Goal: Communication & Community: Answer question/provide support

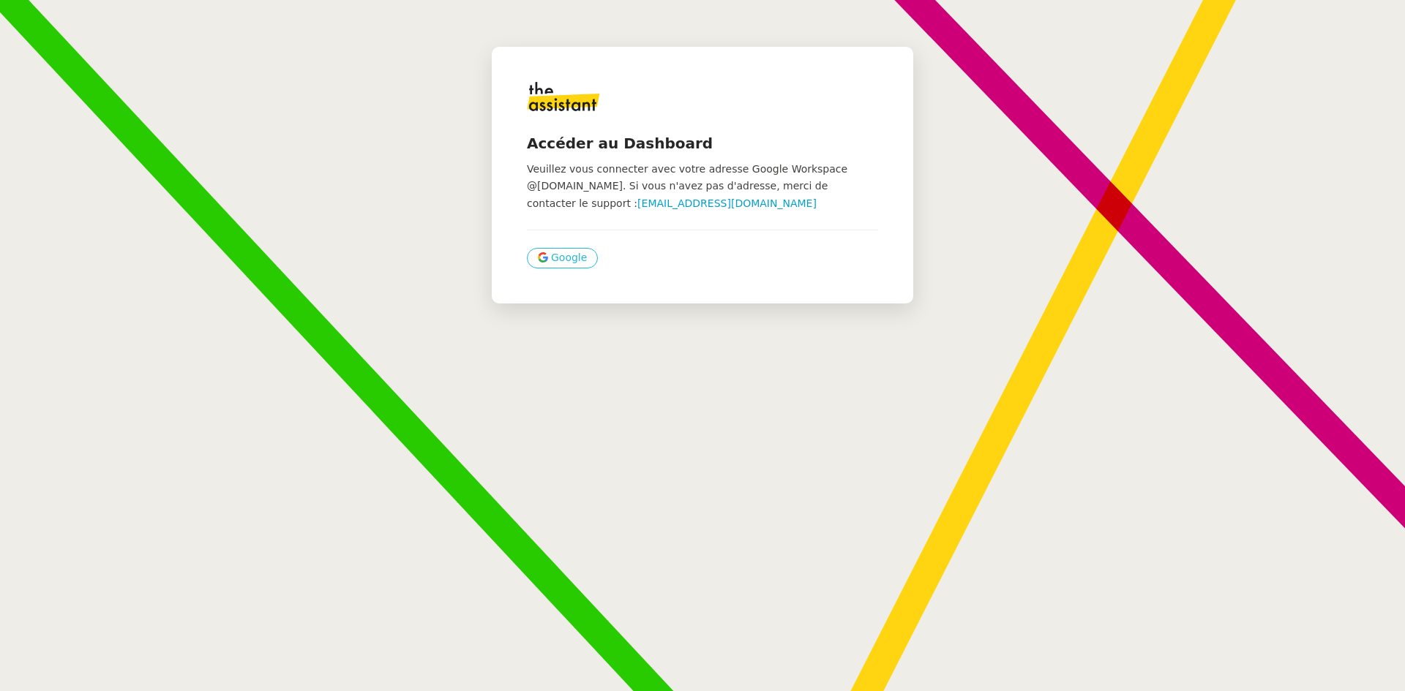
click at [568, 258] on span "Google" at bounding box center [569, 257] width 36 height 17
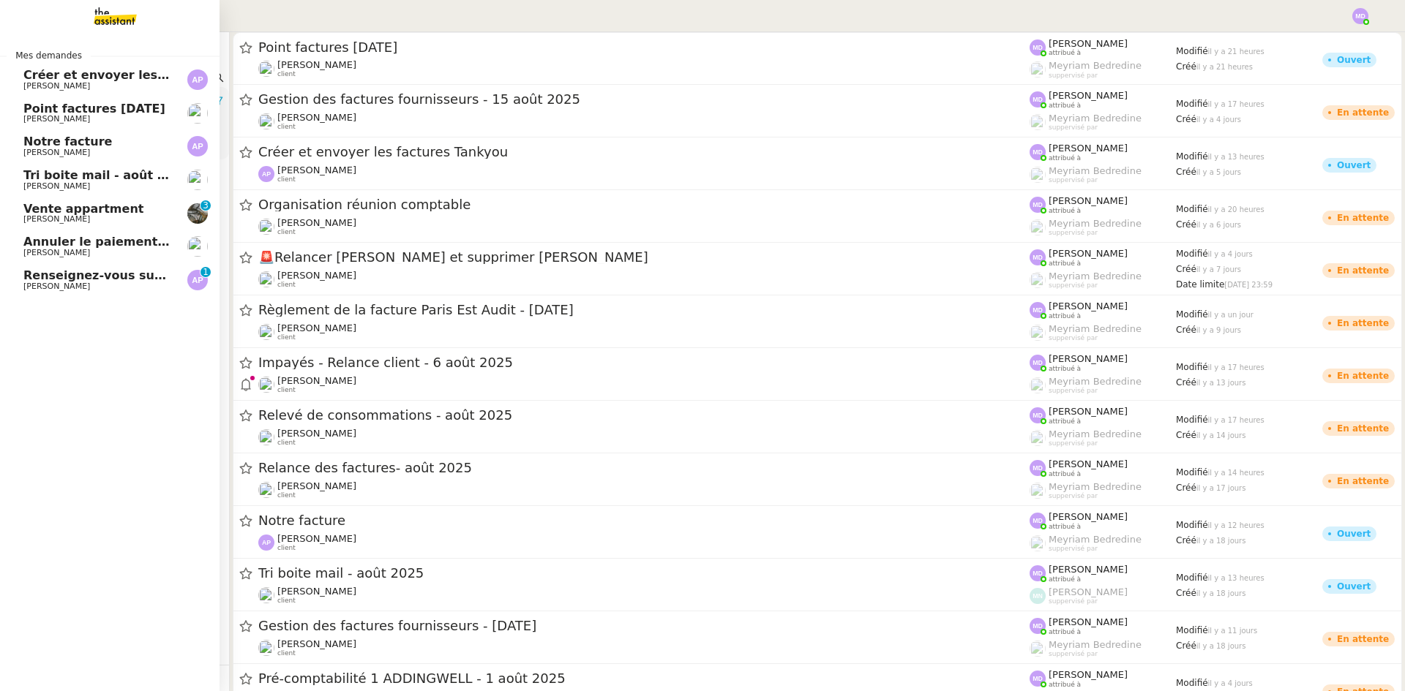
click at [90, 208] on span "Vente appartment" at bounding box center [83, 209] width 120 height 14
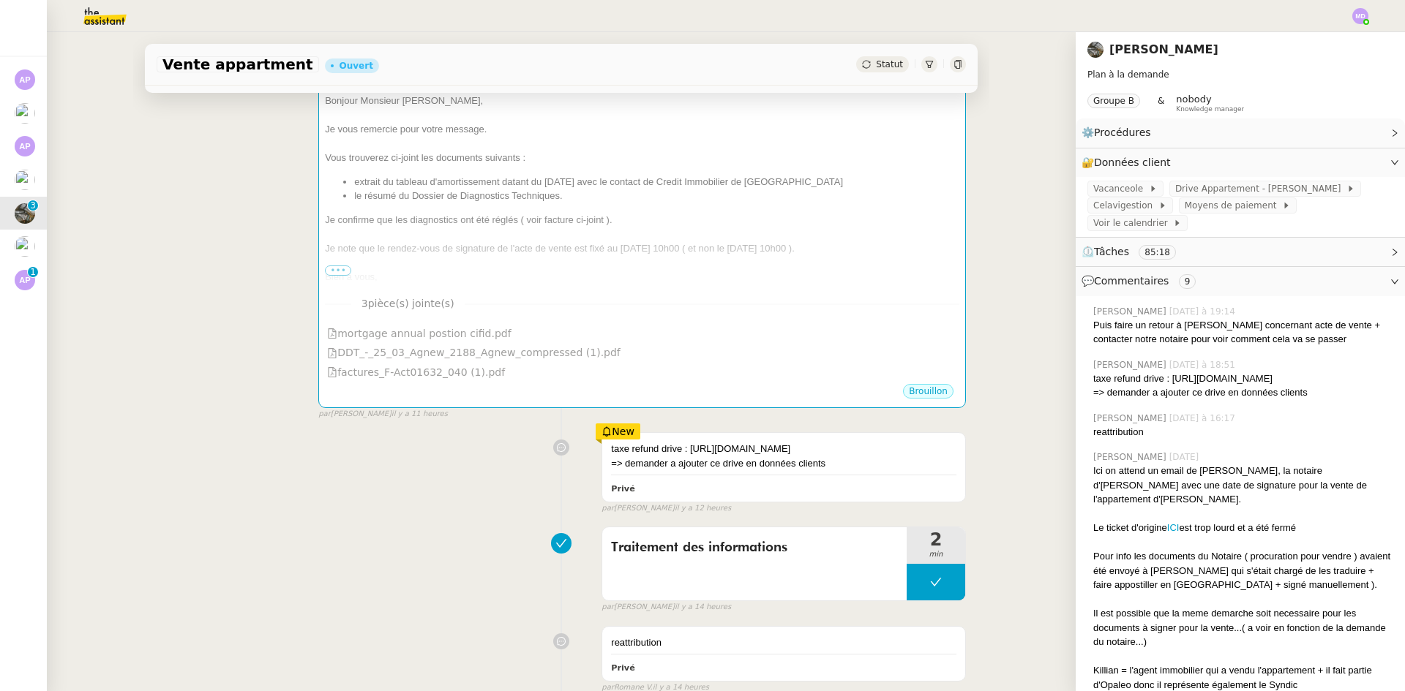
scroll to position [585, 0]
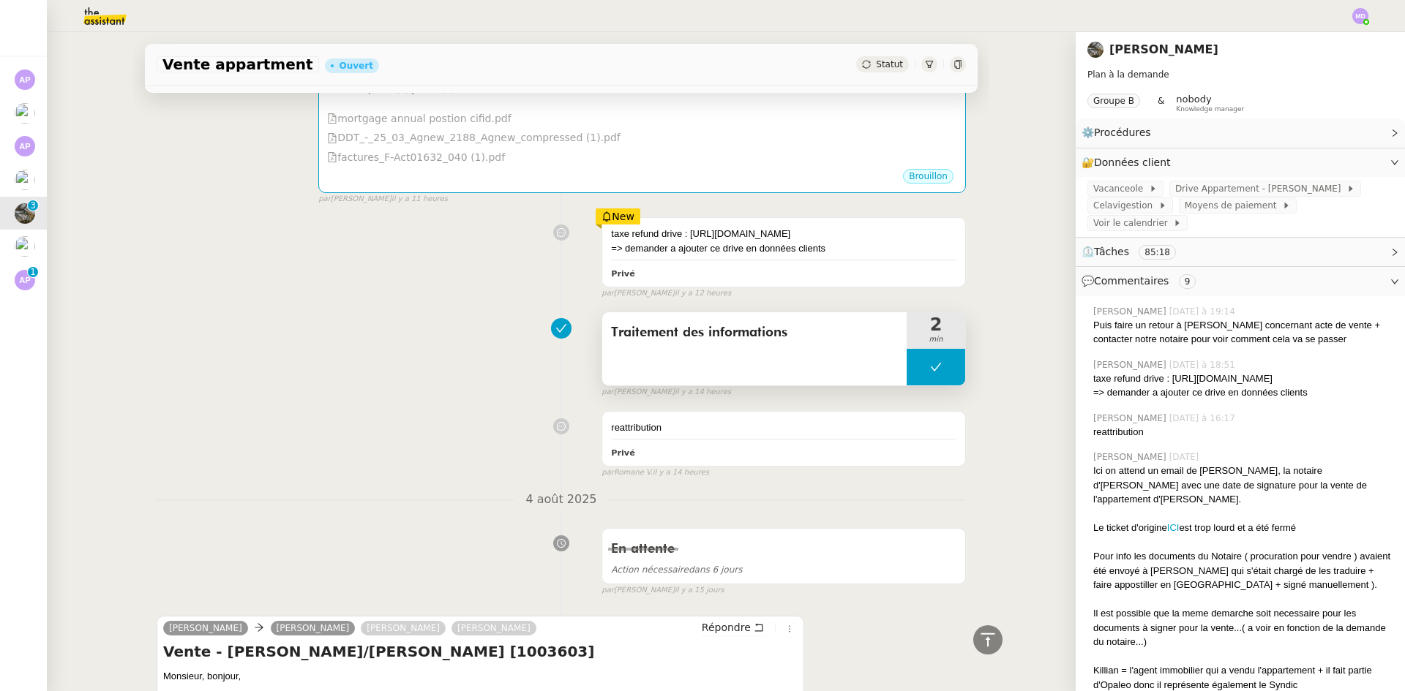
click at [910, 386] on button at bounding box center [936, 367] width 59 height 37
click at [910, 386] on div at bounding box center [921, 367] width 29 height 37
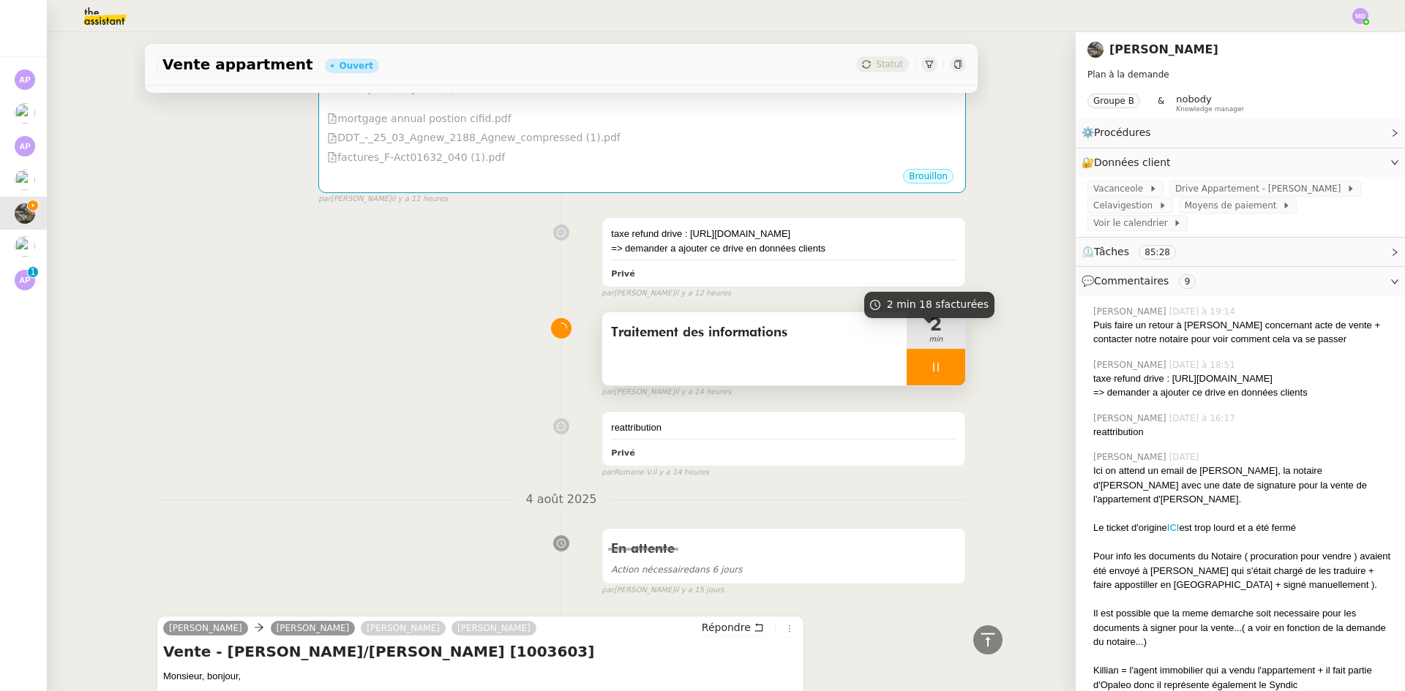
click at [923, 373] on div at bounding box center [936, 367] width 59 height 37
click at [942, 373] on button at bounding box center [950, 367] width 29 height 37
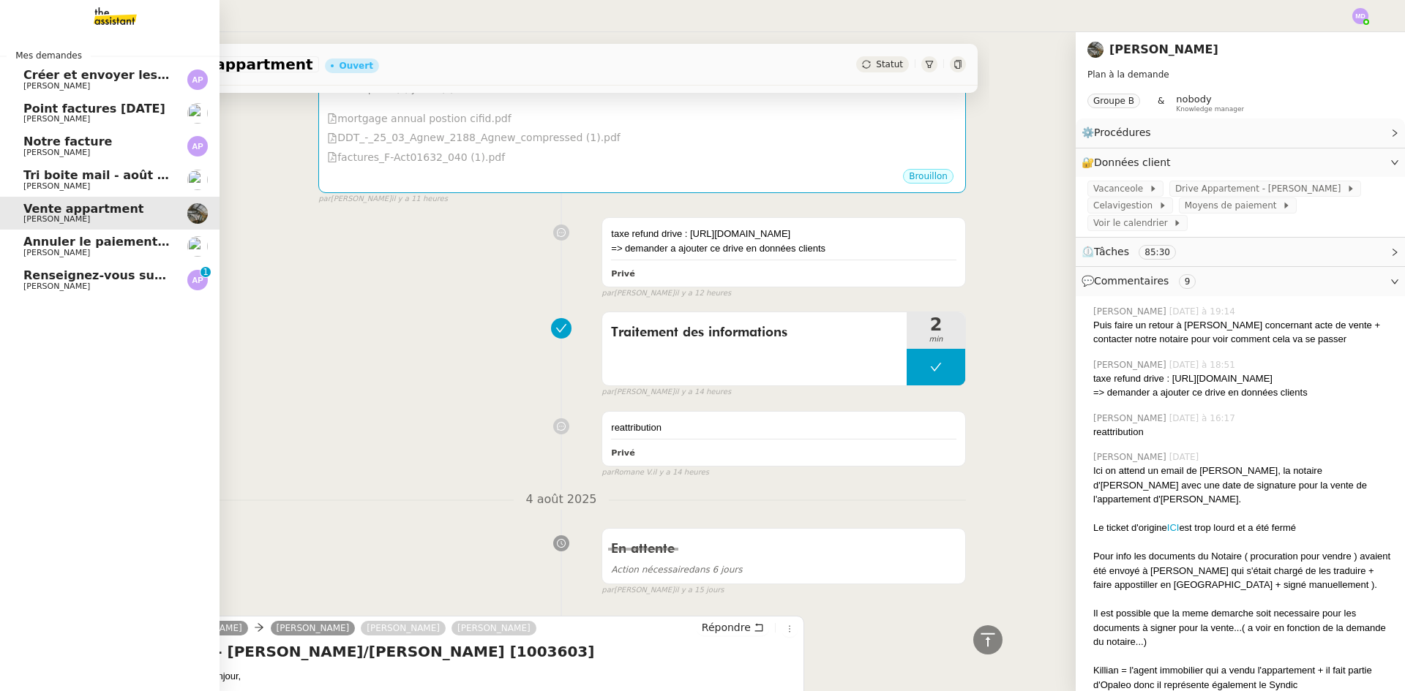
click at [61, 286] on span "[PERSON_NAME]" at bounding box center [56, 287] width 67 height 10
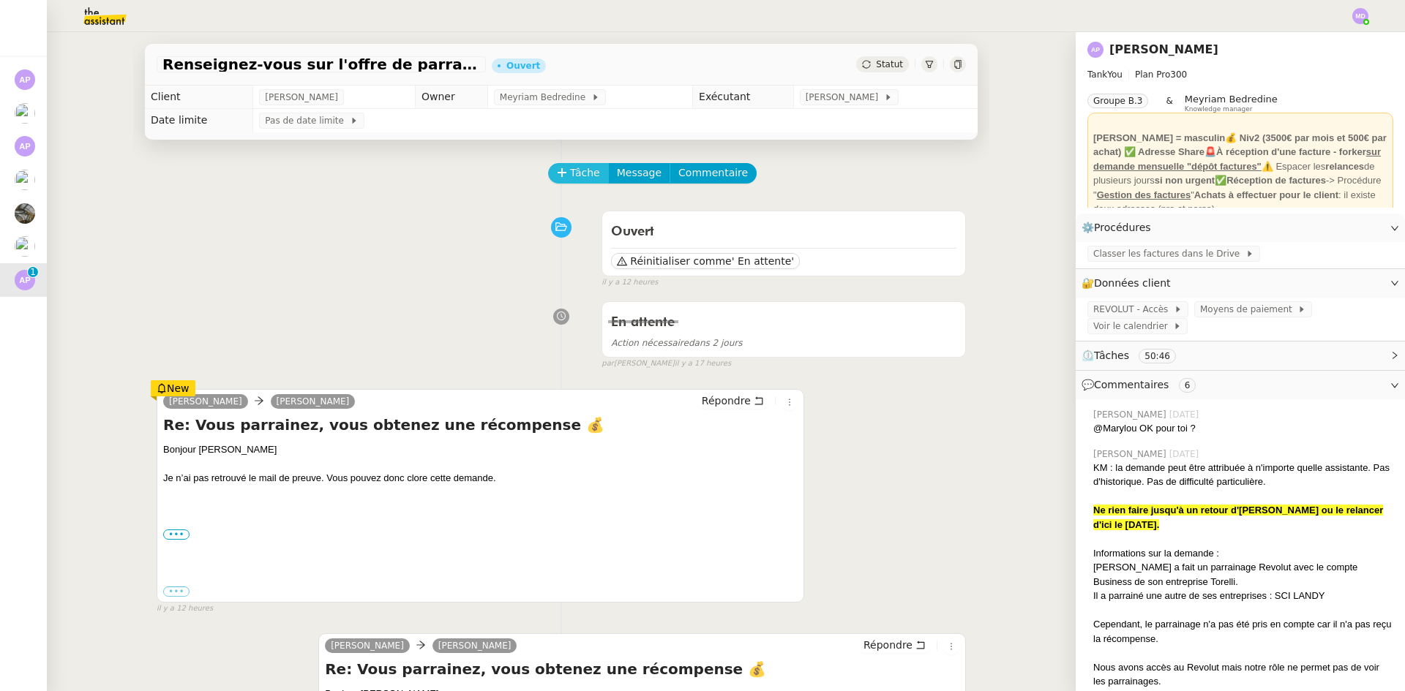
click at [570, 168] on span "Tâche" at bounding box center [585, 173] width 30 height 17
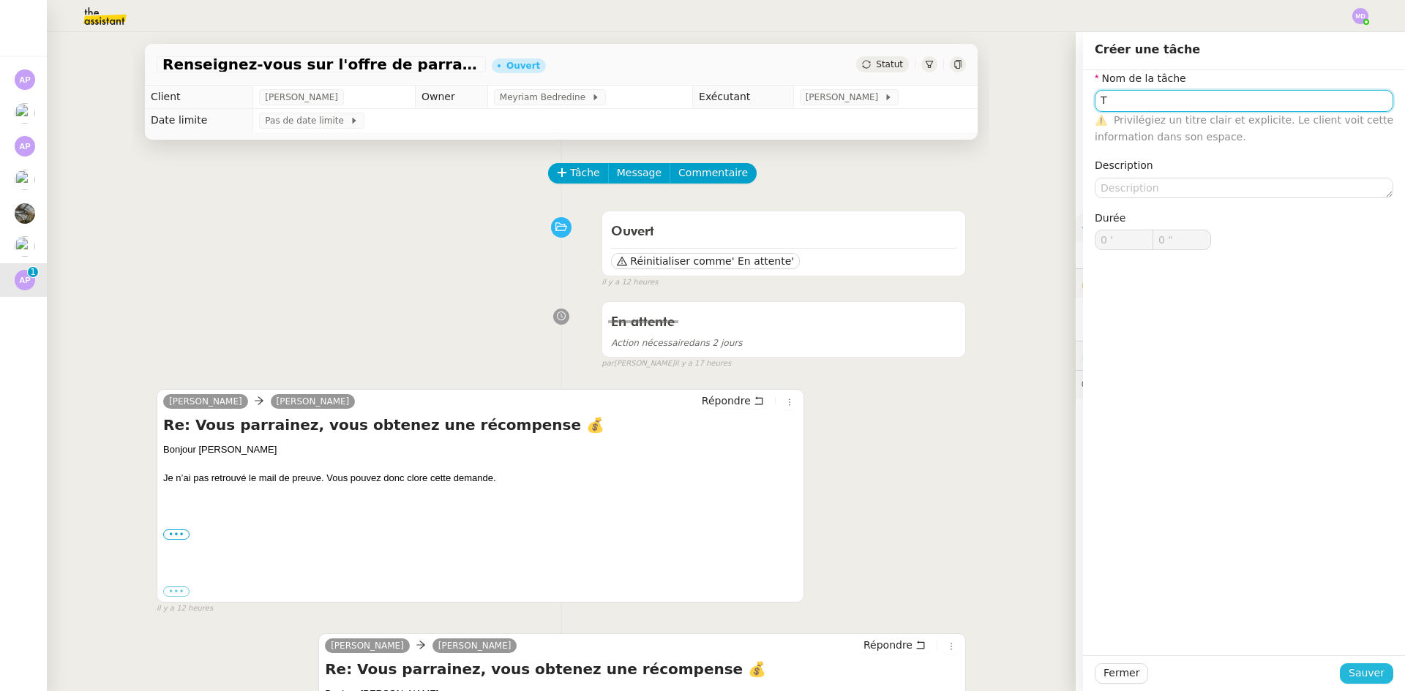
type input "T"
click at [1340, 667] on button "Sauver" at bounding box center [1366, 674] width 53 height 20
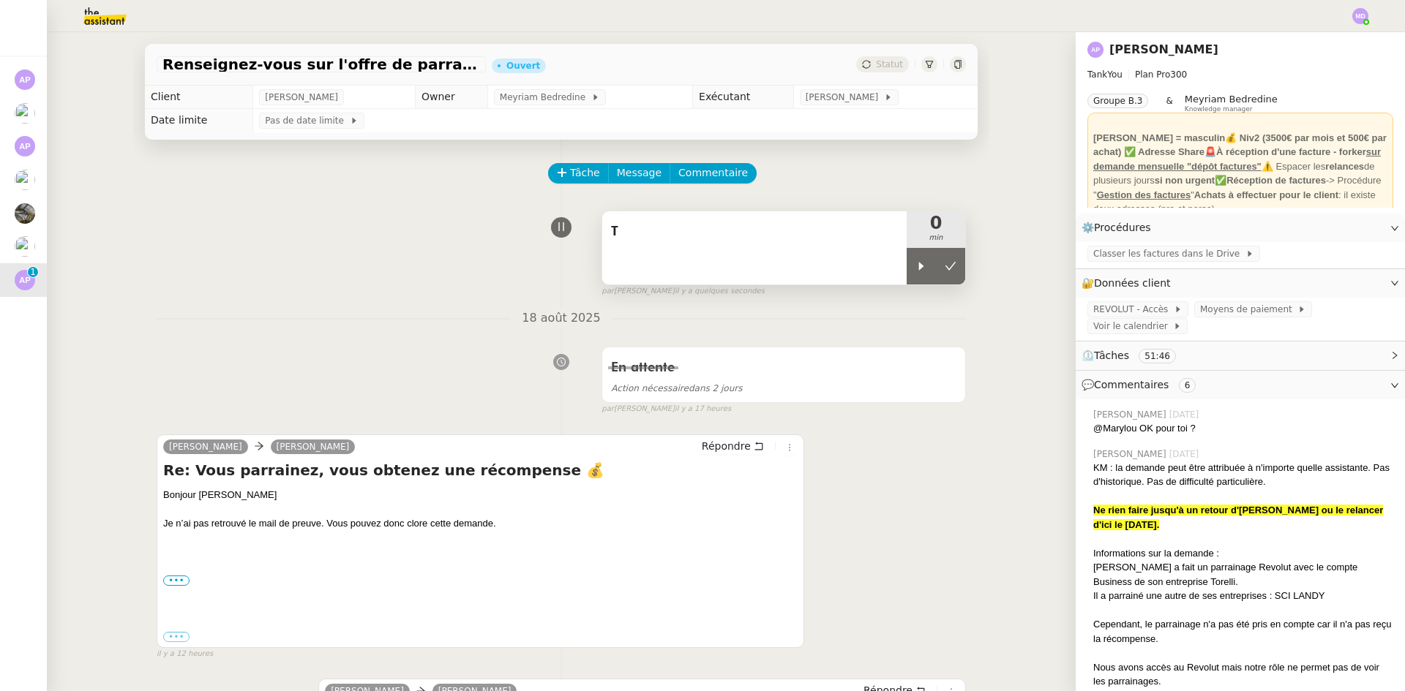
drag, startPoint x: 909, startPoint y: 271, endPoint x: 887, endPoint y: 266, distance: 23.1
click at [915, 271] on icon at bounding box center [921, 266] width 12 height 12
click at [867, 262] on div "T" at bounding box center [754, 247] width 304 height 73
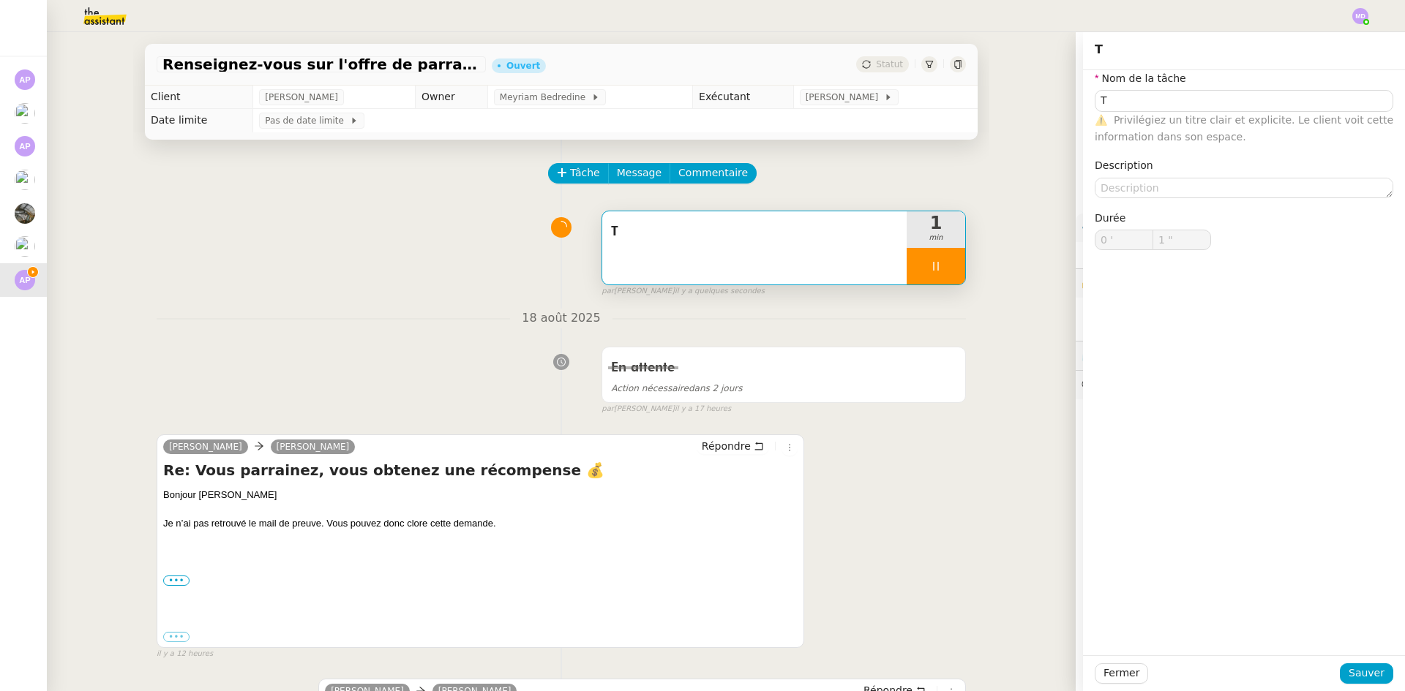
type input "T"
type input "0 '"
type input "1 ""
click at [1114, 97] on input "T" at bounding box center [1244, 100] width 299 height 21
type input "Tra"
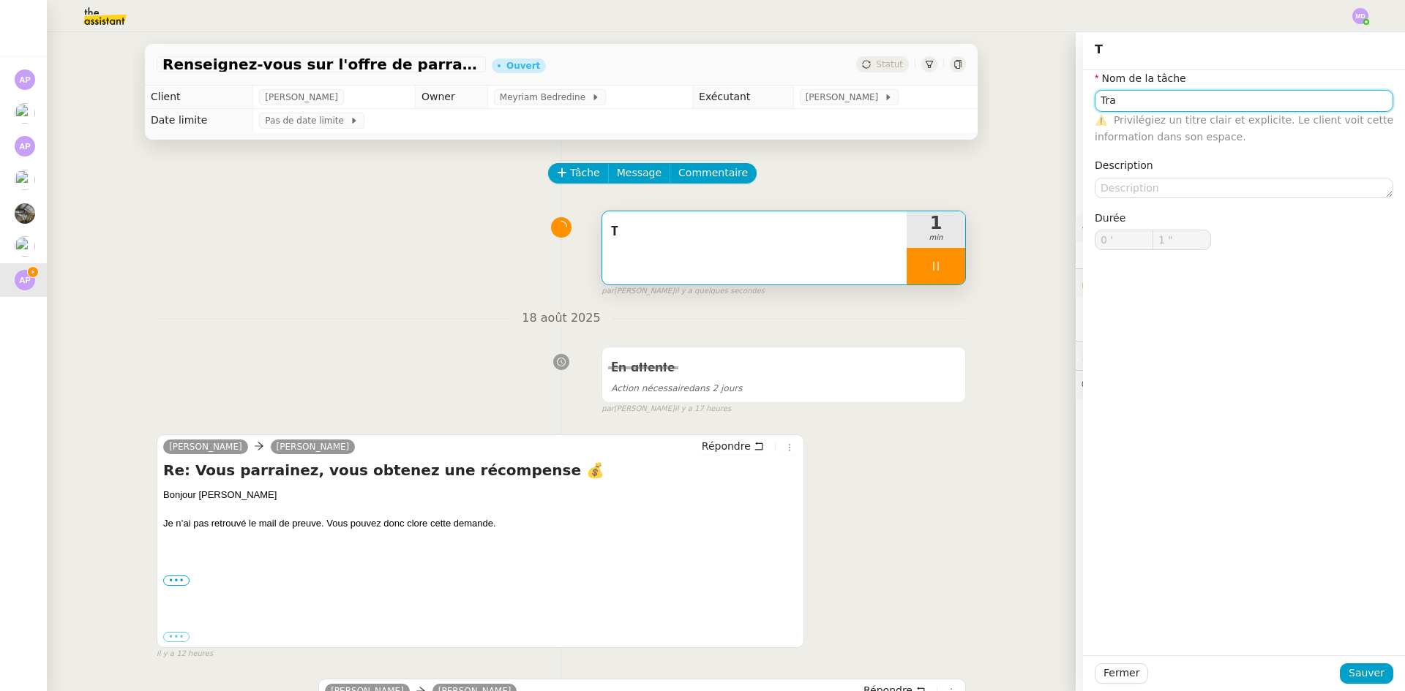
type input "2 ""
type input "Transmiss"
type input "3 ""
type input "Transmission d'info"
type input "6 ""
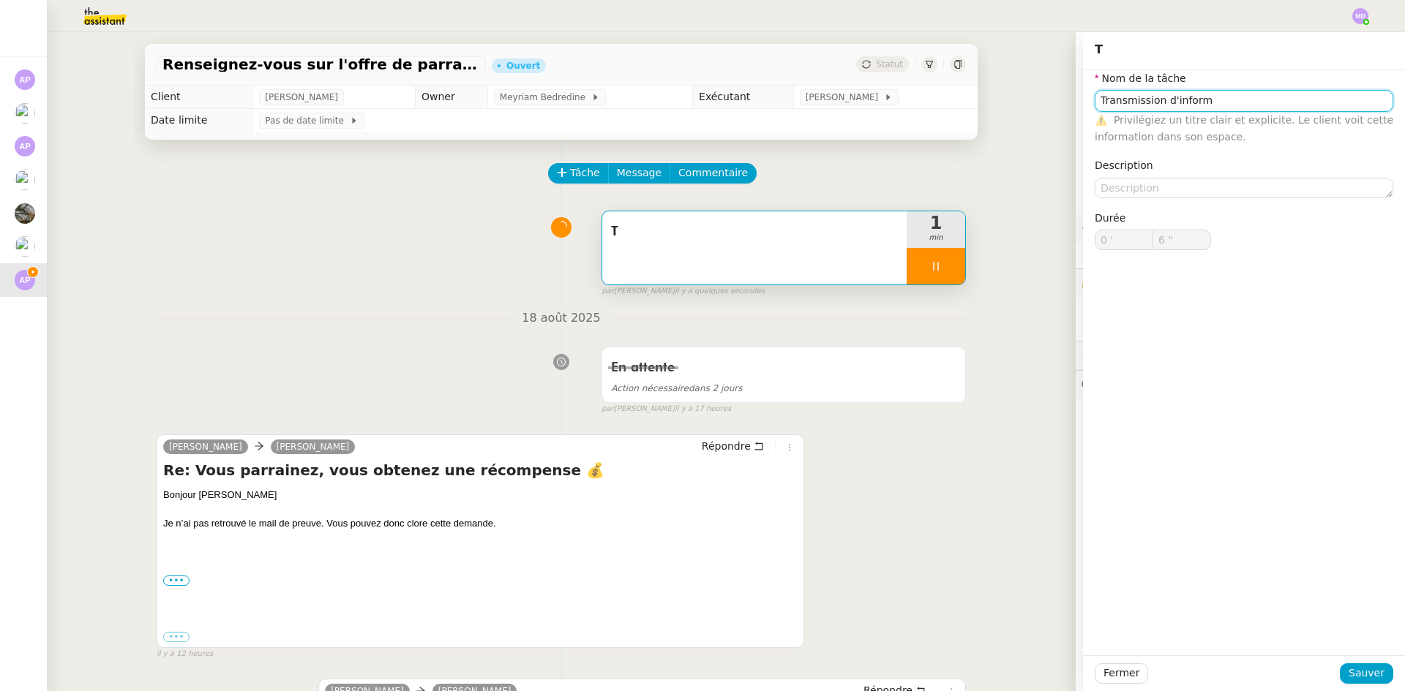
type input "T"
type input "0 '"
type input "6 ""
type input "Tatio"
type input "7 ""
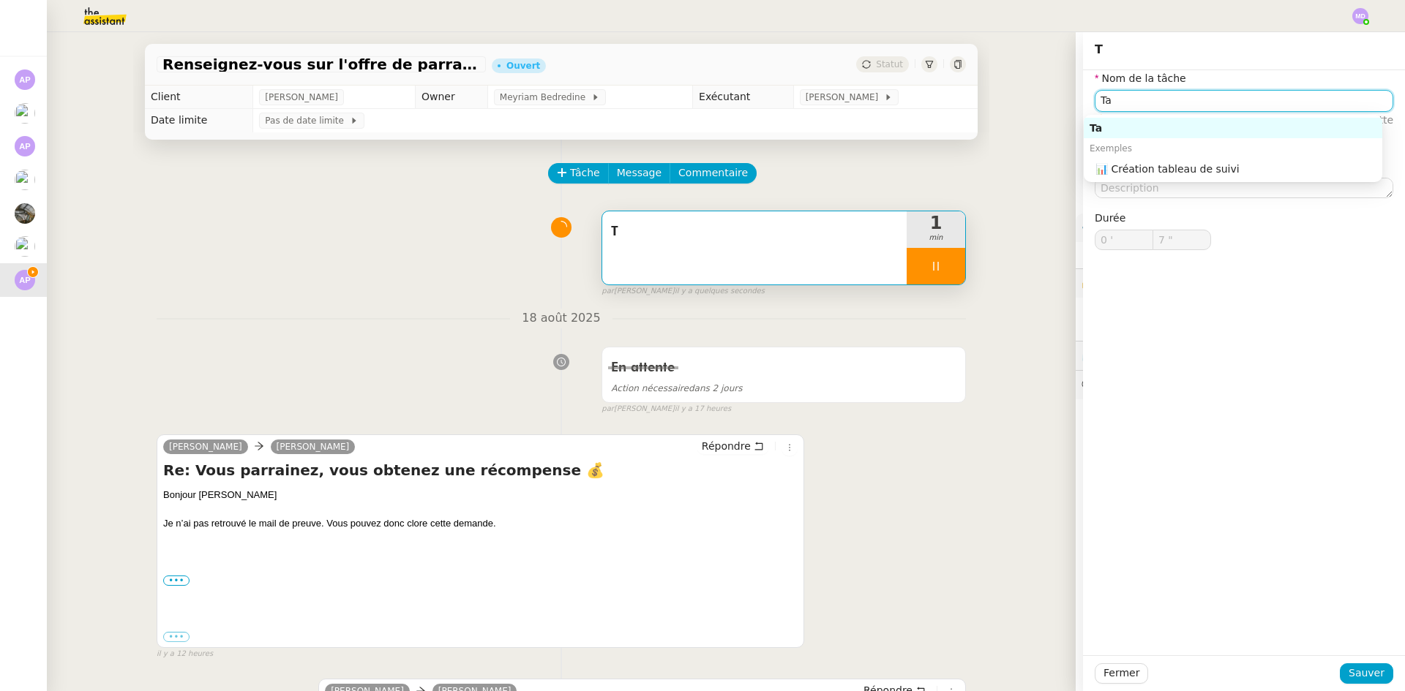
type input "T"
type input "8 ""
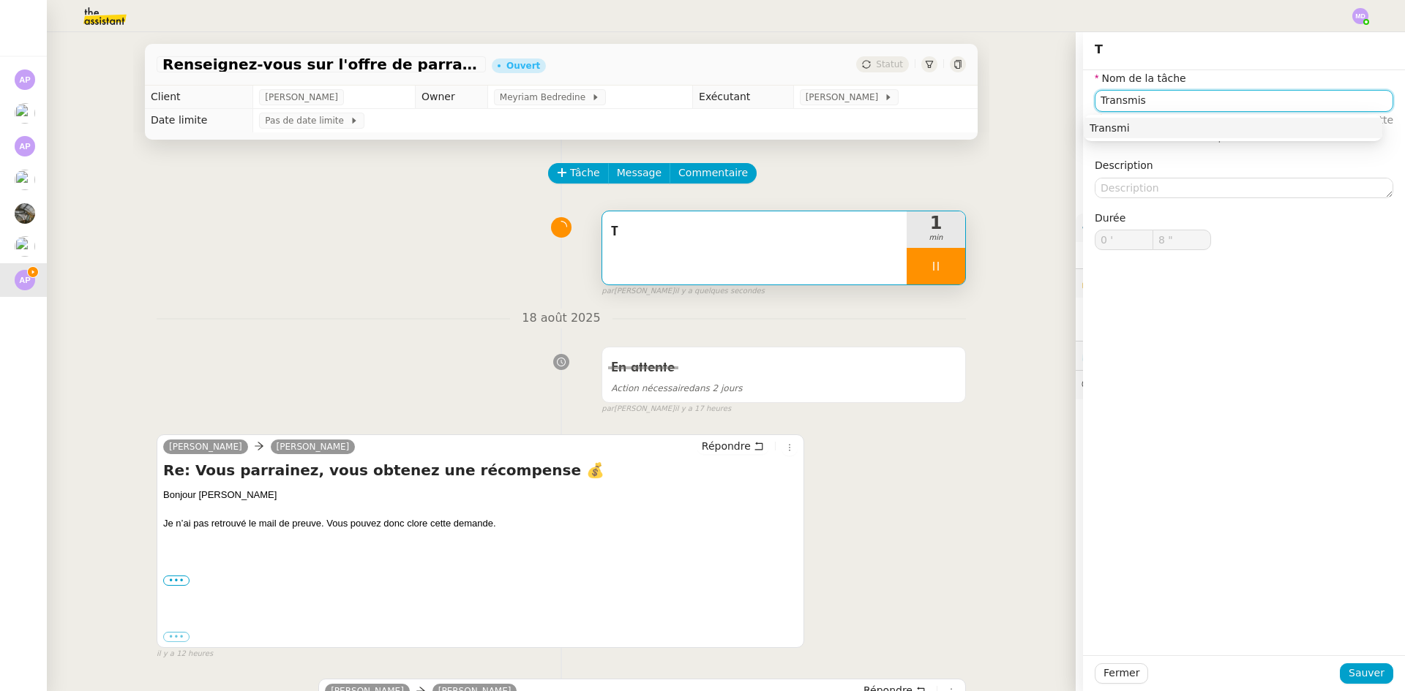
type input "Transmiss"
type input "9 ""
type input "Transmission d'infor"
type input "10 ""
type input "Transmission d'informations"
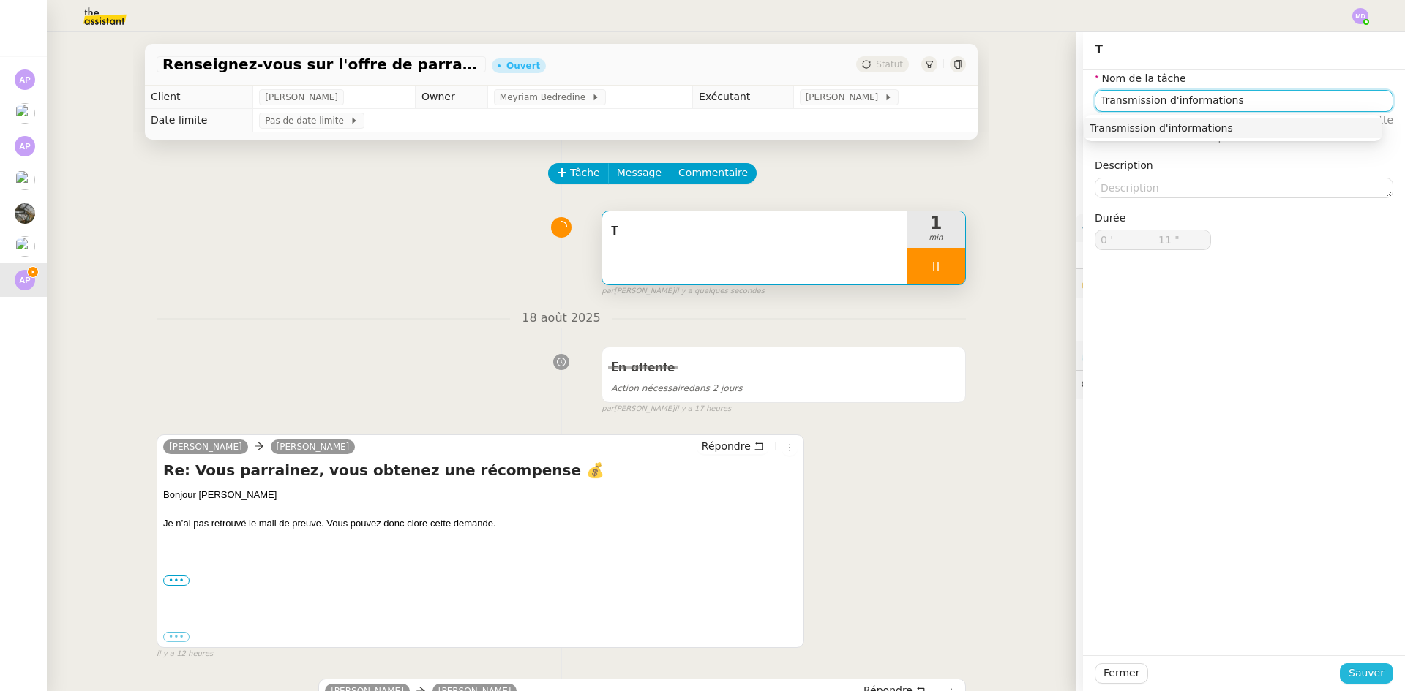
type input "12 ""
type input "Transmission d'informations"
drag, startPoint x: 1367, startPoint y: 672, endPoint x: 1239, endPoint y: 645, distance: 130.7
click at [1366, 672] on span "Sauver" at bounding box center [1366, 673] width 36 height 17
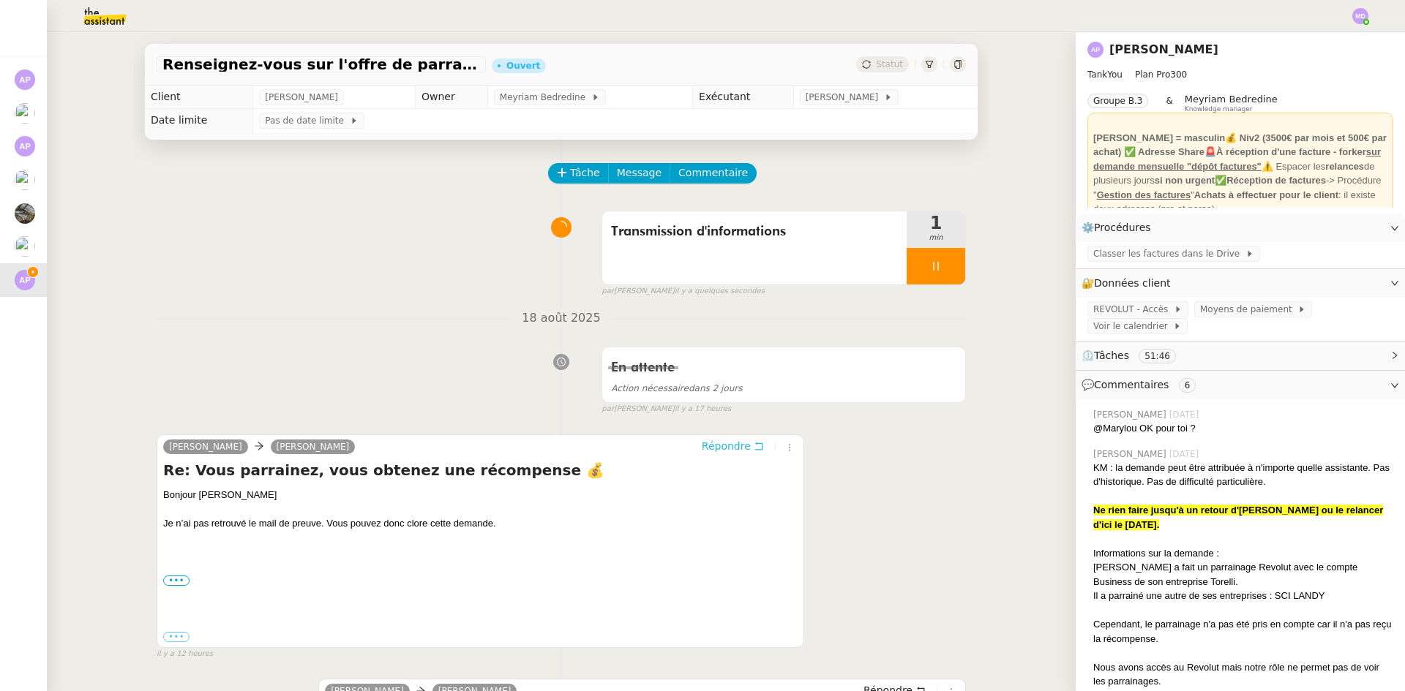
click at [724, 446] on span "Répondre" at bounding box center [726, 446] width 49 height 15
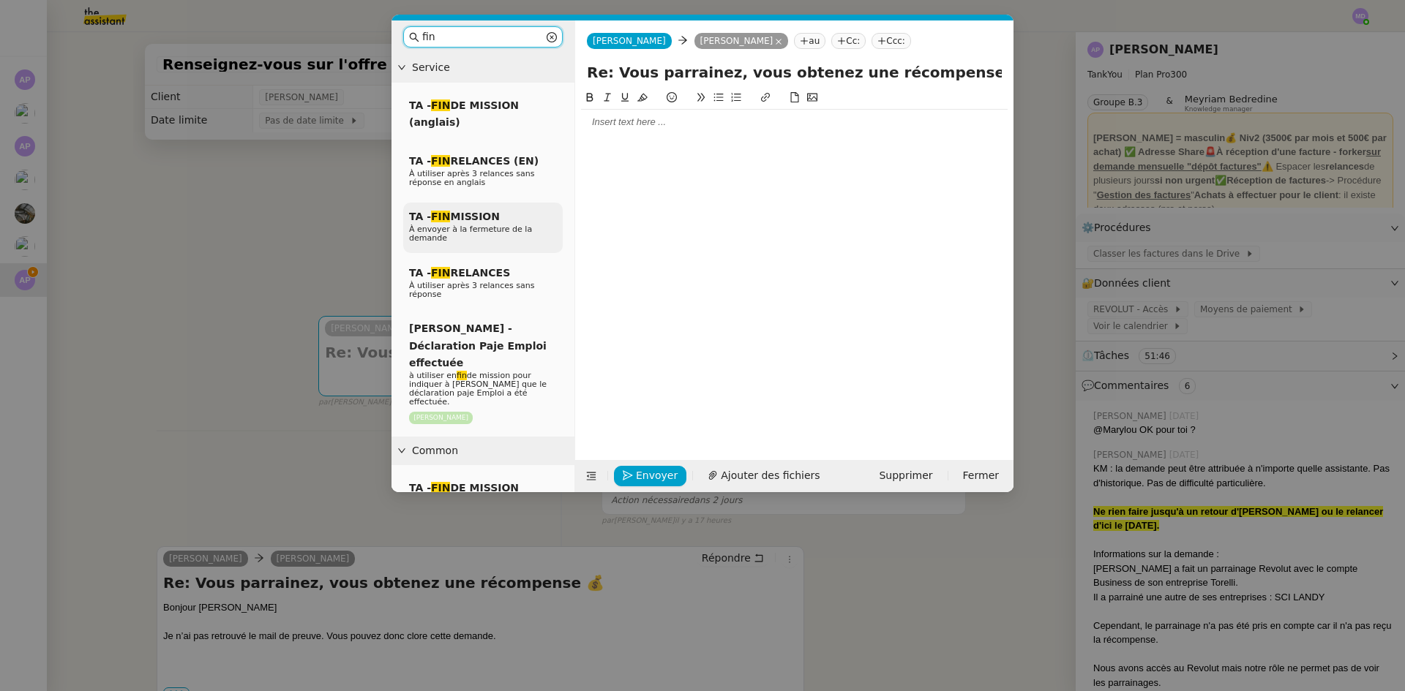
type input "fin"
click at [484, 219] on span "TA - FIN MISSION" at bounding box center [454, 217] width 91 height 12
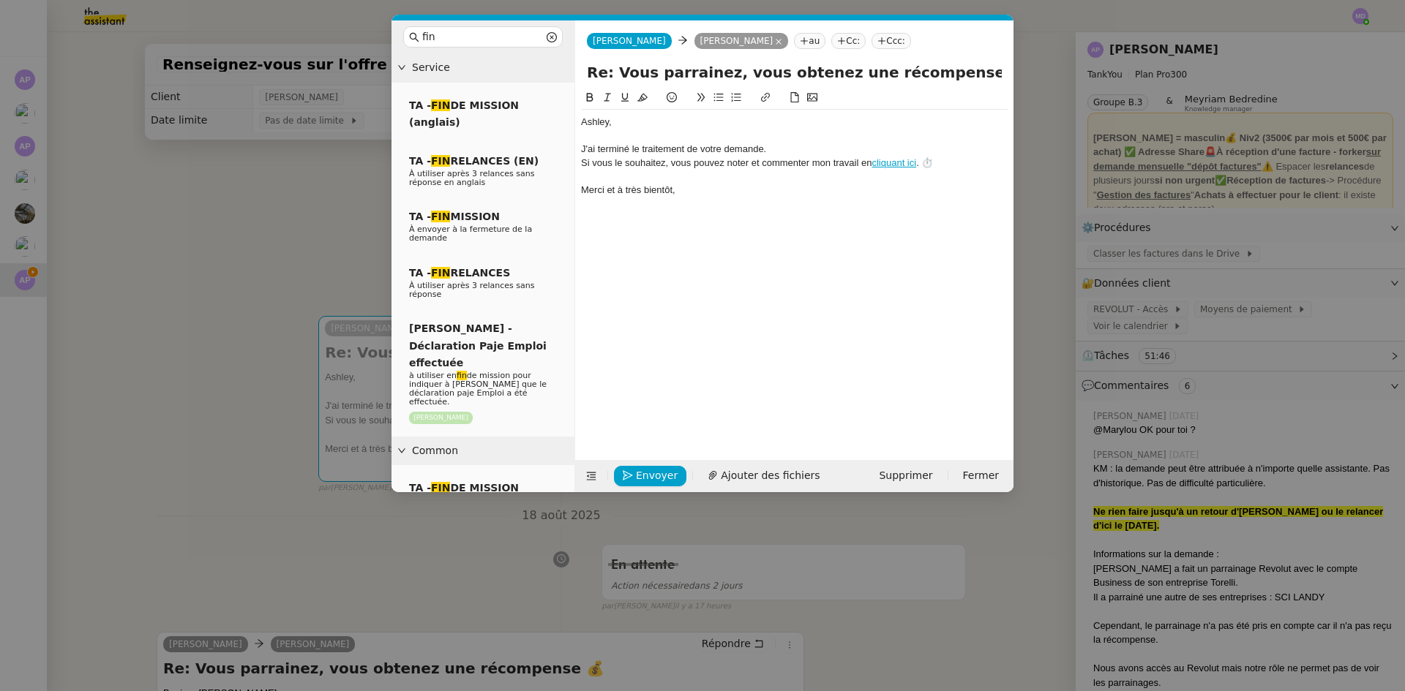
click at [584, 123] on div "﻿[PERSON_NAME]﻿," at bounding box center [794, 122] width 427 height 13
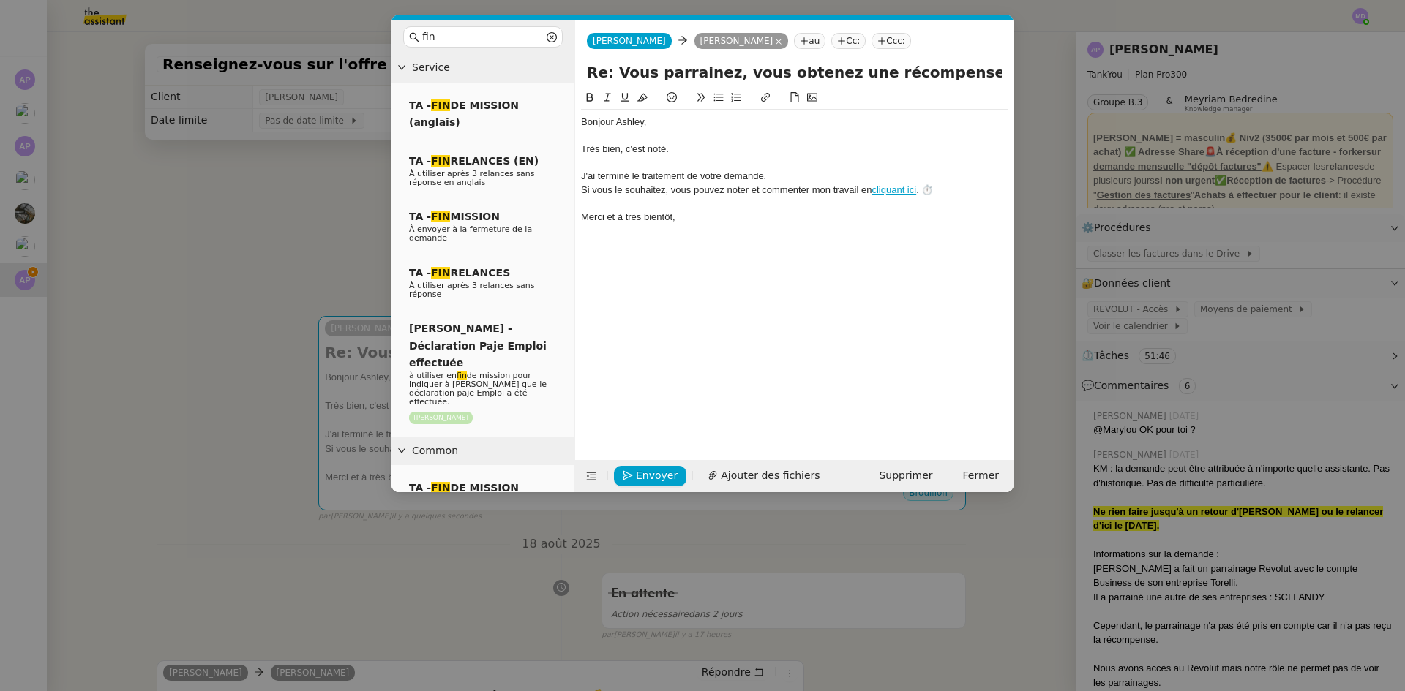
click at [309, 224] on nz-modal-container "fin Service TA - FIN DE MISSION (anglais) TA - FIN RELANCES (EN) À utiliser apr…" at bounding box center [702, 345] width 1405 height 691
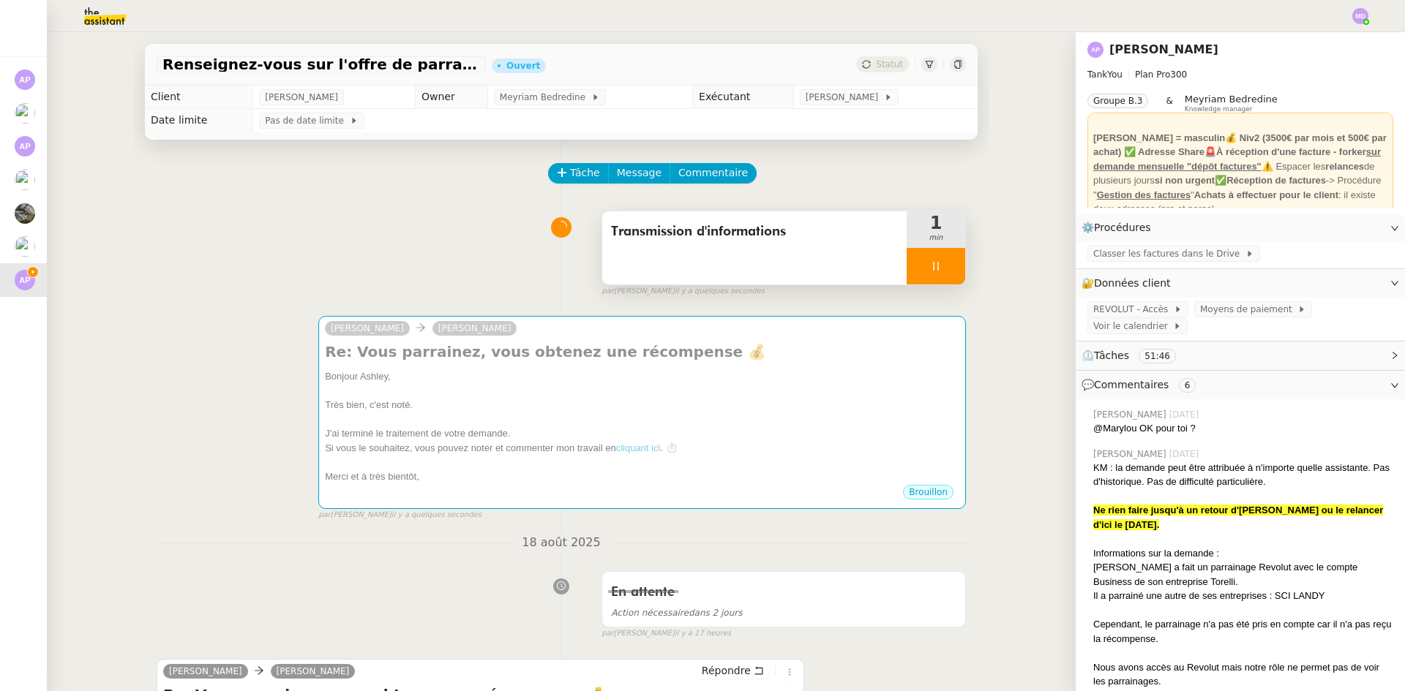
drag, startPoint x: 925, startPoint y: 267, endPoint x: 942, endPoint y: 260, distance: 18.3
click at [933, 267] on icon at bounding box center [935, 266] width 5 height 9
click at [945, 258] on button at bounding box center [950, 266] width 29 height 37
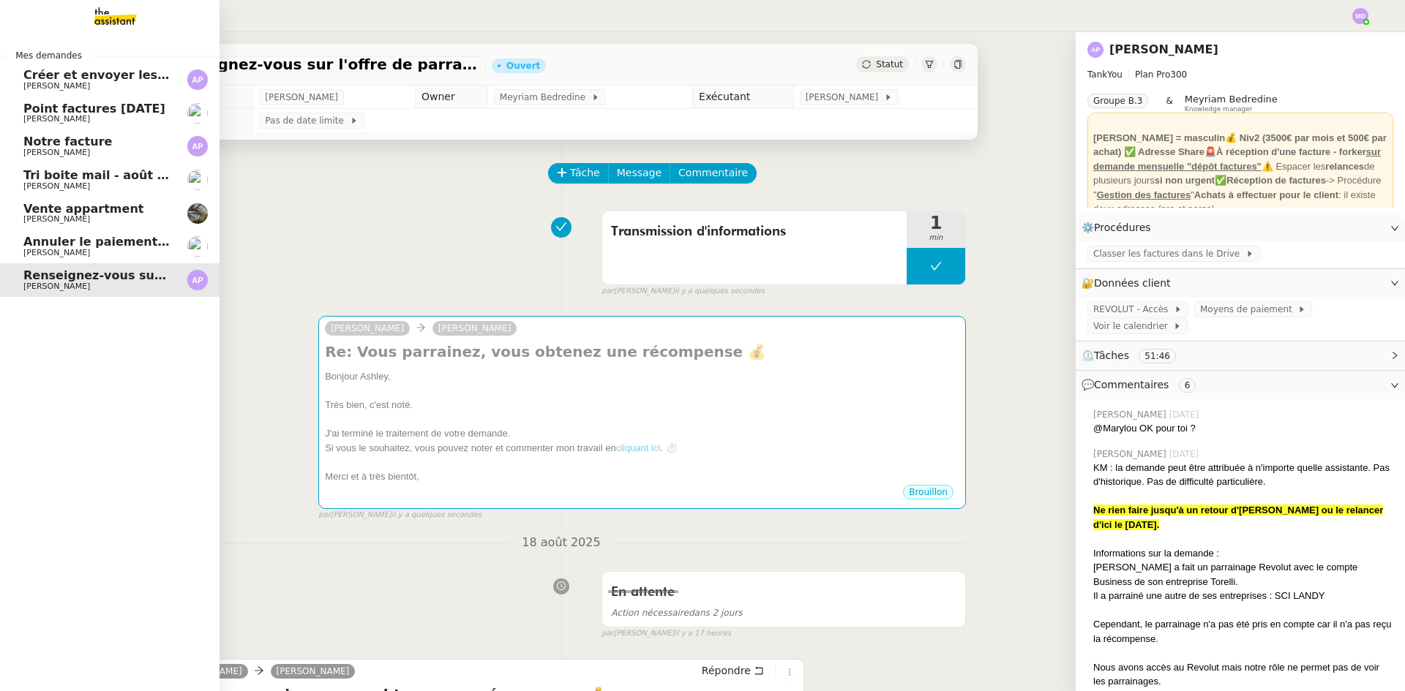
click at [81, 252] on span "[PERSON_NAME]" at bounding box center [97, 253] width 148 height 9
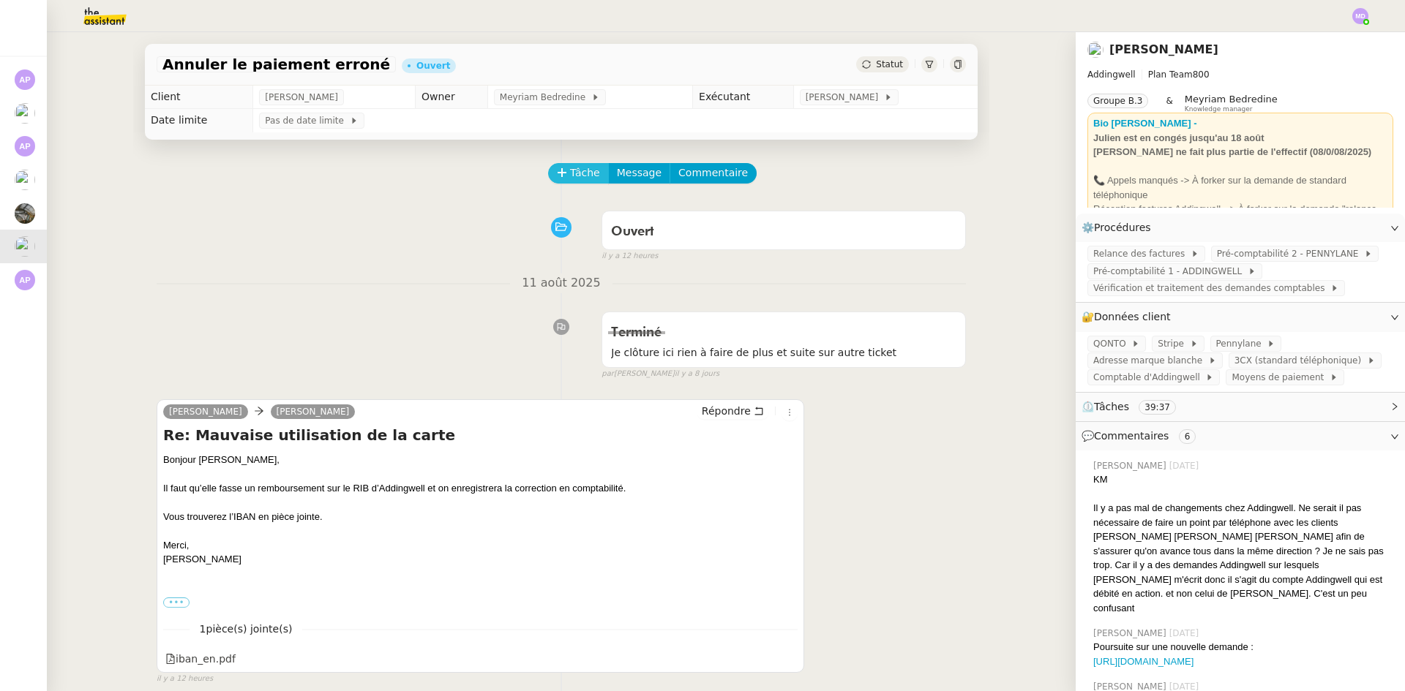
click at [571, 181] on span "Tâche" at bounding box center [585, 173] width 30 height 17
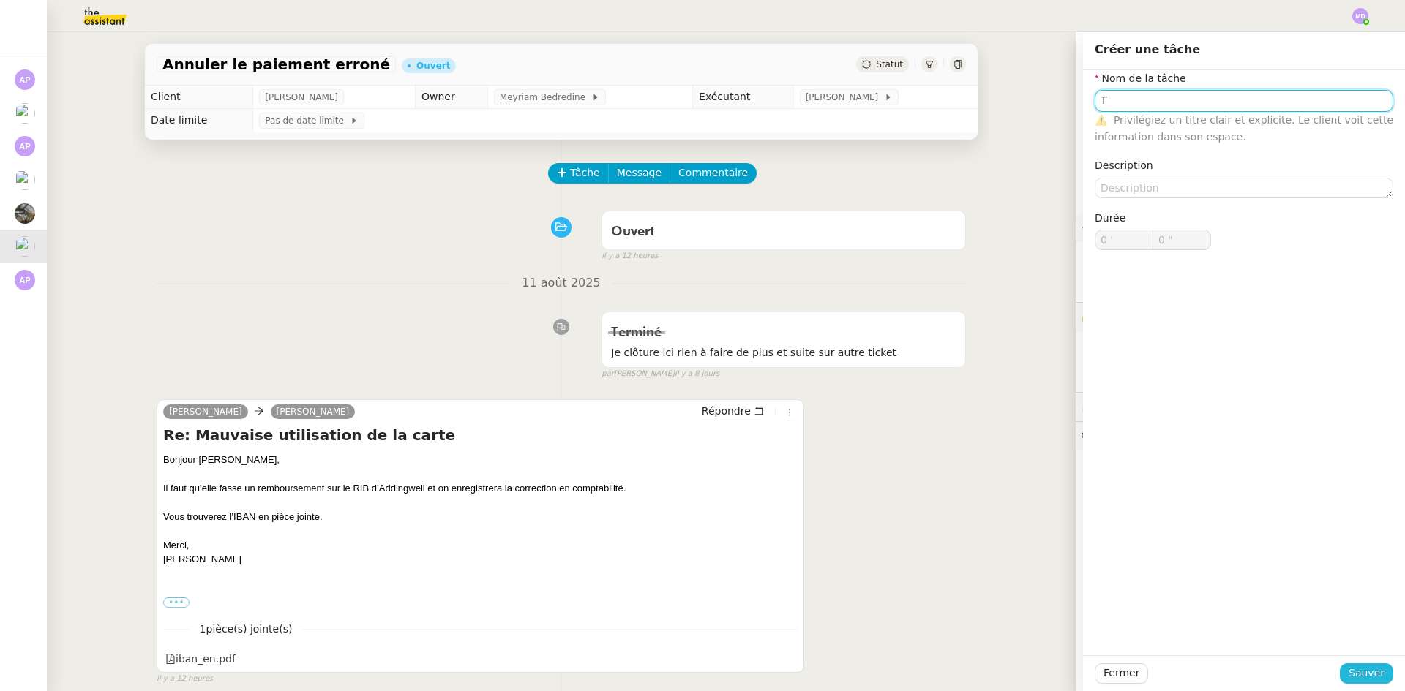
type input "T"
click at [1356, 675] on span "Sauver" at bounding box center [1366, 673] width 36 height 17
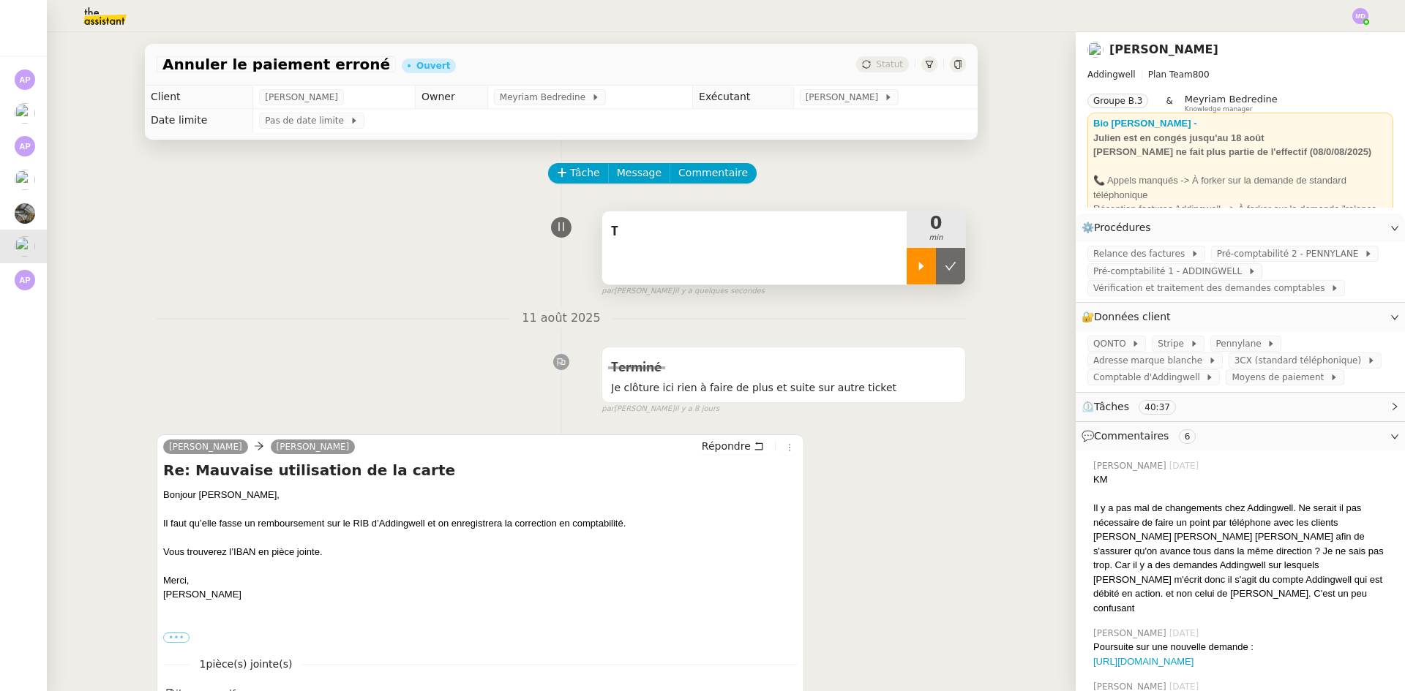
click at [915, 267] on icon at bounding box center [921, 266] width 12 height 12
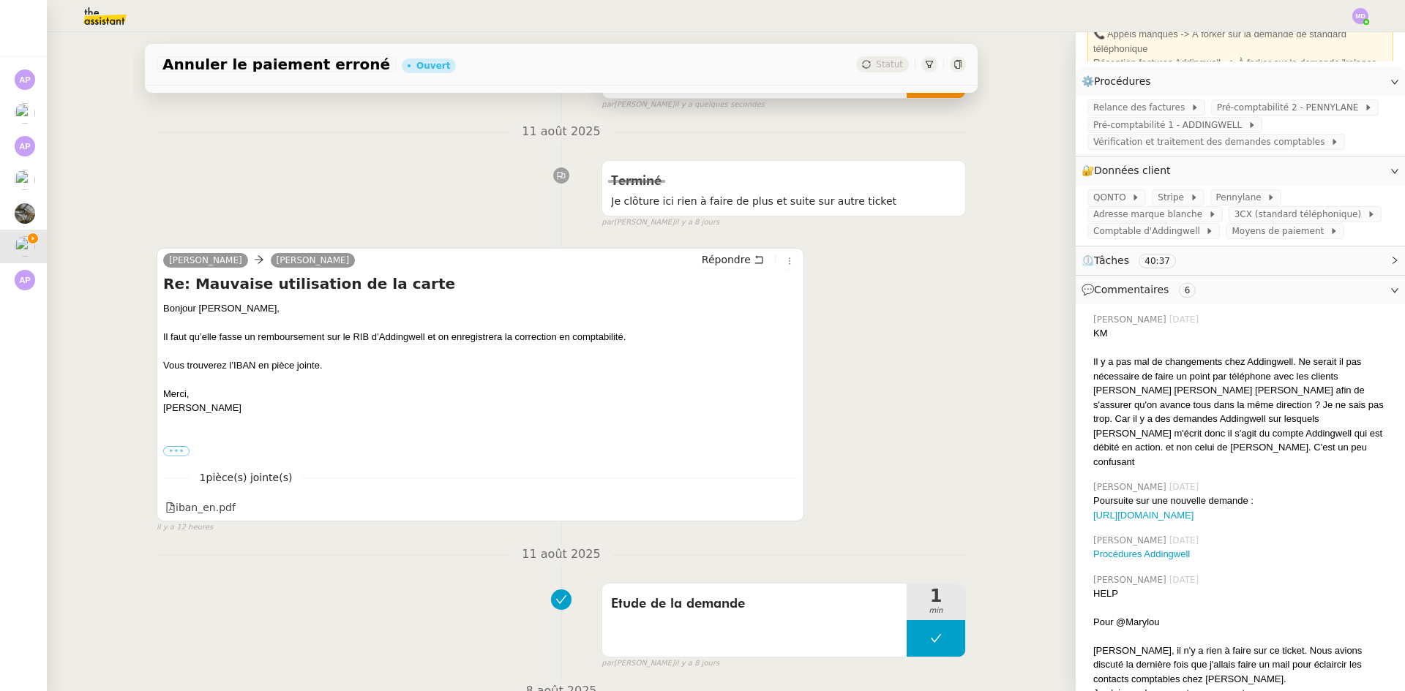
scroll to position [219, 0]
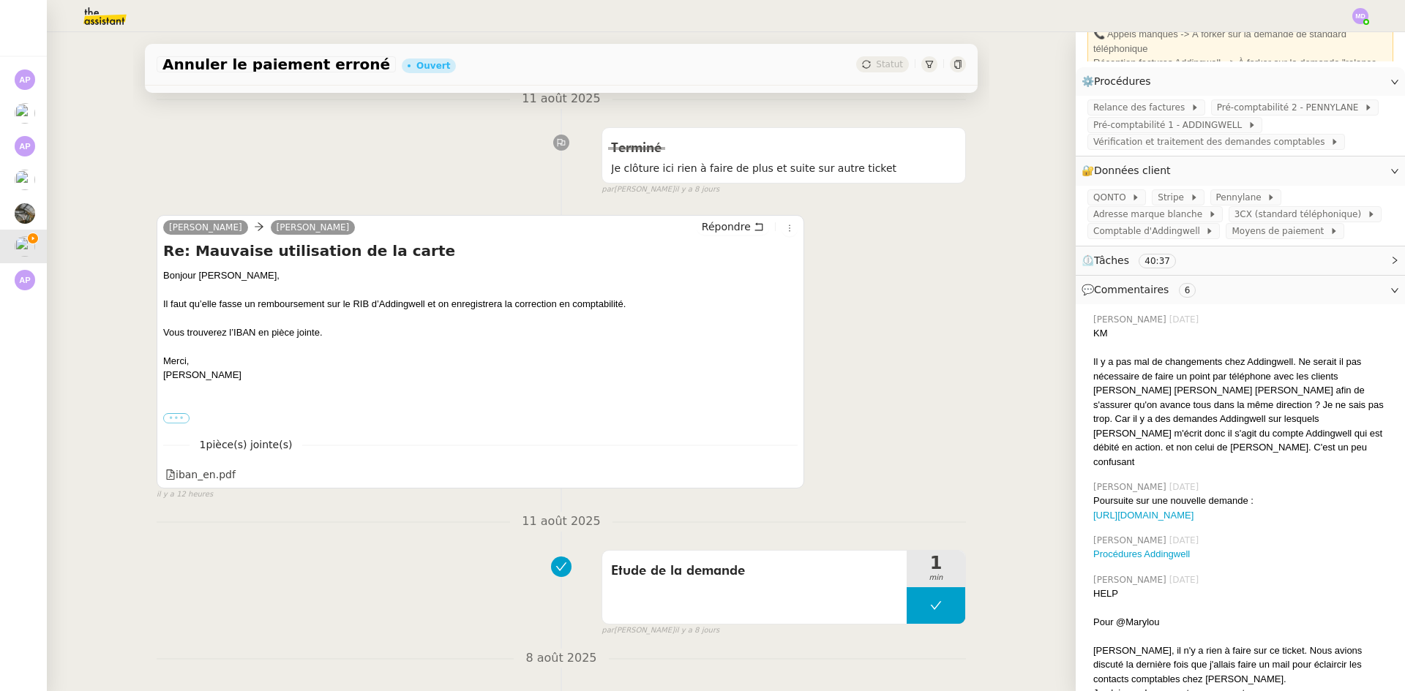
click at [166, 417] on label "•••" at bounding box center [176, 418] width 26 height 10
click at [0, 0] on input "•••" at bounding box center [0, 0] width 0 height 0
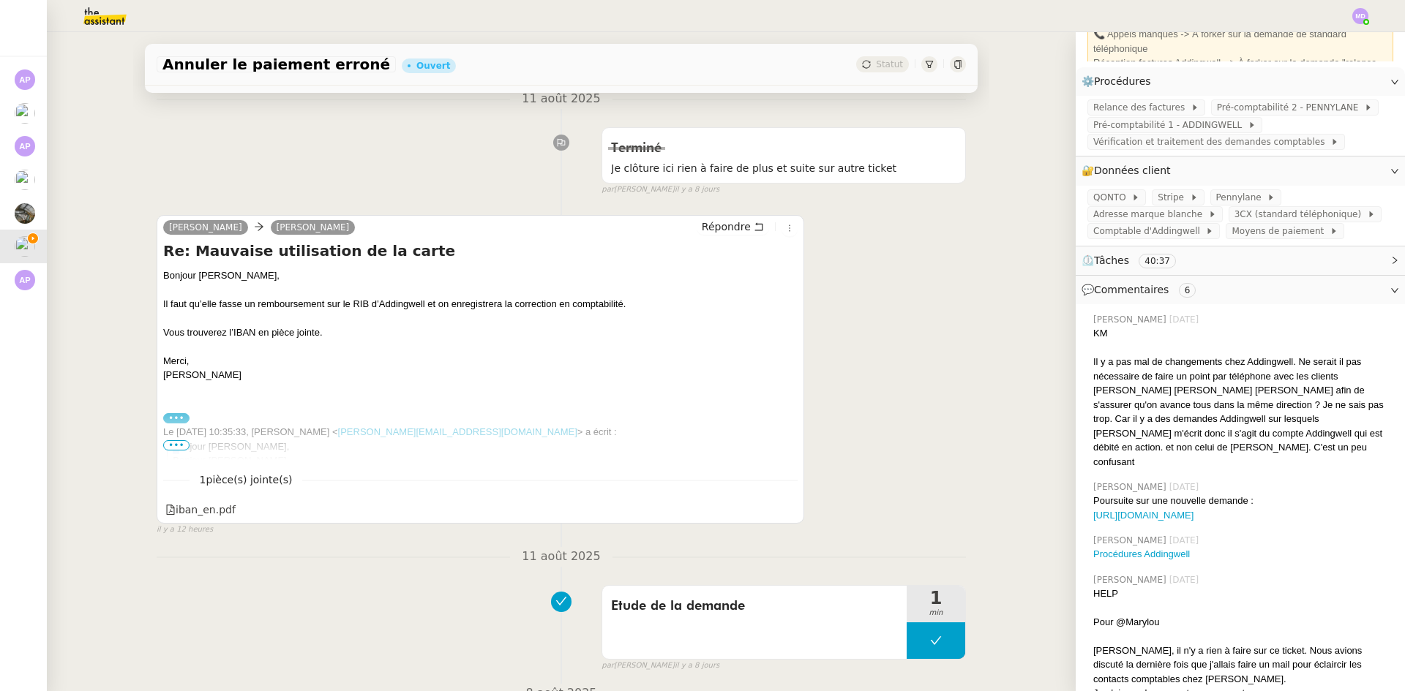
click at [173, 440] on div "Bonjour [PERSON_NAME]," at bounding box center [485, 447] width 624 height 15
click at [170, 451] on span "•••" at bounding box center [176, 445] width 26 height 10
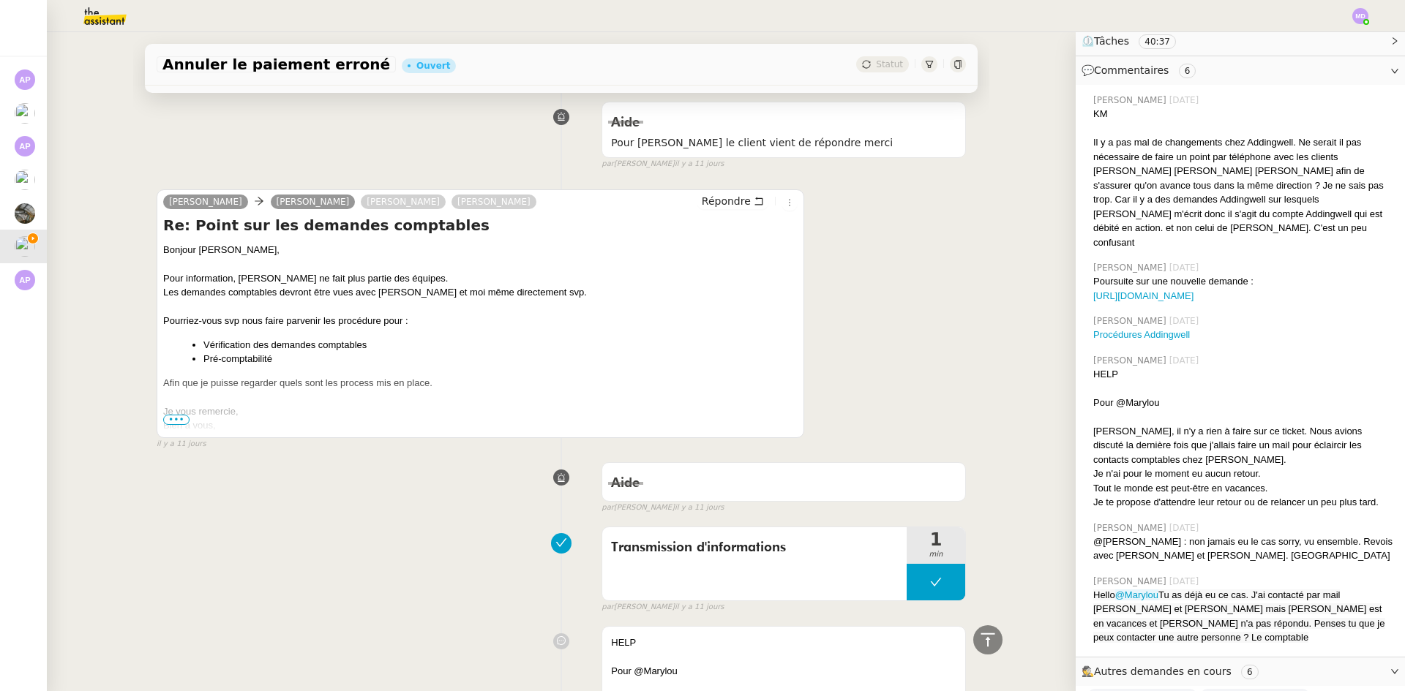
scroll to position [435, 0]
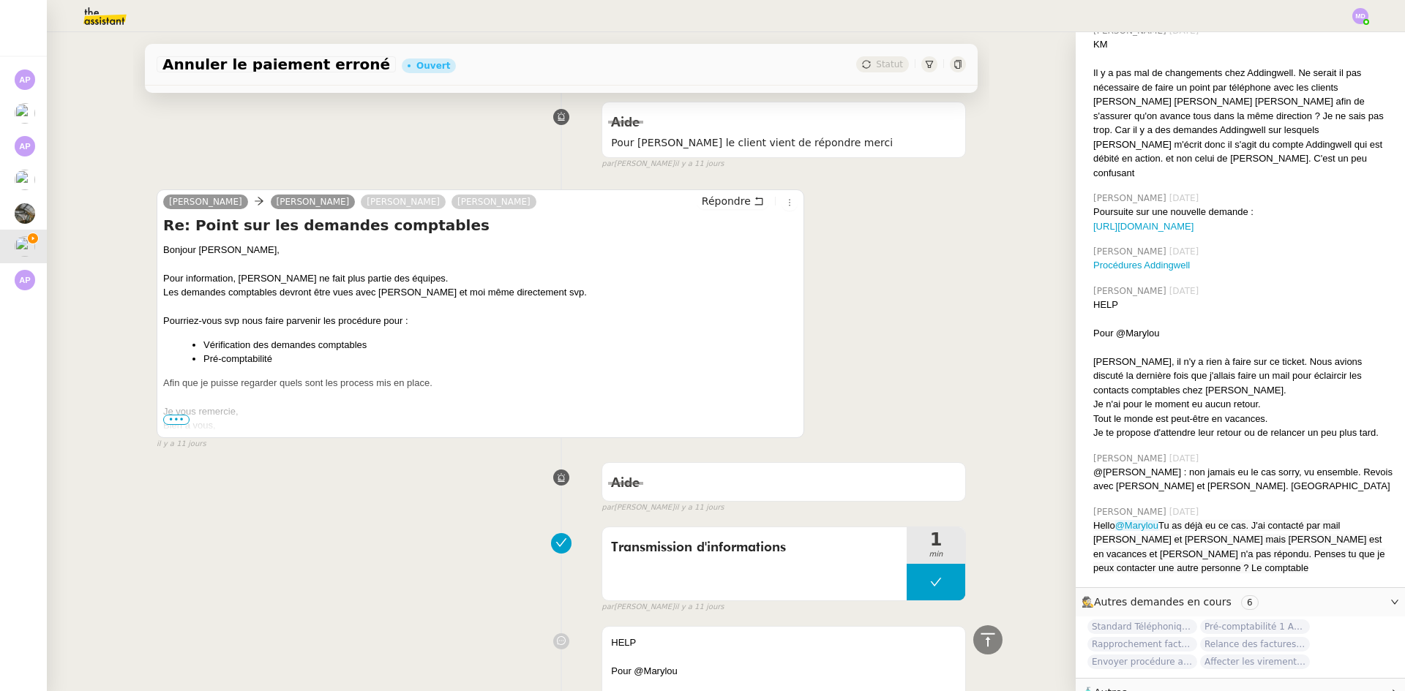
drag, startPoint x: 975, startPoint y: 319, endPoint x: 977, endPoint y: 301, distance: 17.7
click at [977, 301] on div "Annuler le paiement erroné Ouvert Statut Client [PERSON_NAME] Owner Meyriam Bed…" at bounding box center [561, 361] width 856 height 659
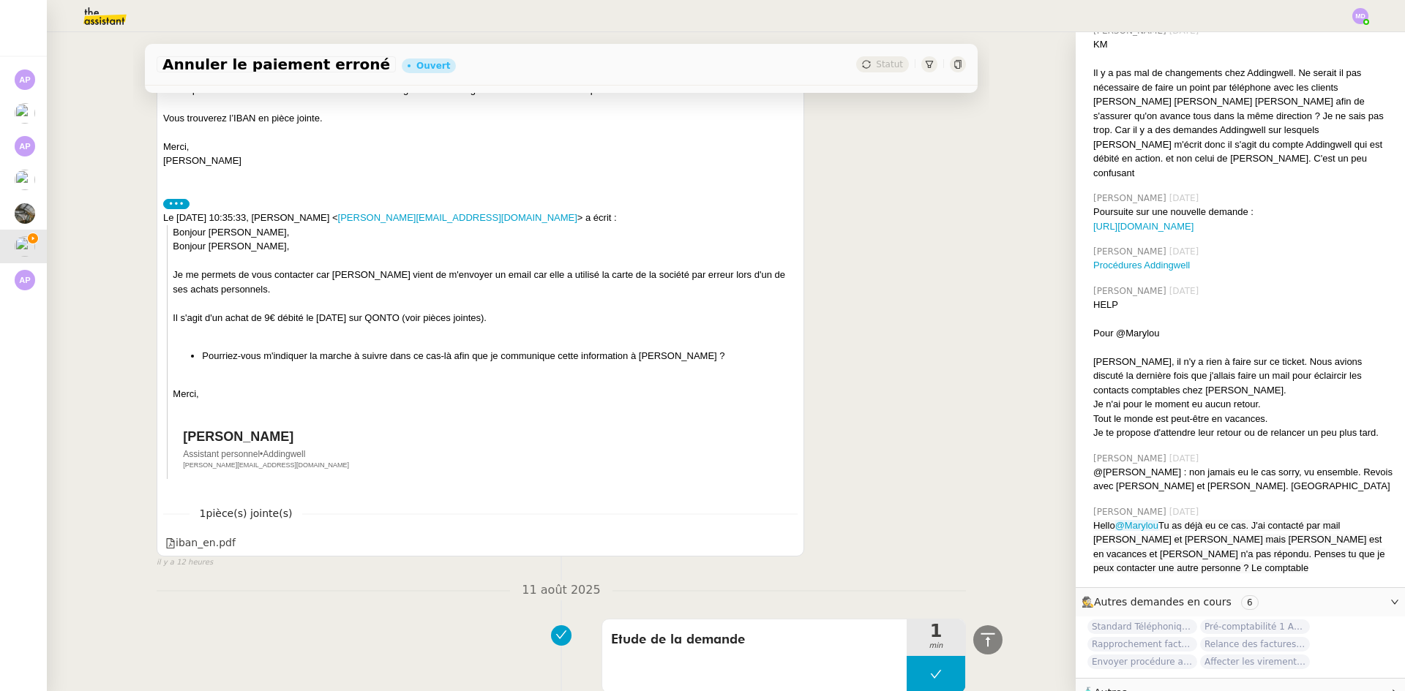
scroll to position [0, 0]
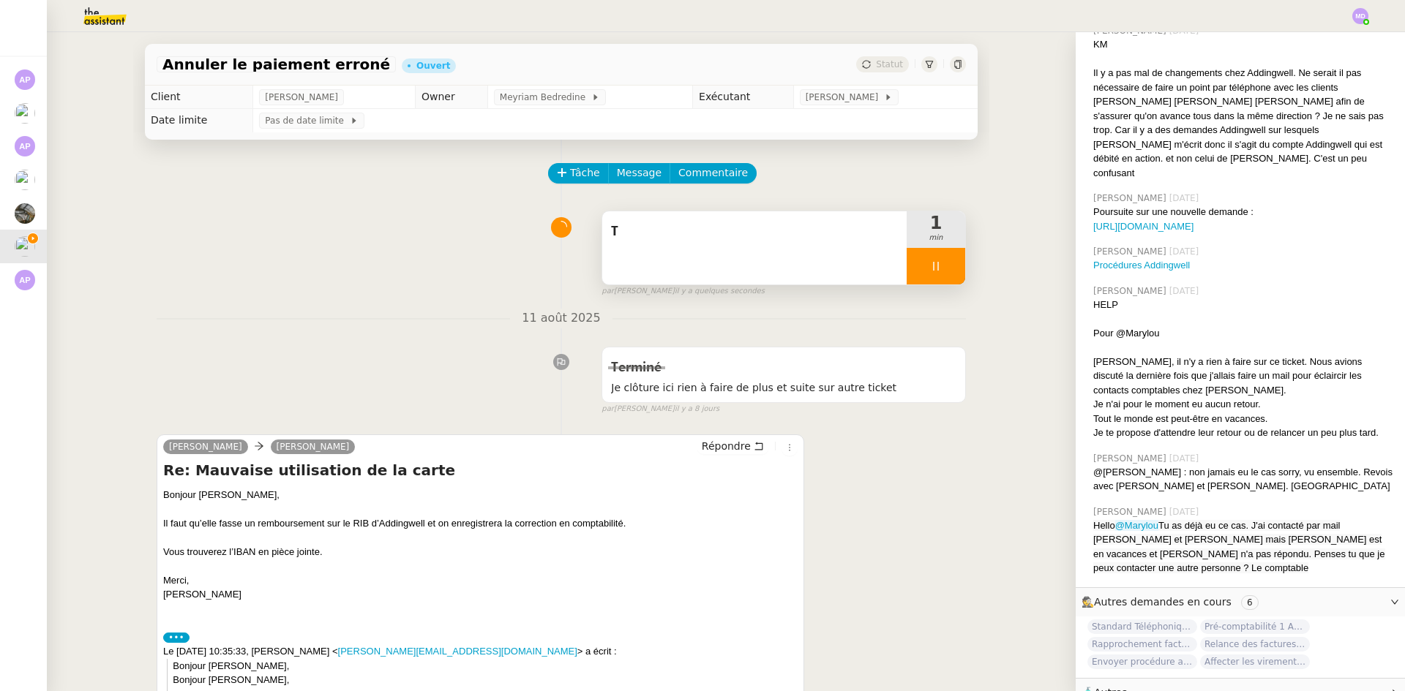
click at [640, 250] on div "T" at bounding box center [754, 247] width 304 height 73
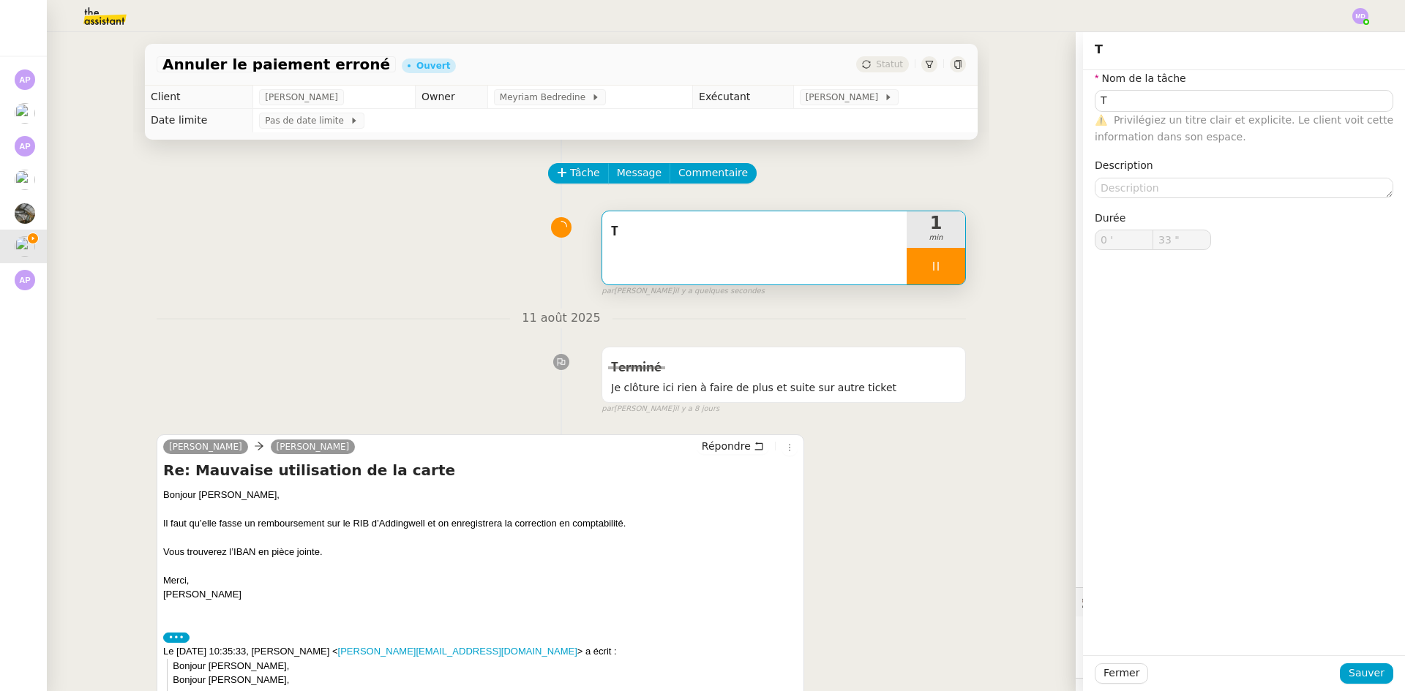
type input "34 ""
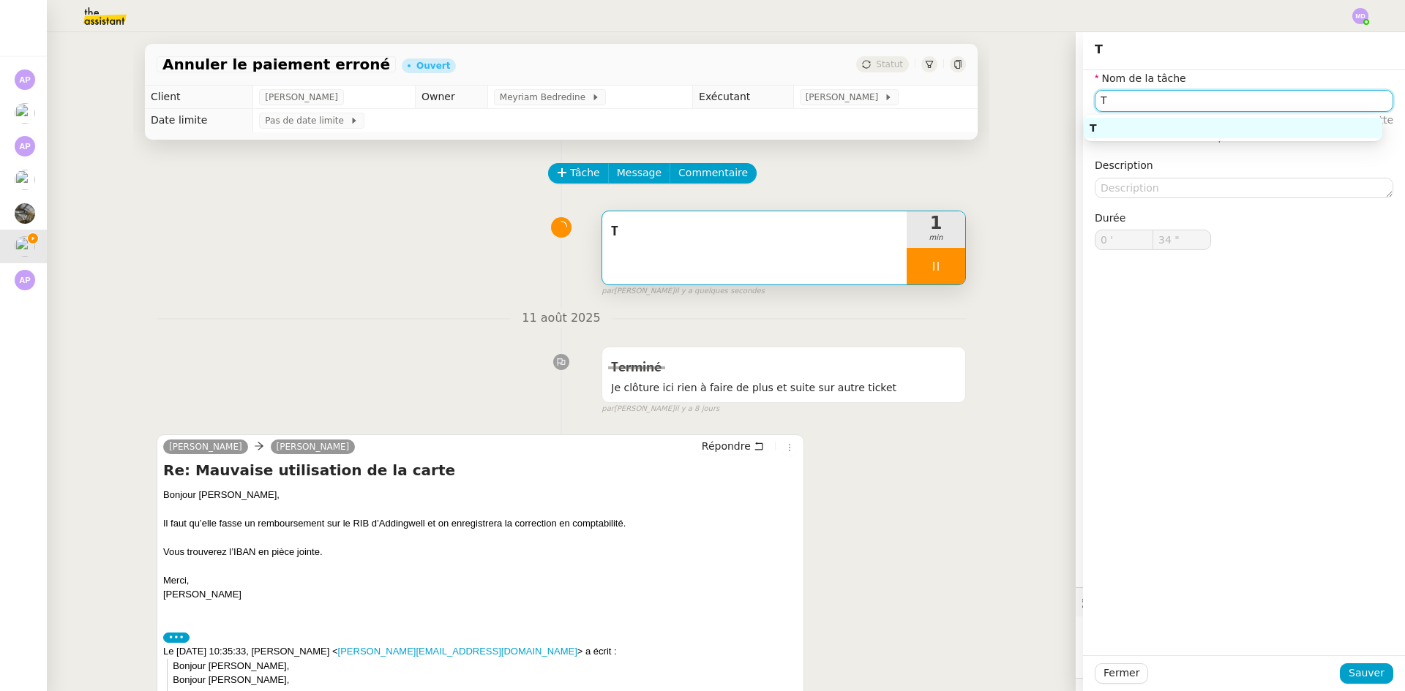
click at [1106, 102] on input "T" at bounding box center [1244, 100] width 299 height 21
type input "Tr"
type input "35 ""
type input "Transm"
type input "36 ""
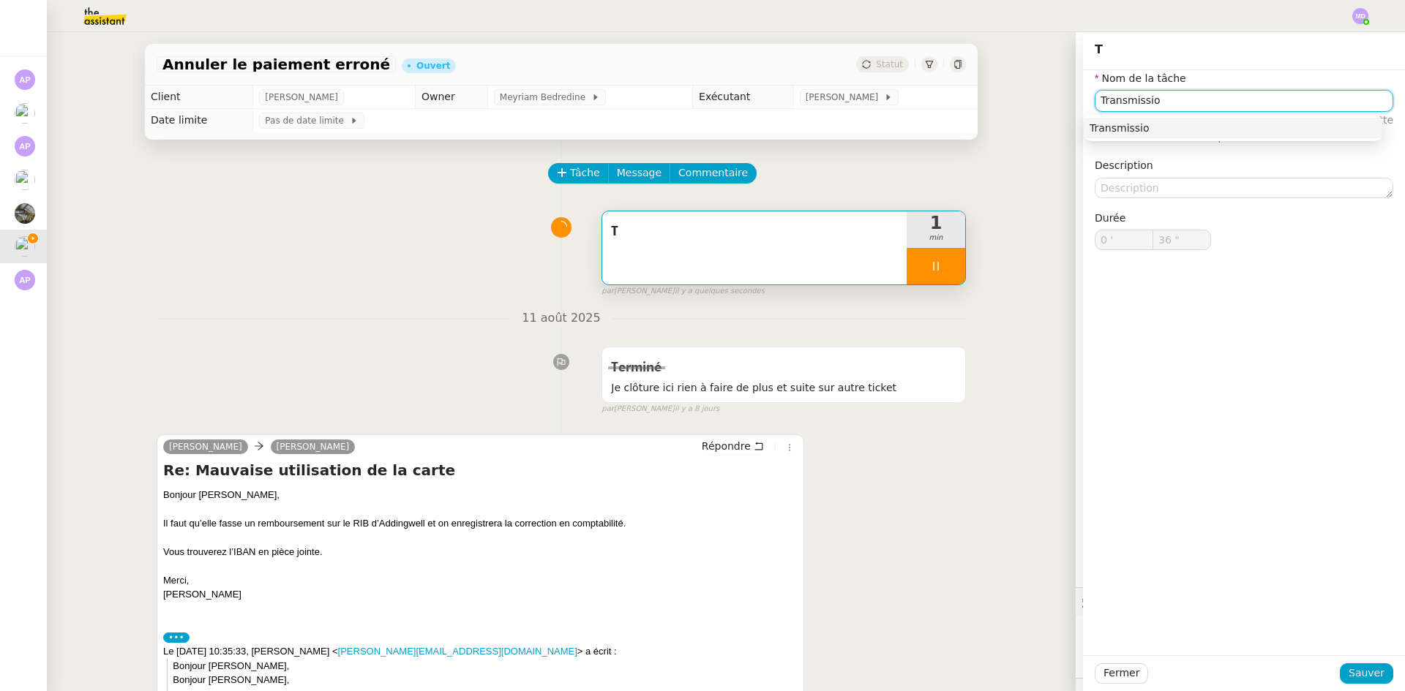
type input "Transmission"
type input "37 ""
type input "Transmission d'"
type input "38 ""
type input "Transmission d'informations"
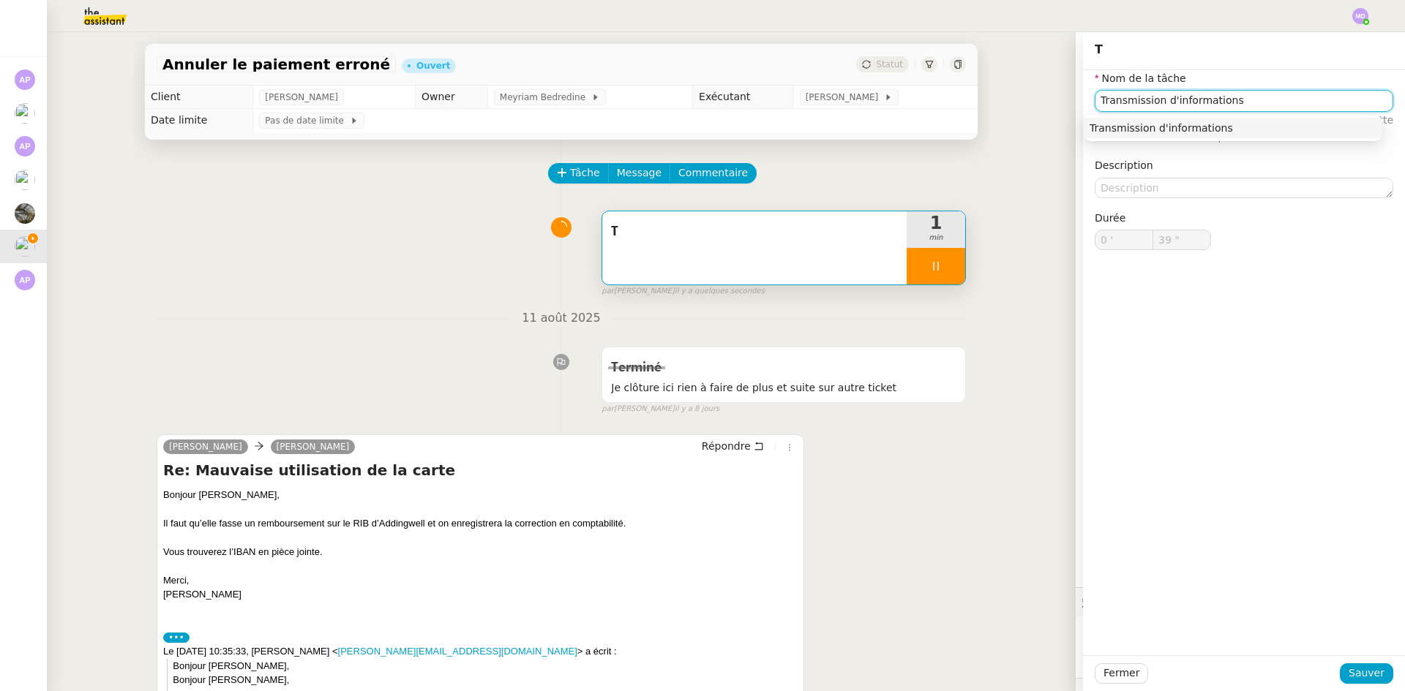
type input "40 ""
click at [1120, 120] on nz-auto-option "Transmission d'informations" at bounding box center [1233, 128] width 299 height 20
type input "Transmission d'informations"
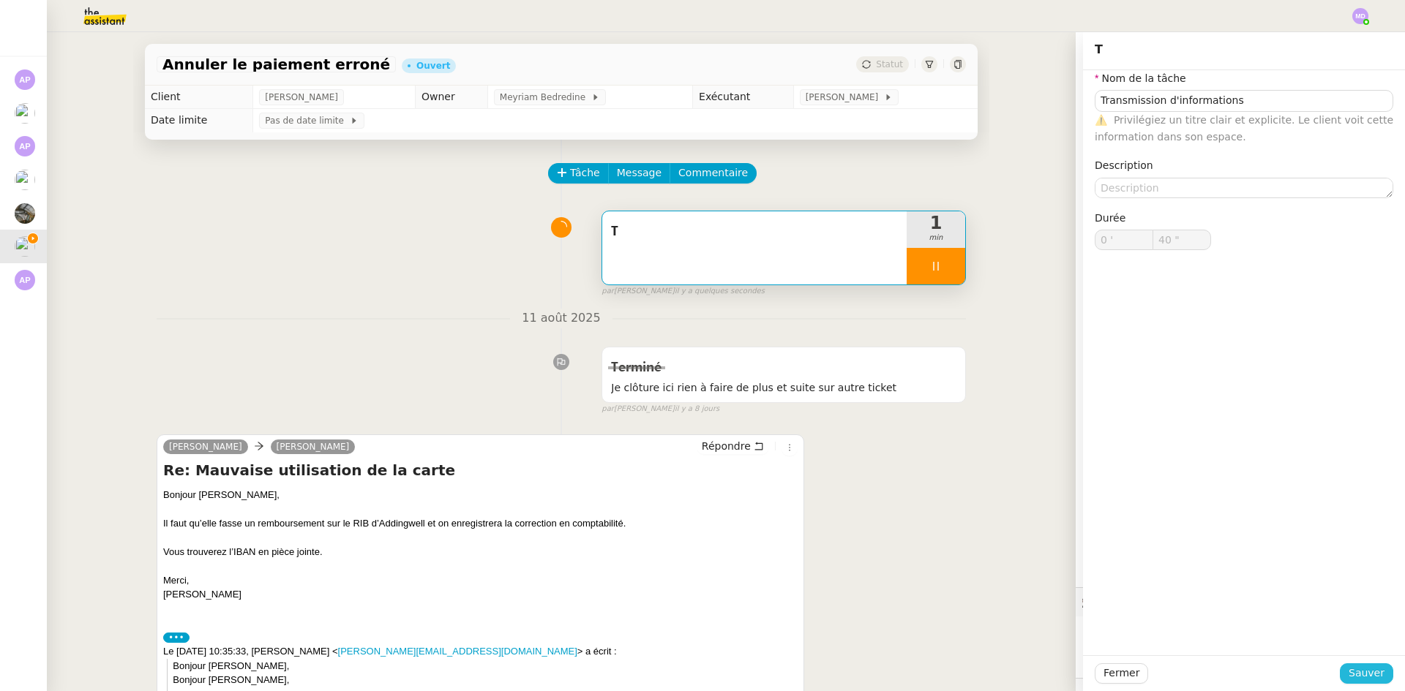
type input "41 ""
click at [1373, 667] on span "Sauver" at bounding box center [1366, 673] width 36 height 17
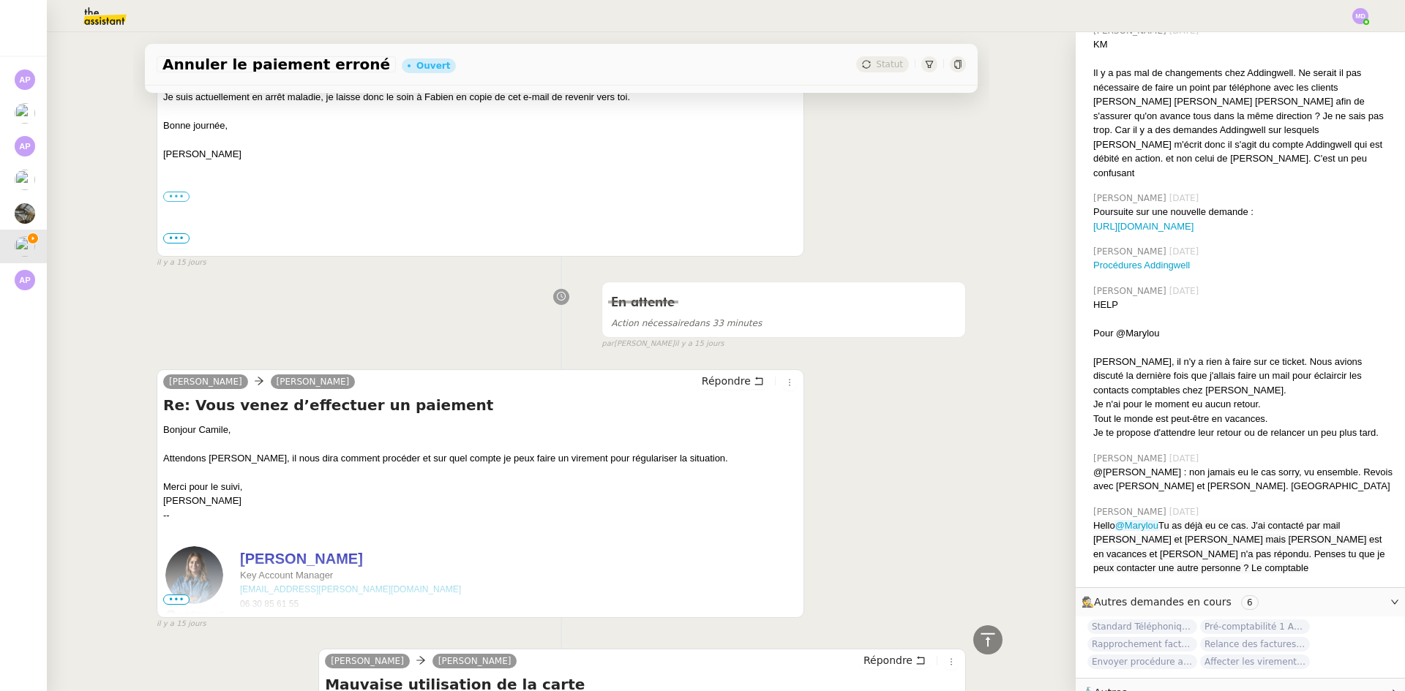
scroll to position [5790, 0]
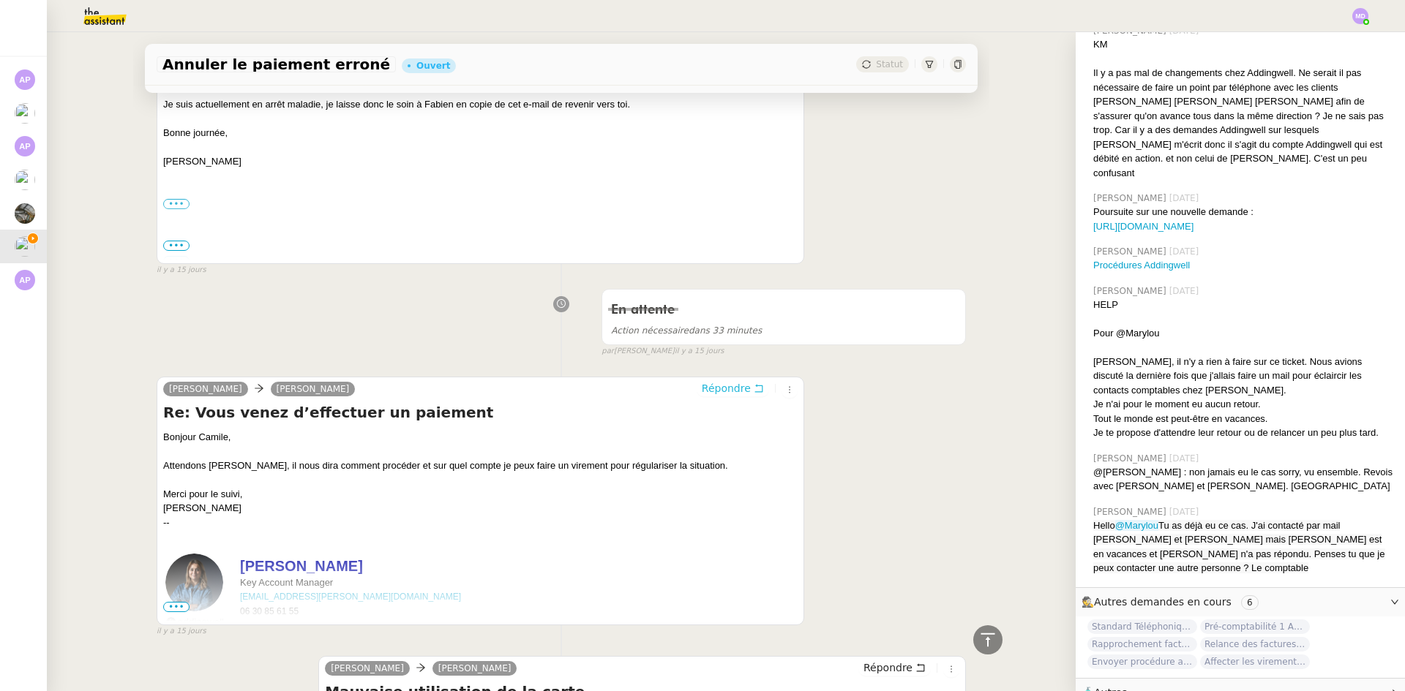
click at [721, 381] on span "Répondre" at bounding box center [726, 388] width 49 height 15
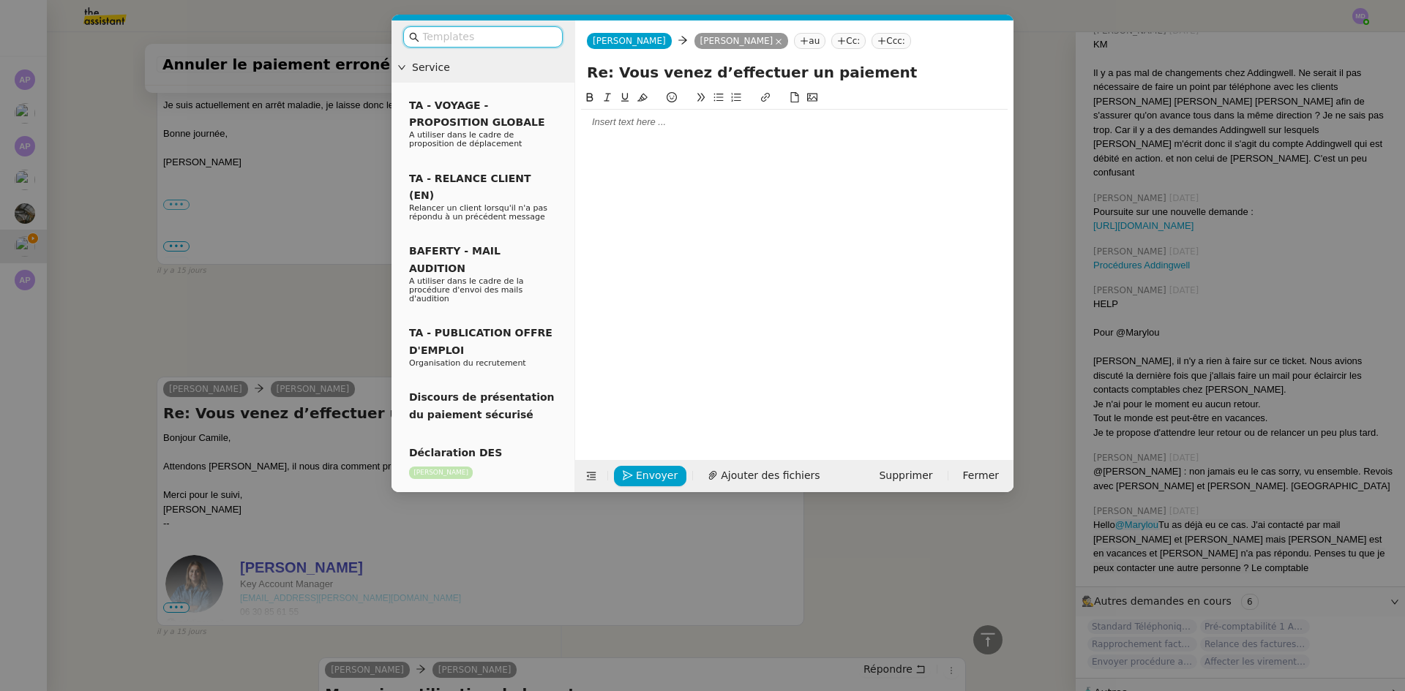
scroll to position [5910, 0]
click at [626, 124] on div at bounding box center [794, 122] width 427 height 13
click at [843, 47] on nz-tag "Cc:" at bounding box center [848, 41] width 34 height 16
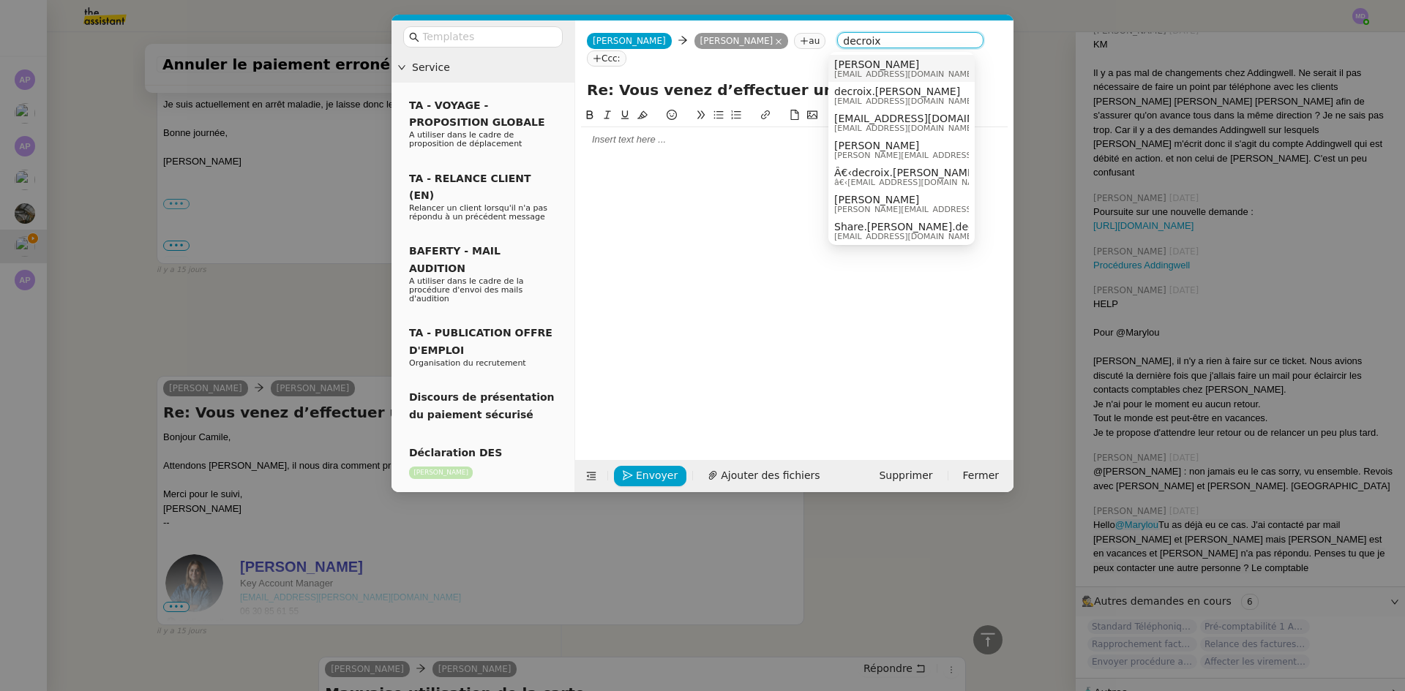
type input "decroix"
click at [860, 70] on span "[EMAIL_ADDRESS][DOMAIN_NAME]" at bounding box center [904, 74] width 140 height 8
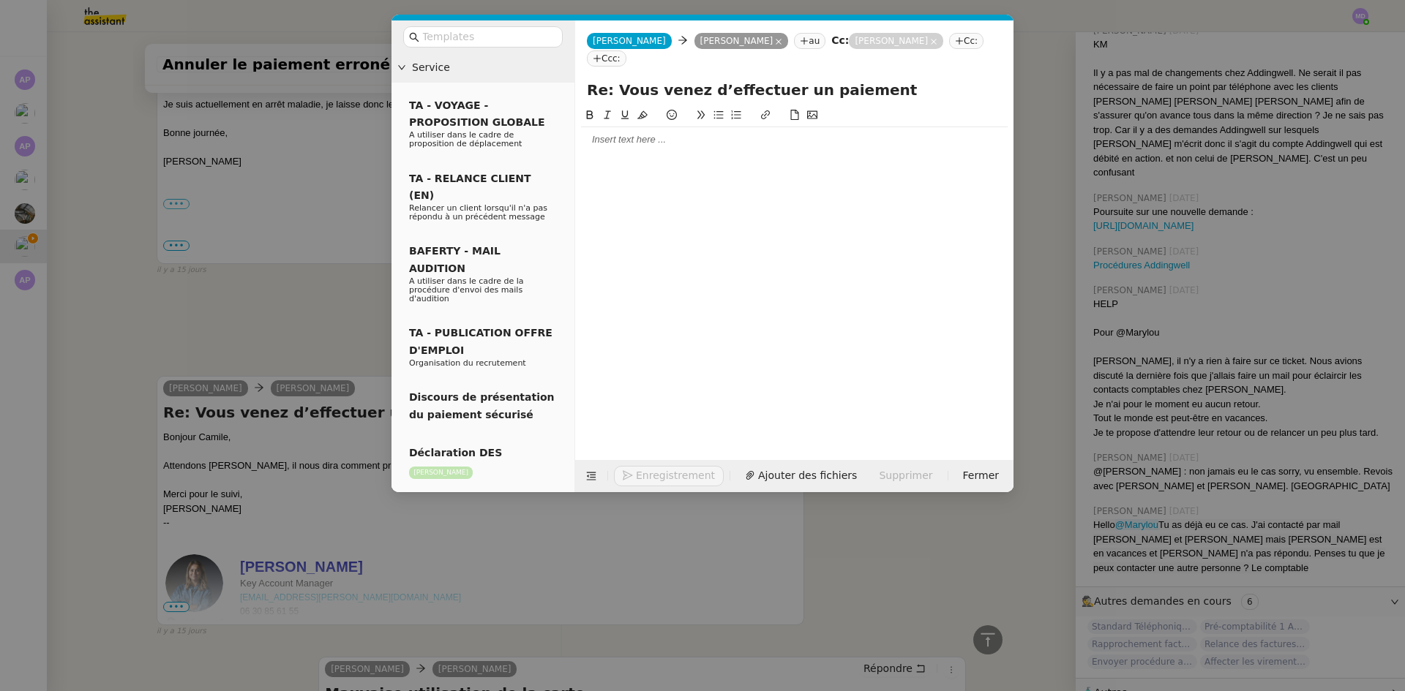
click at [690, 139] on div at bounding box center [794, 139] width 427 height 13
click at [288, 274] on nz-modal-container "Service TA - VOYAGE - PROPOSITION GLOBALE A utiliser dans le cadre de propositi…" at bounding box center [702, 345] width 1405 height 691
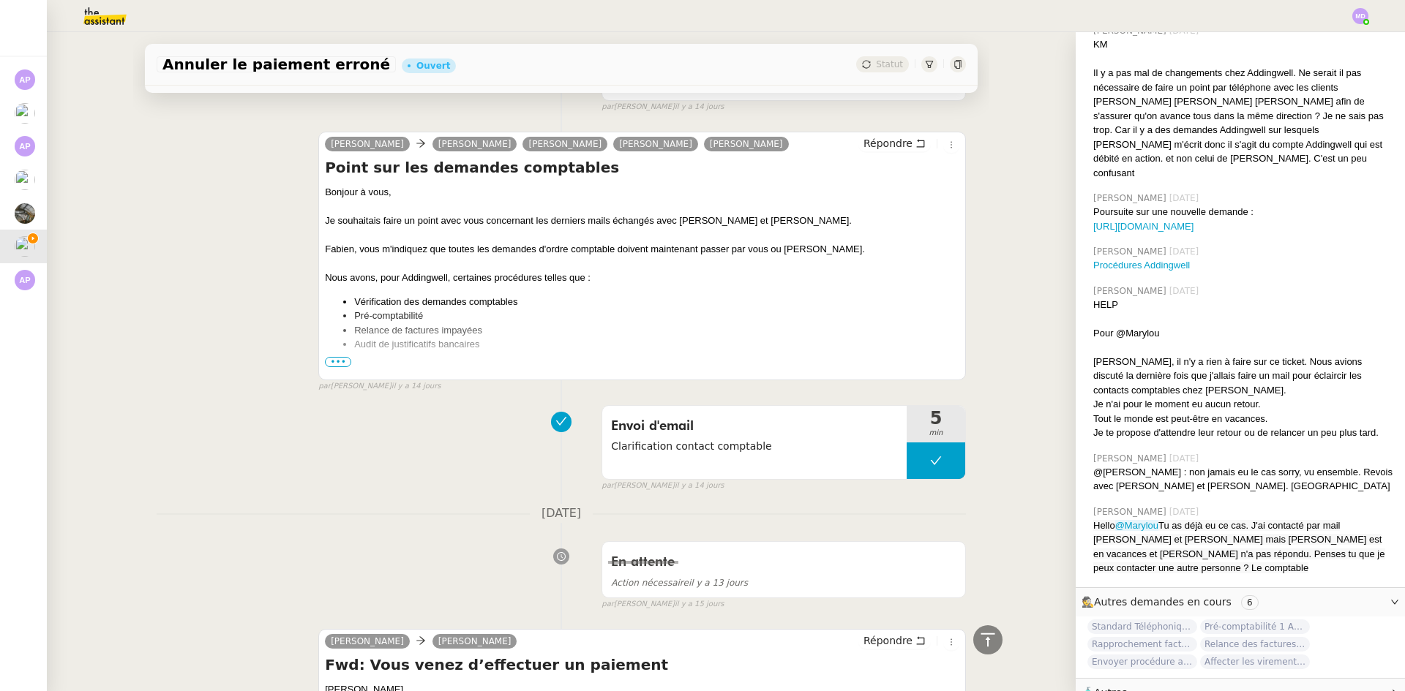
scroll to position [2989, 0]
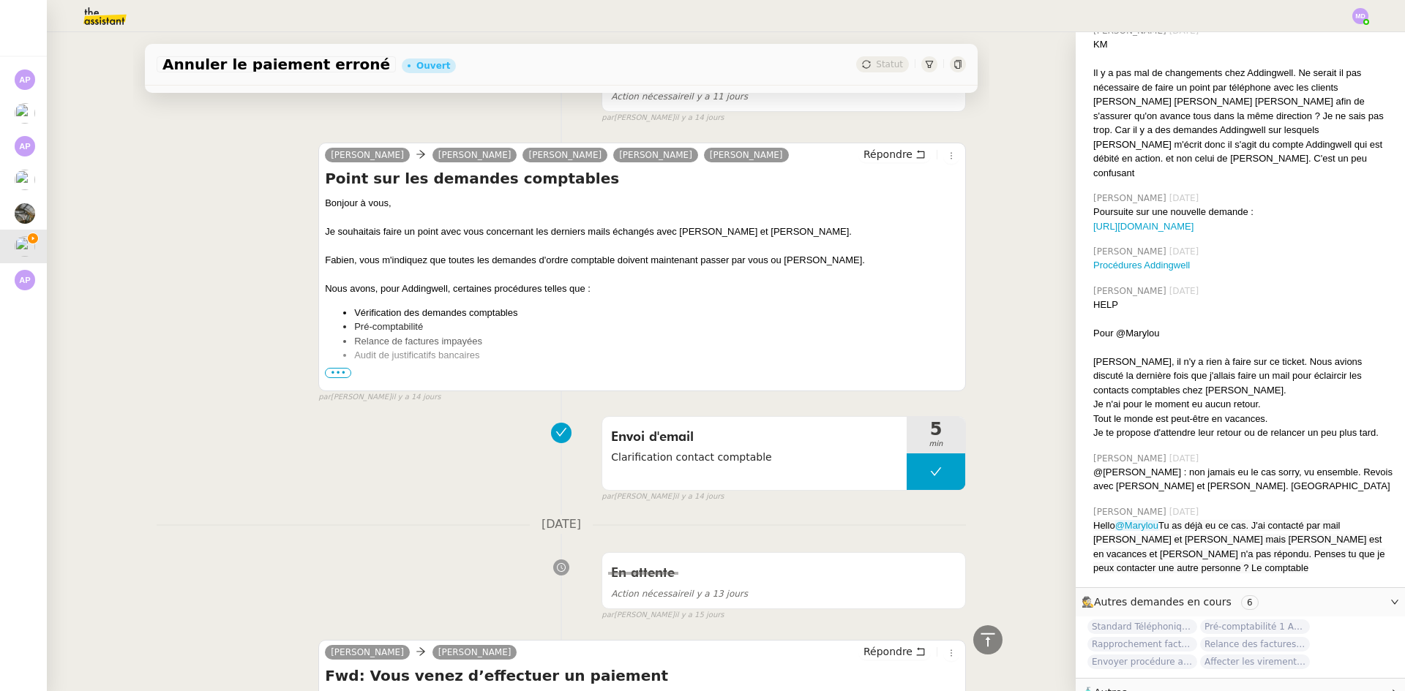
click at [337, 368] on span "•••" at bounding box center [338, 373] width 26 height 10
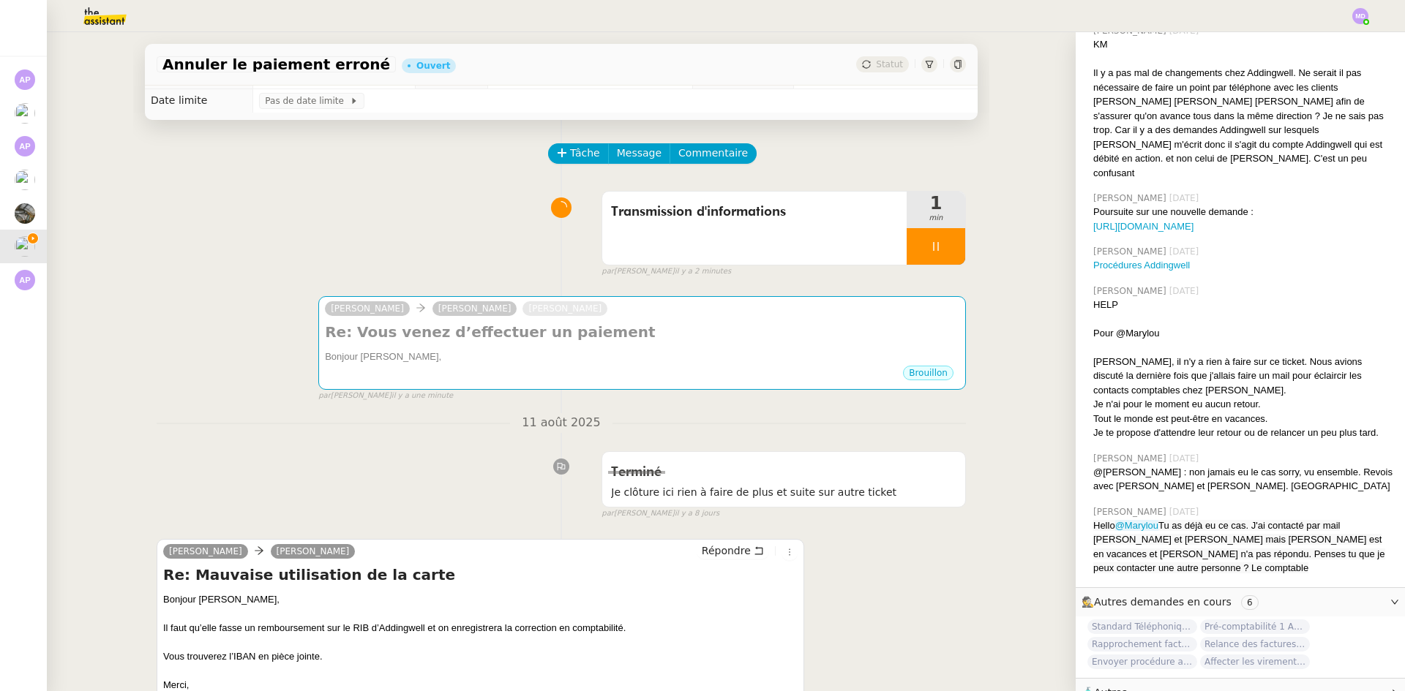
scroll to position [0, 0]
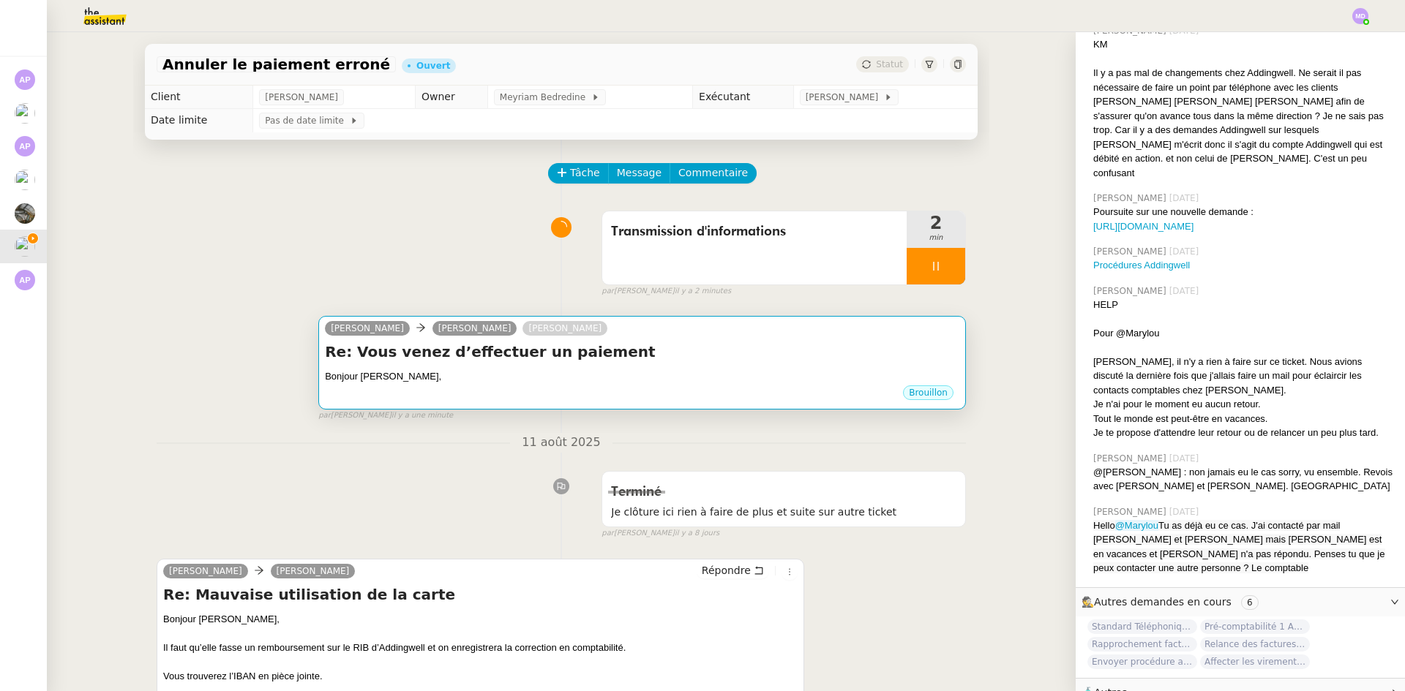
click at [541, 349] on h4 "Re: Vous venez d’effectuer un paiement" at bounding box center [642, 352] width 634 height 20
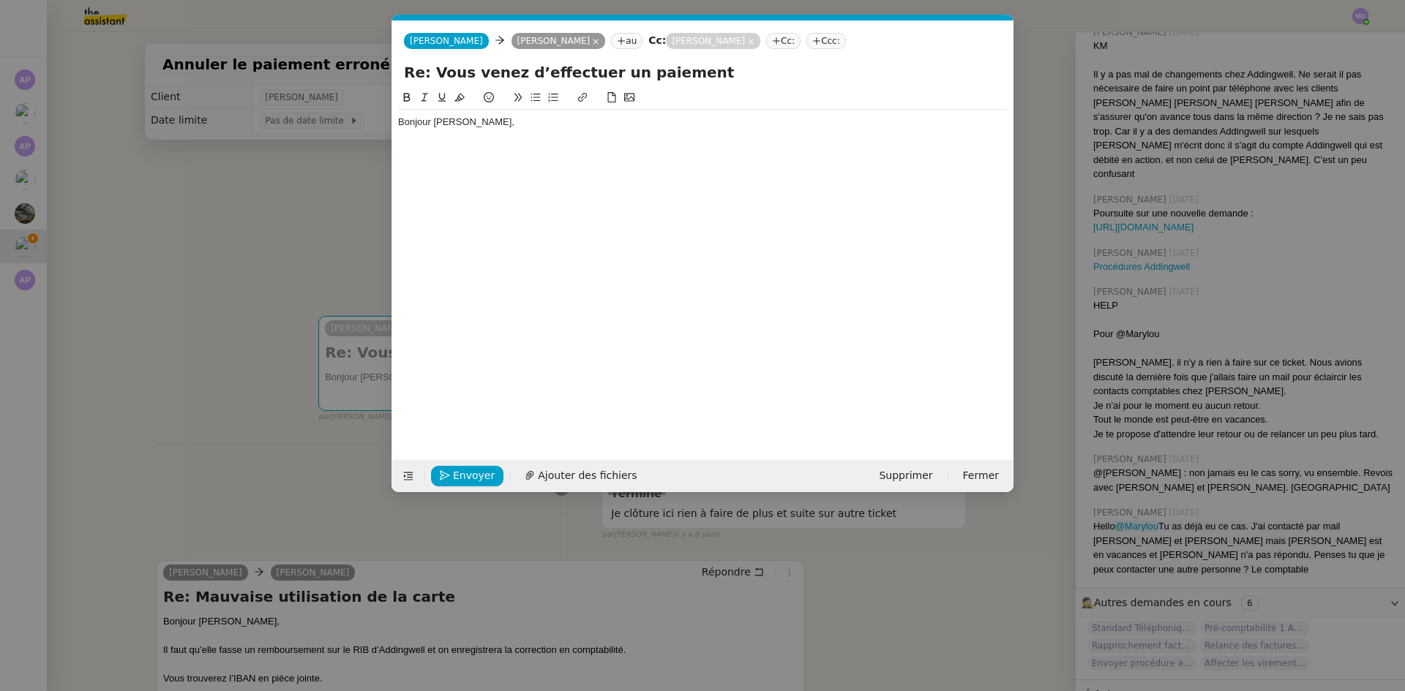
scroll to position [0, 31]
click at [305, 234] on nz-modal-container "Service TA - VOYAGE - PROPOSITION GLOBALE A utiliser dans le cadre de propositi…" at bounding box center [702, 345] width 1405 height 691
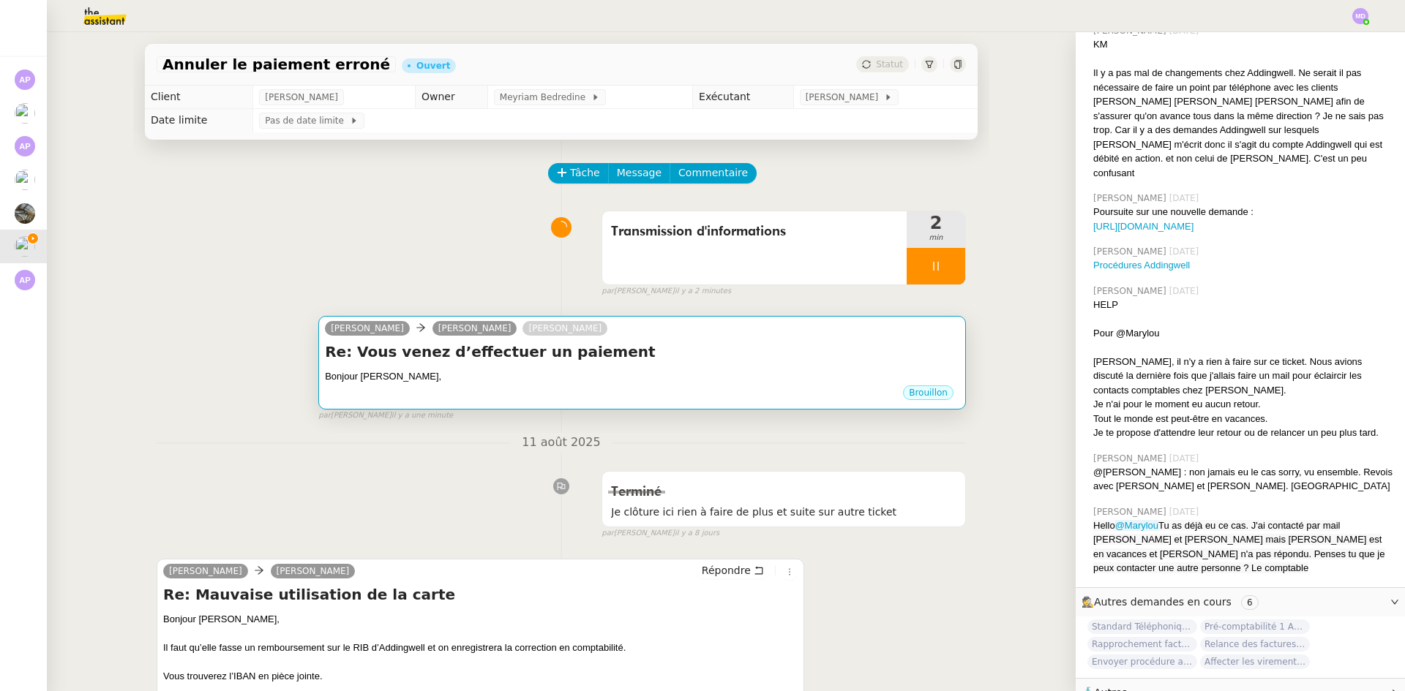
click at [668, 359] on h4 "Re: Vous venez d’effectuer un paiement" at bounding box center [642, 352] width 634 height 20
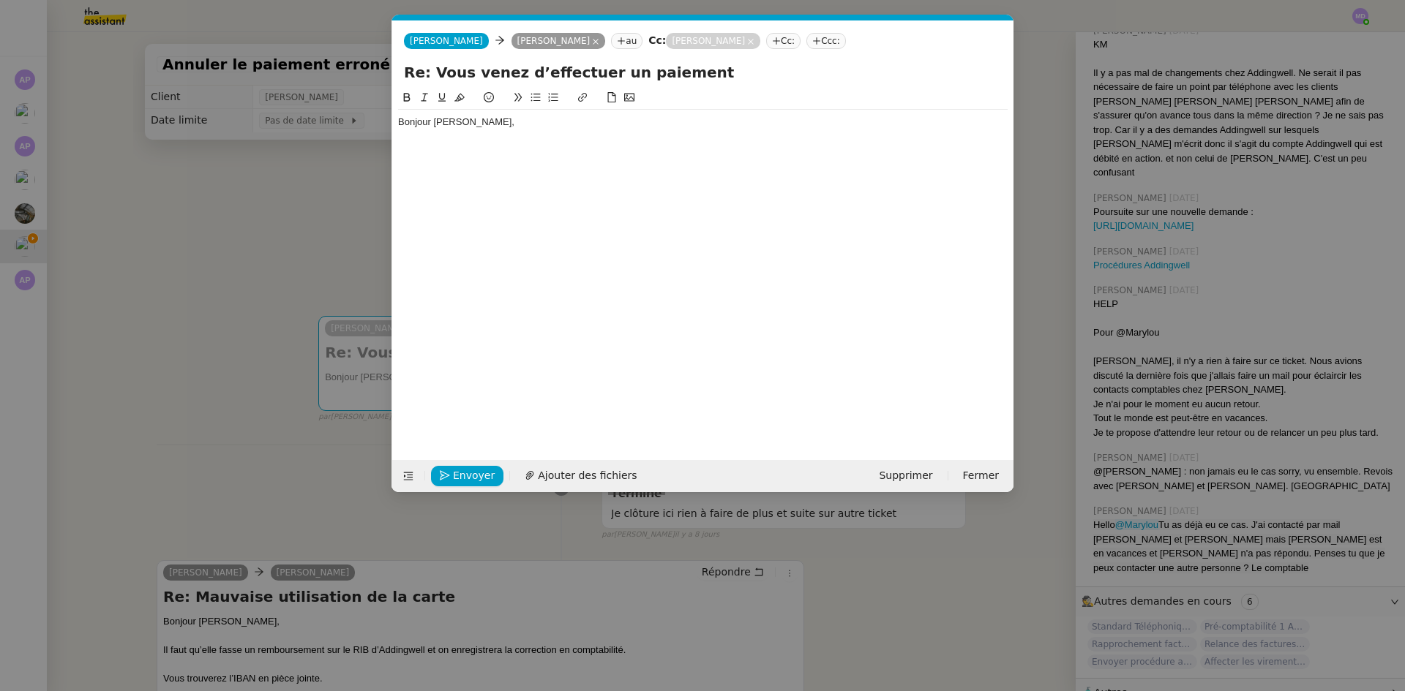
click at [592, 42] on icon at bounding box center [595, 41] width 7 height 7
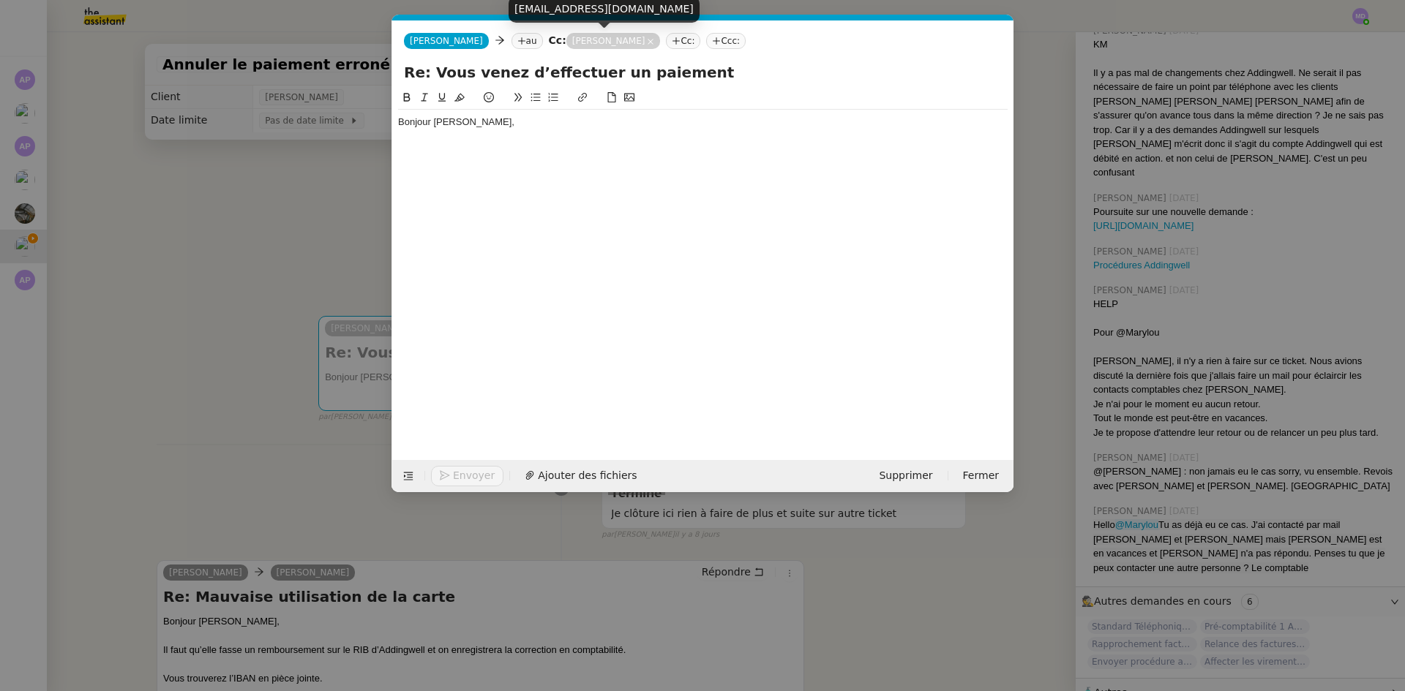
click at [585, 15] on div "[EMAIL_ADDRESS][DOMAIN_NAME]" at bounding box center [603, 9] width 191 height 26
copy div "[EMAIL_ADDRESS][DOMAIN_NAME]"
click at [522, 45] on nz-tag "au" at bounding box center [526, 41] width 31 height 16
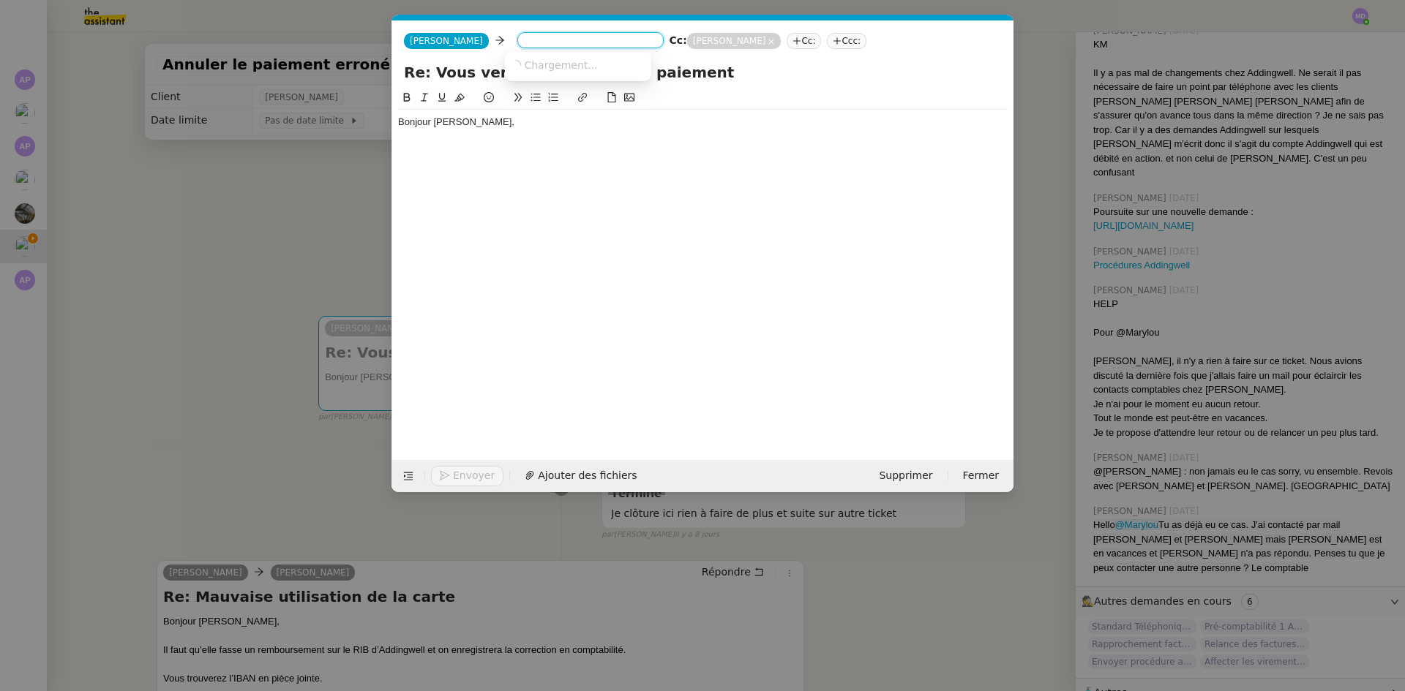
paste input "[EMAIL_ADDRESS][DOMAIN_NAME]"
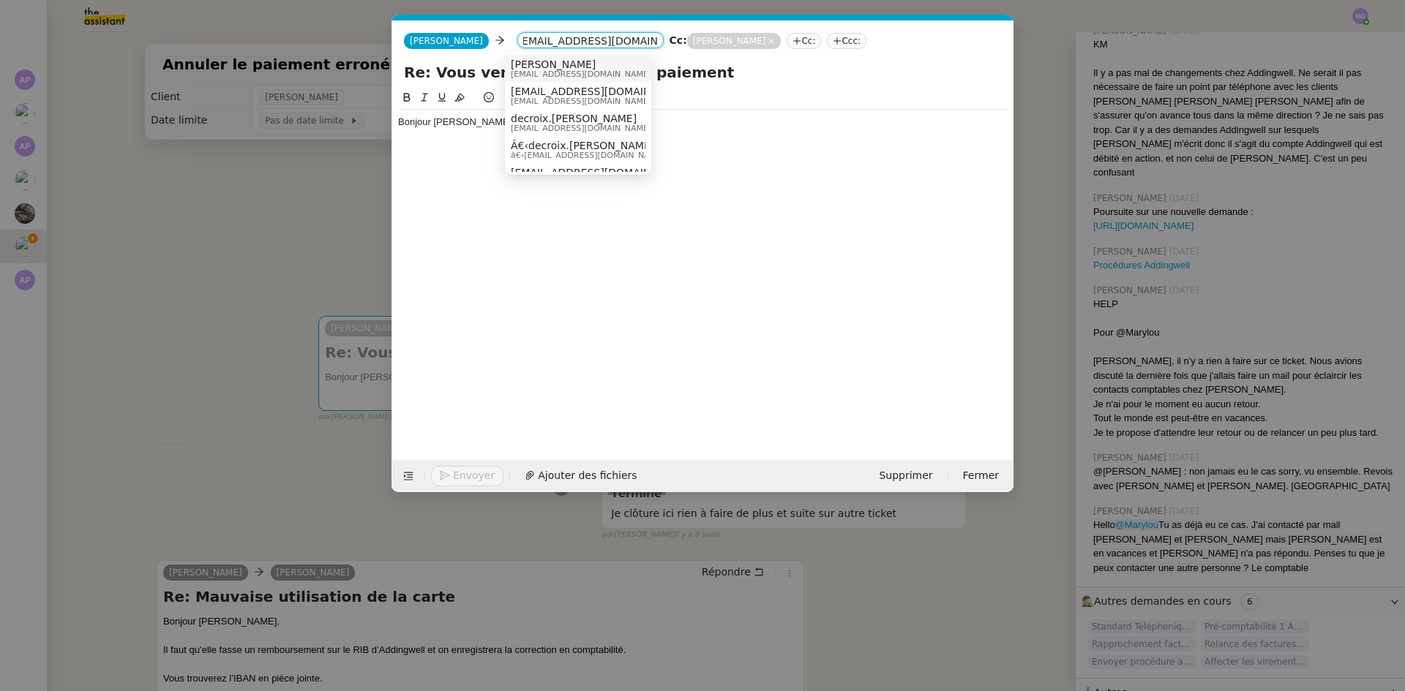
type input "[EMAIL_ADDRESS][DOMAIN_NAME]"
drag, startPoint x: 545, startPoint y: 66, endPoint x: 564, endPoint y: 64, distance: 19.1
click at [545, 66] on span "[PERSON_NAME]" at bounding box center [581, 65] width 140 height 12
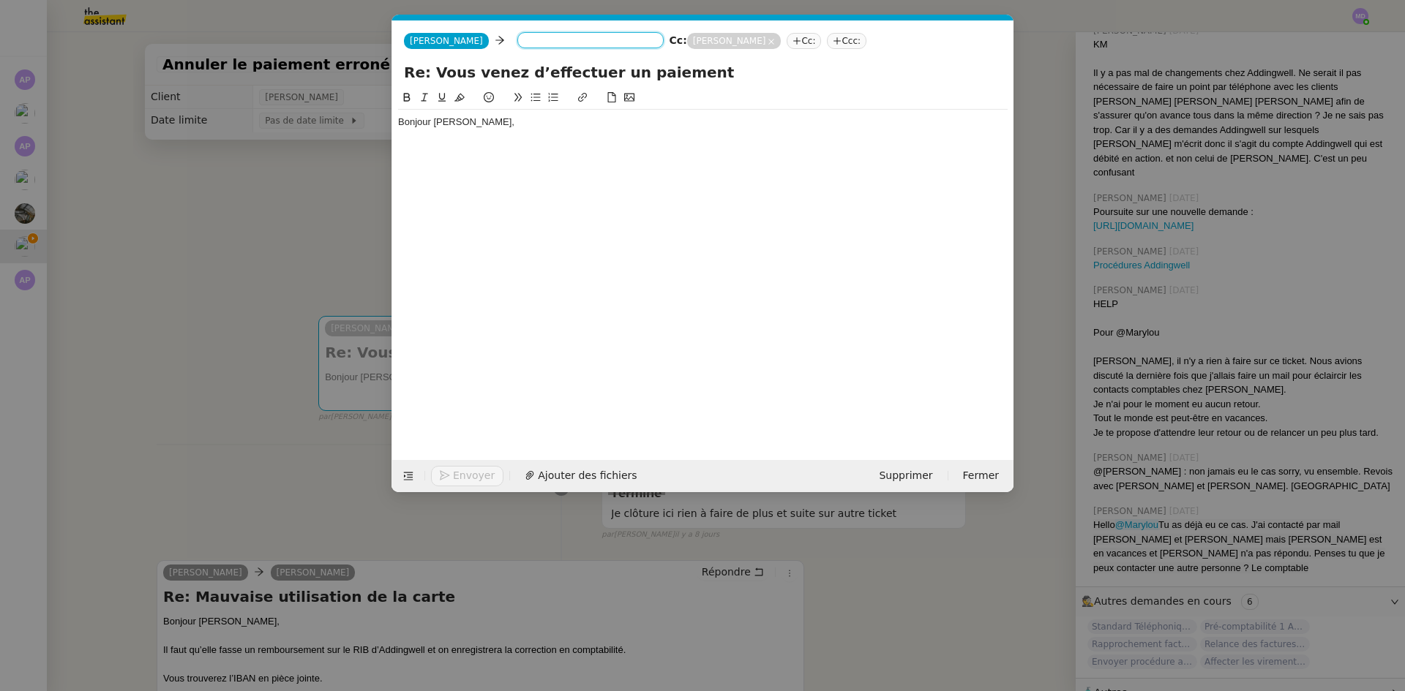
scroll to position [0, 0]
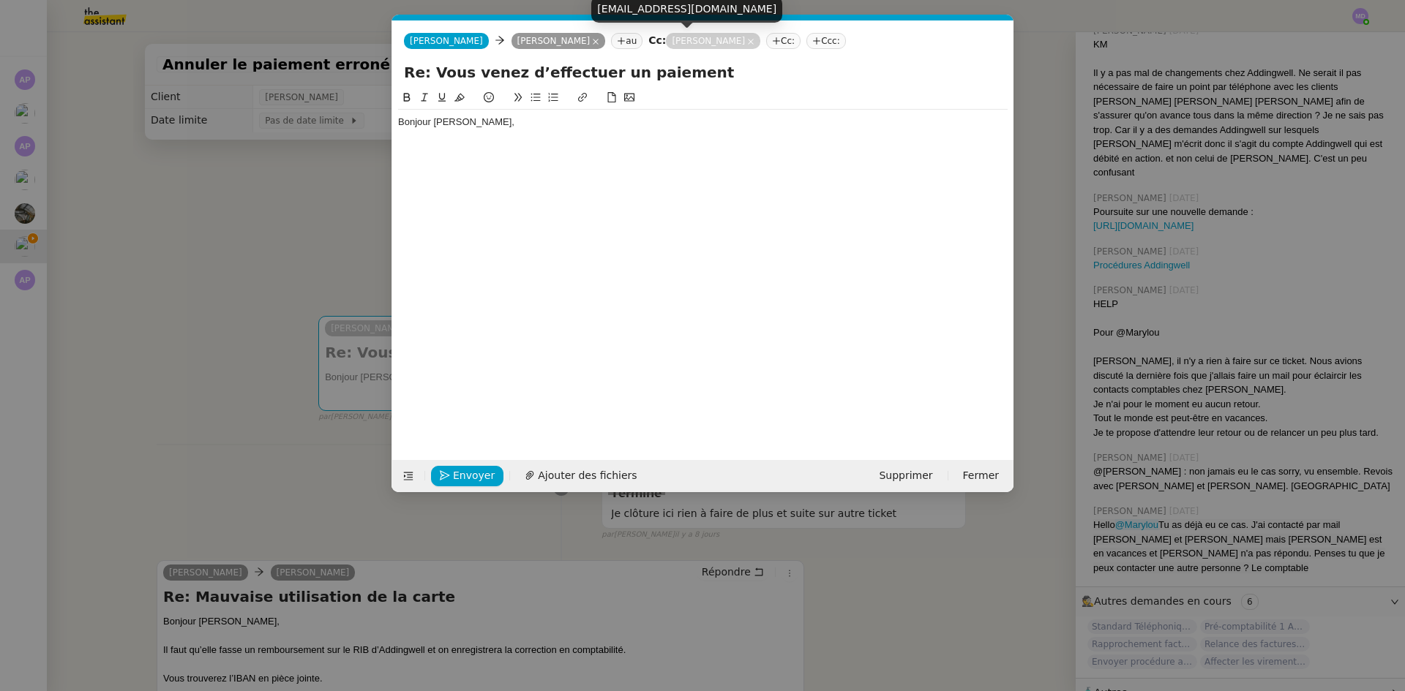
click at [747, 40] on icon at bounding box center [750, 41] width 7 height 7
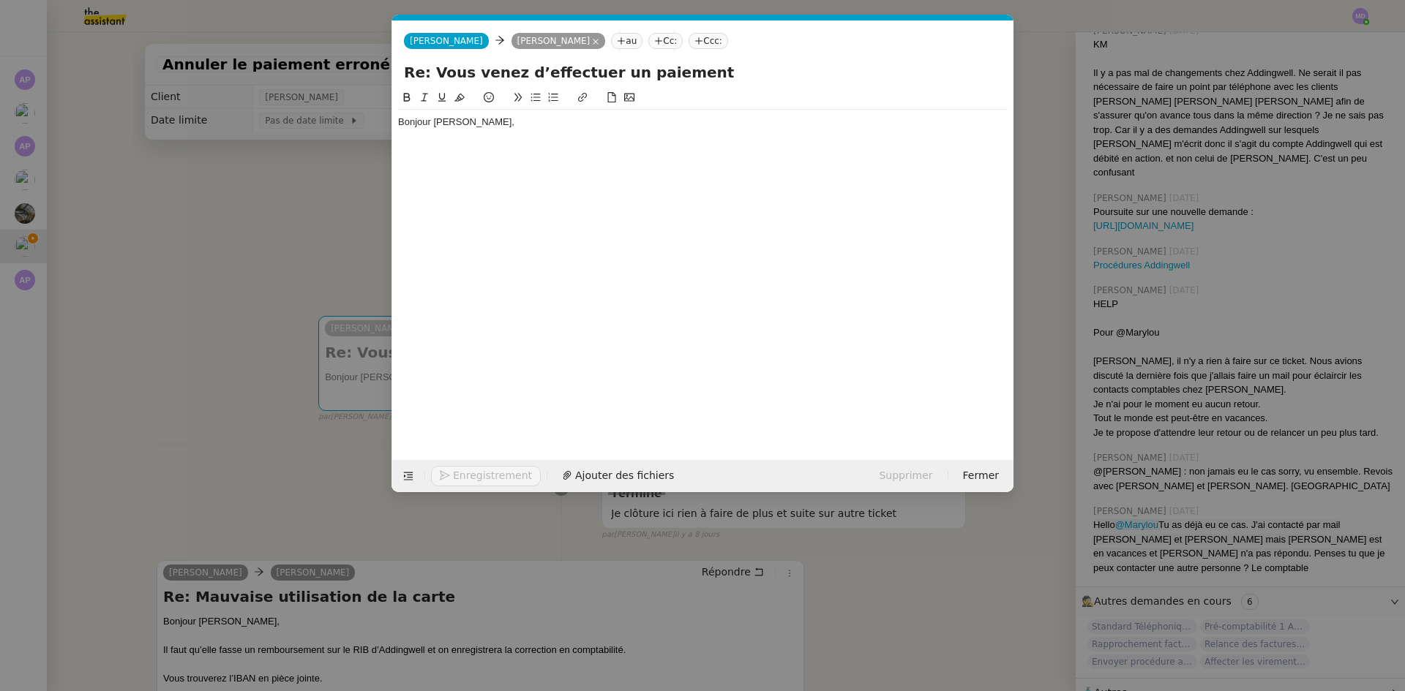
click at [469, 126] on div "Bonjour [PERSON_NAME]," at bounding box center [702, 122] width 609 height 13
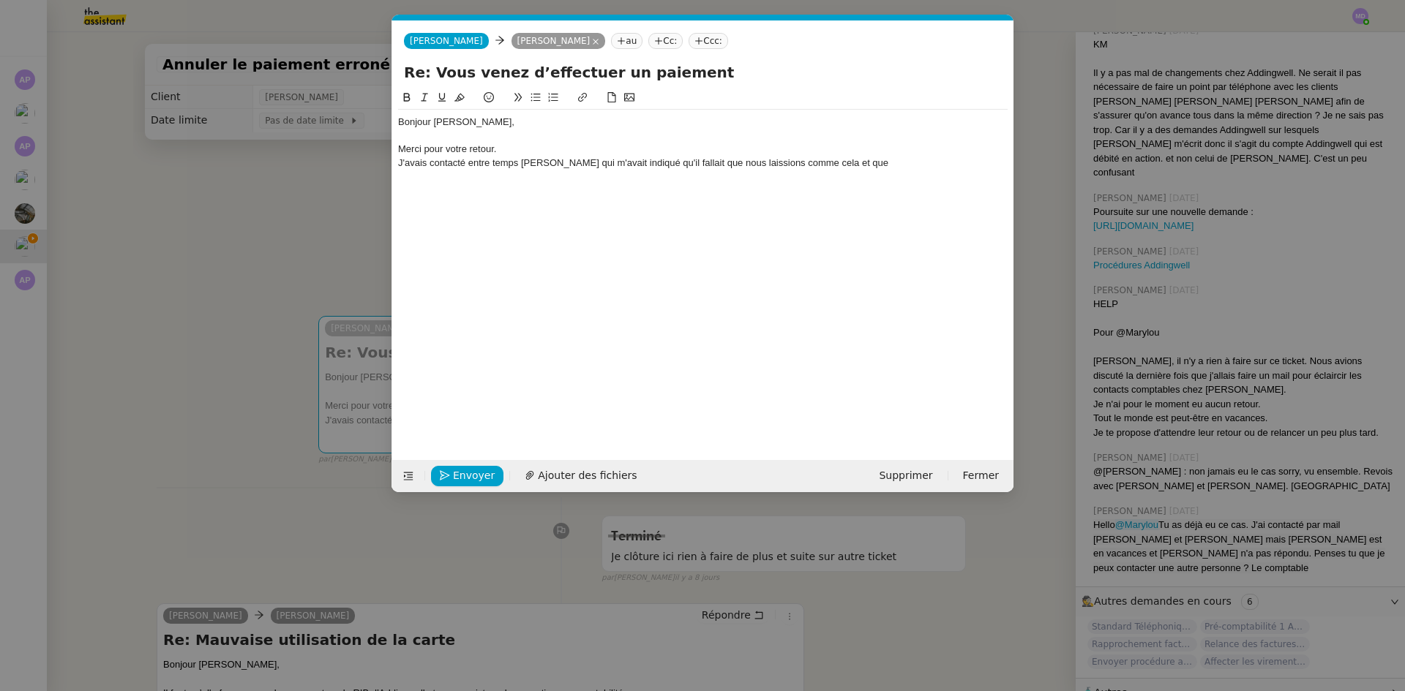
click at [263, 239] on nz-modal-container "Service TA - VOYAGE - PROPOSITION GLOBALE A utiliser dans le cadre de propositi…" at bounding box center [702, 345] width 1405 height 691
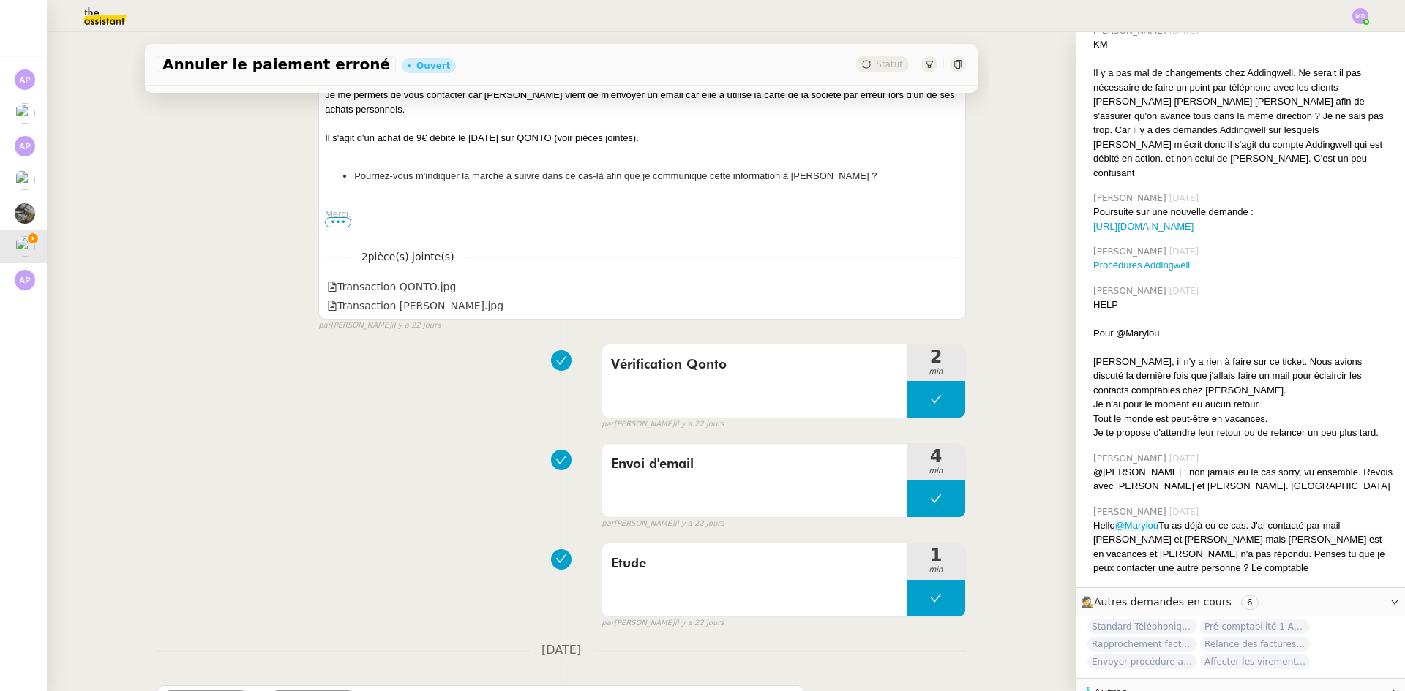
scroll to position [8898, 0]
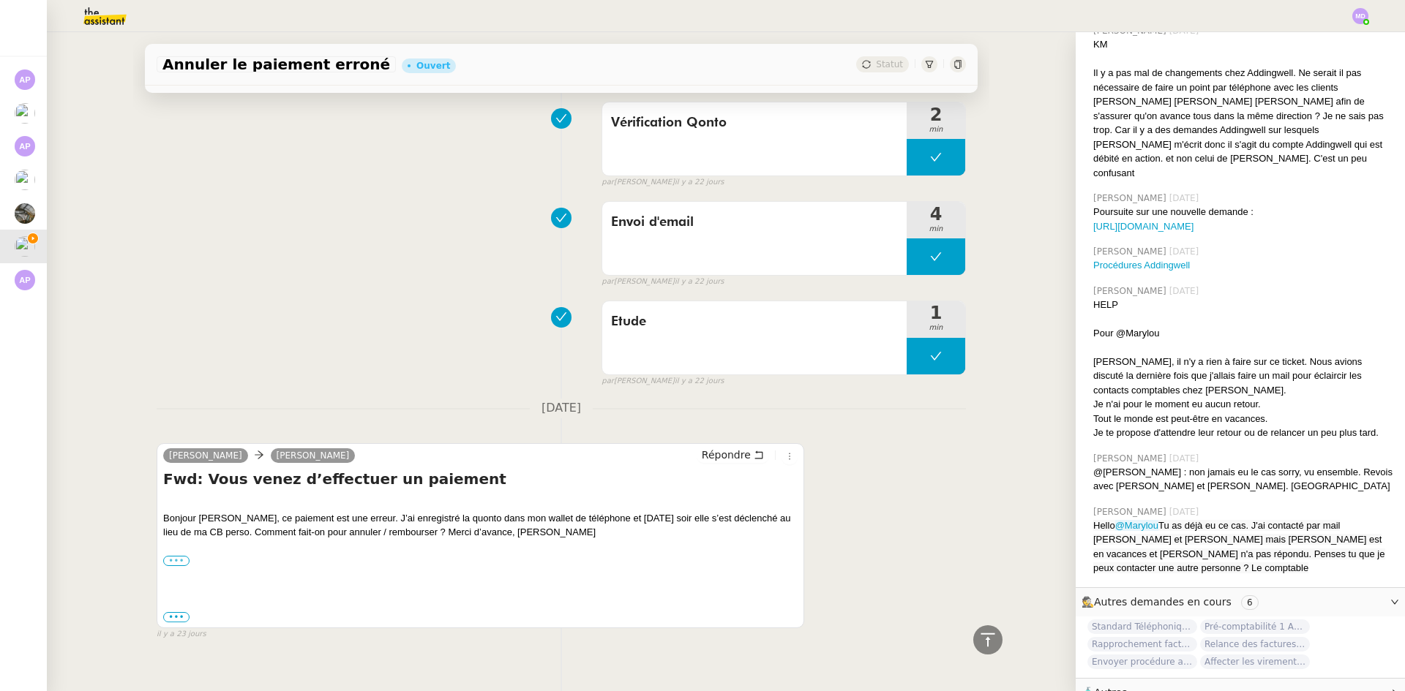
click at [172, 556] on label "•••" at bounding box center [176, 561] width 26 height 10
click at [0, 0] on input "•••" at bounding box center [0, 0] width 0 height 0
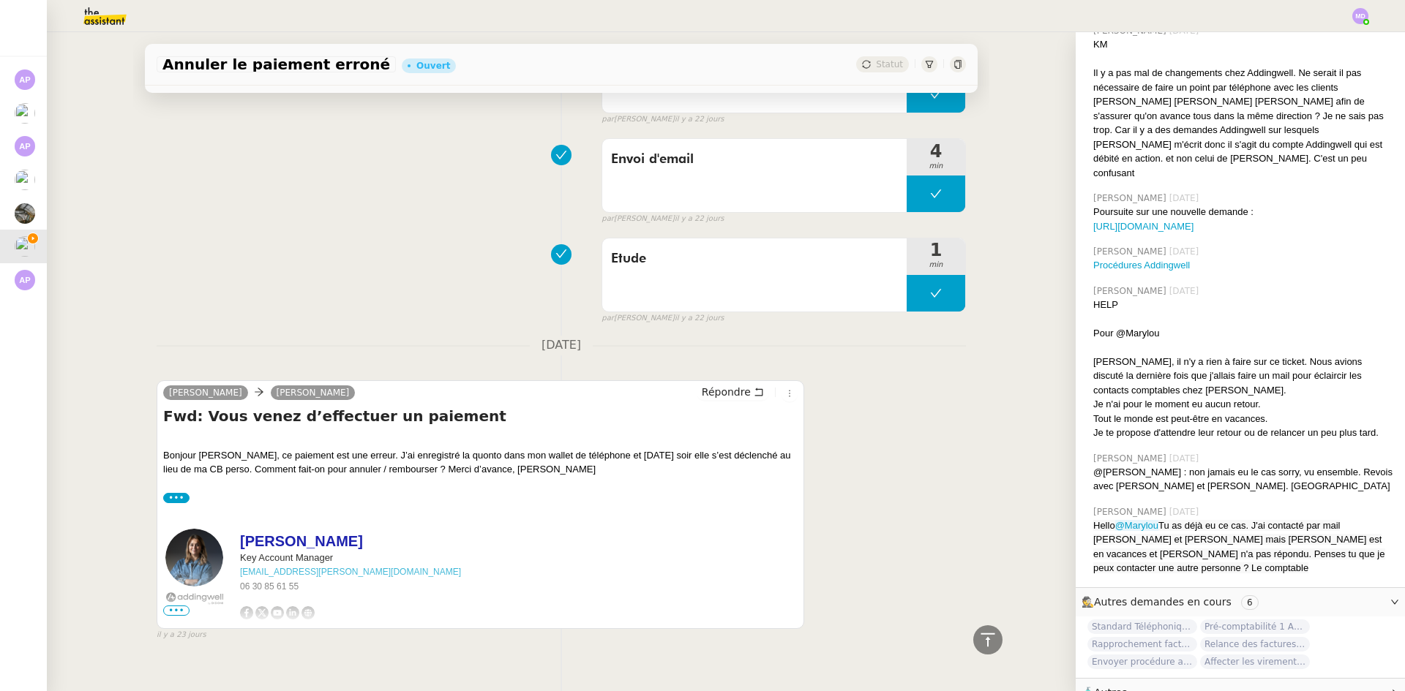
scroll to position [8961, 0]
click at [173, 605] on span "•••" at bounding box center [176, 610] width 26 height 10
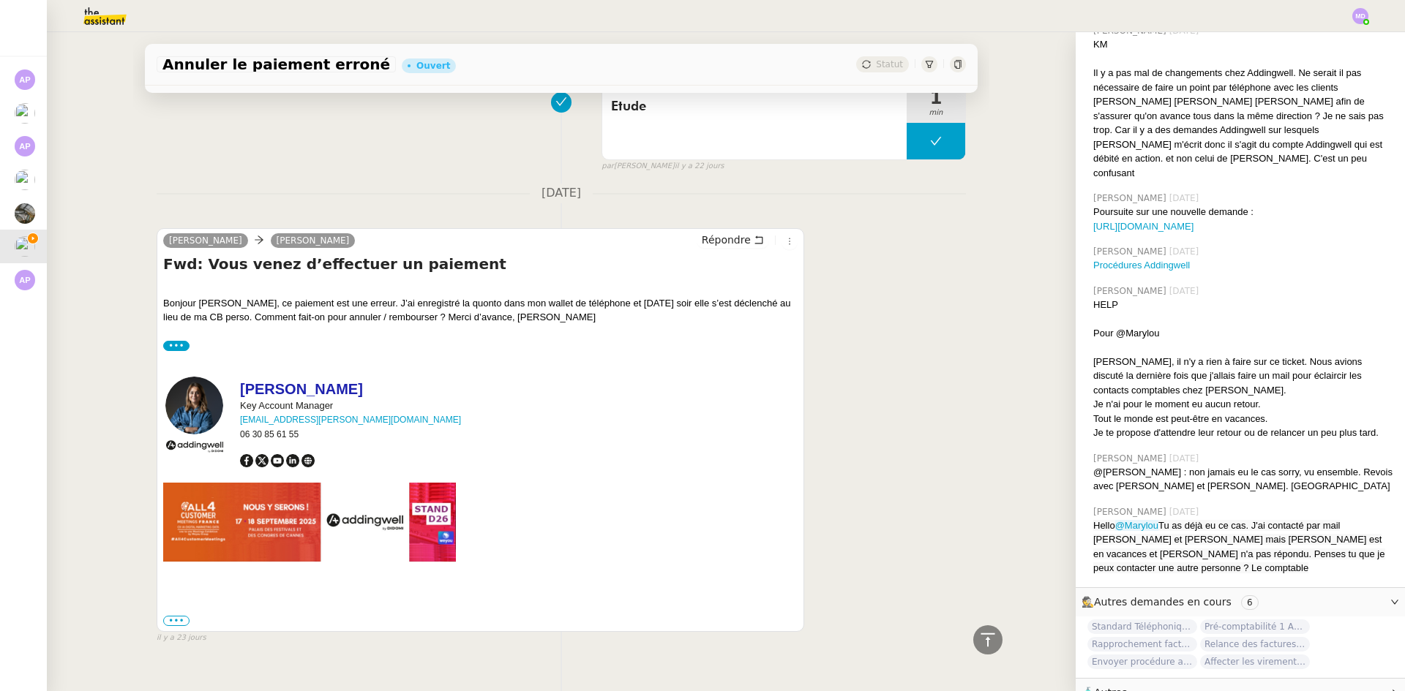
scroll to position [9116, 0]
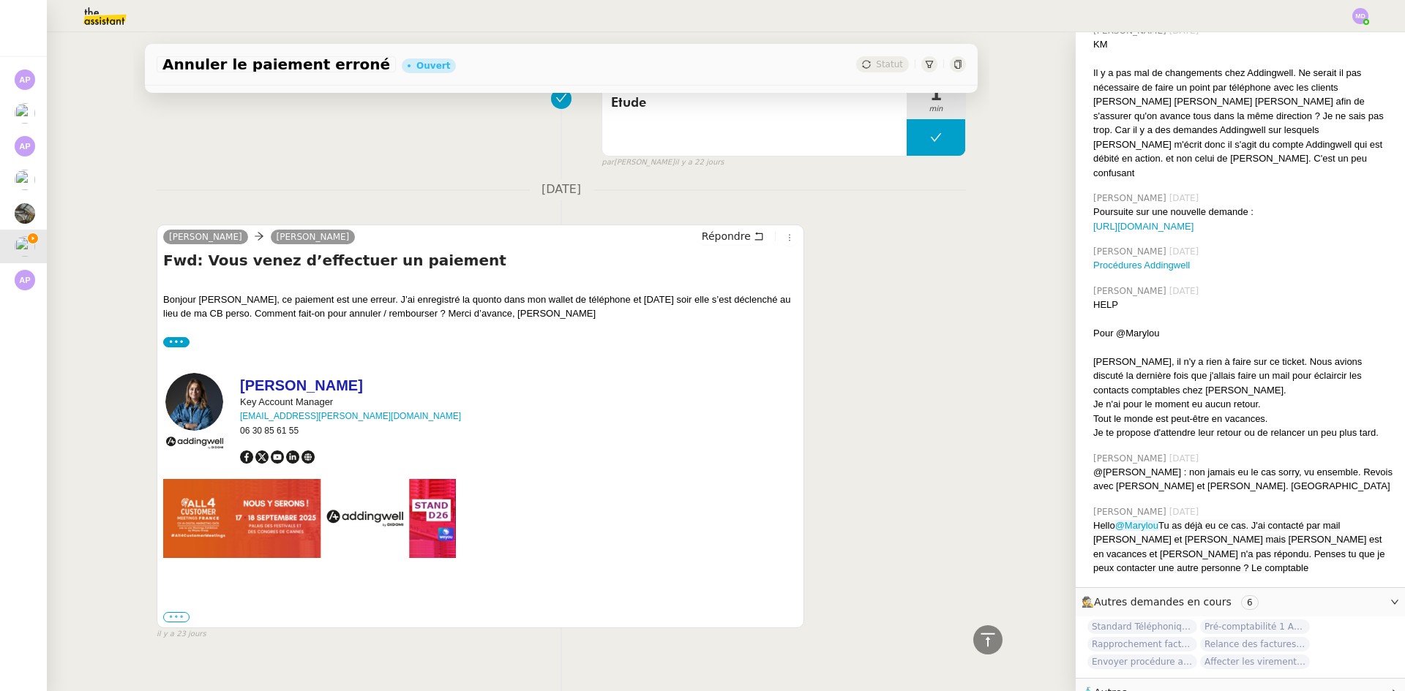
click at [163, 612] on label "•••" at bounding box center [176, 617] width 26 height 10
click at [0, 0] on input "•••" at bounding box center [0, 0] width 0 height 0
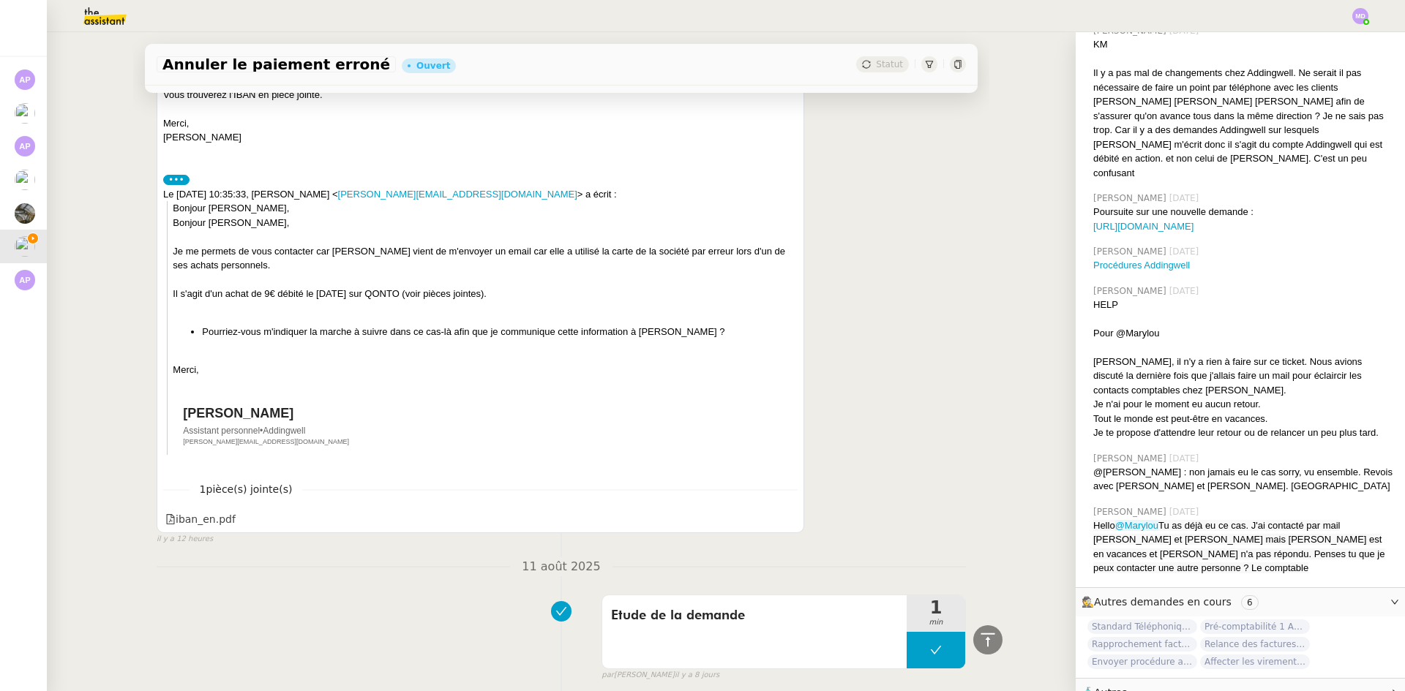
scroll to position [0, 0]
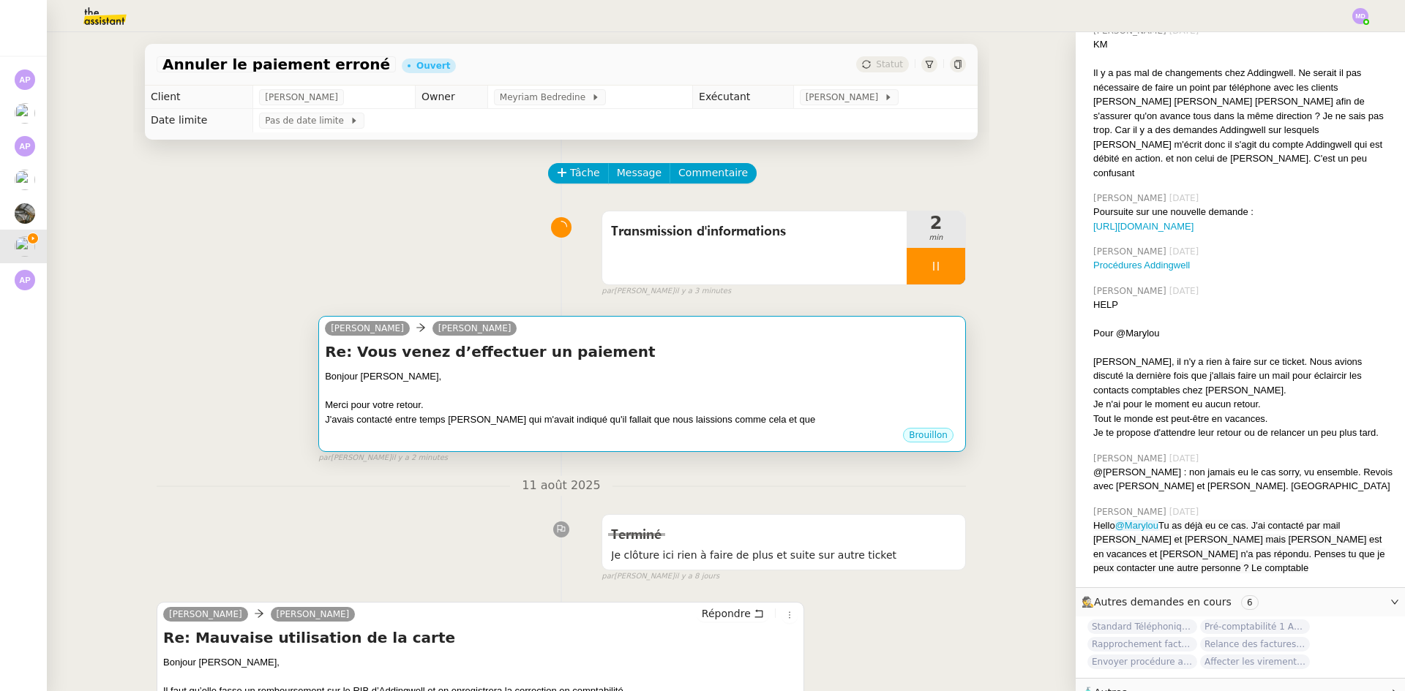
click at [684, 384] on div "Bonjour [PERSON_NAME]," at bounding box center [642, 376] width 634 height 15
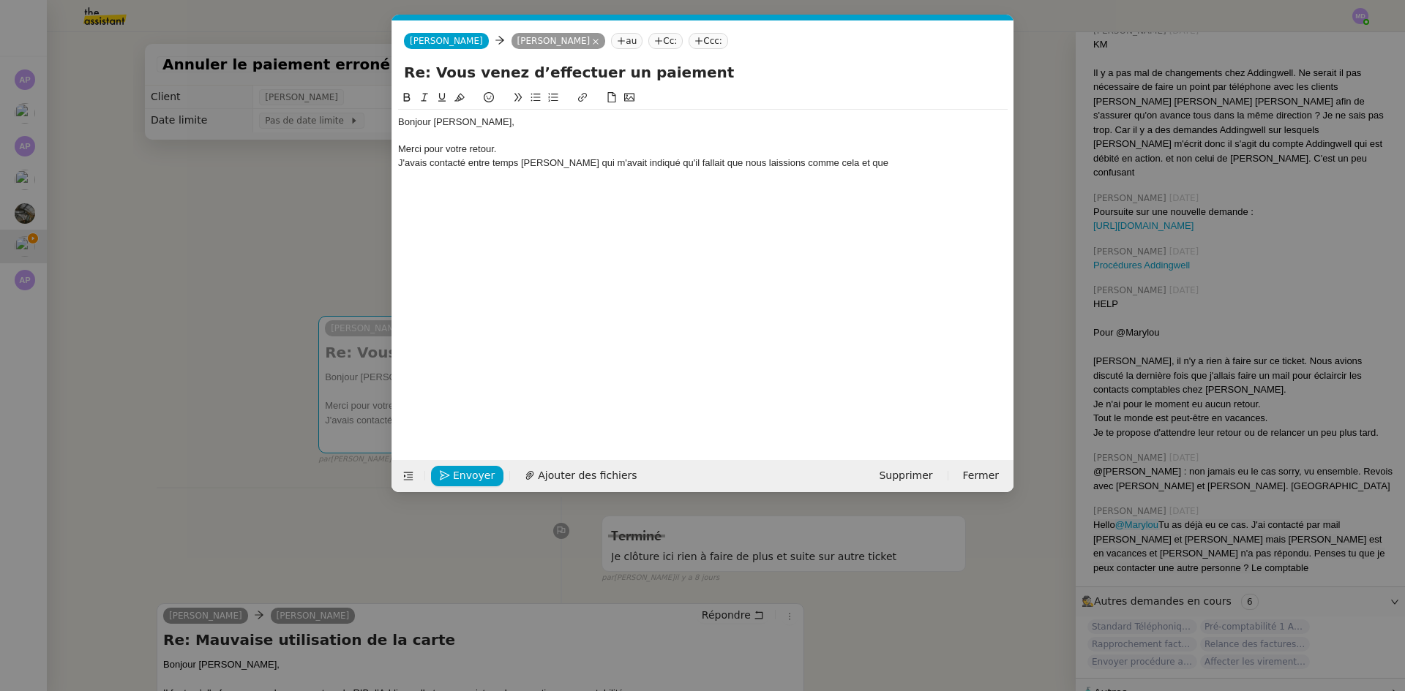
scroll to position [0, 31]
click at [860, 165] on div "J'avais contacté entre temps [PERSON_NAME] qui m'avait indiqué qu'il fallait qu…" at bounding box center [702, 163] width 609 height 13
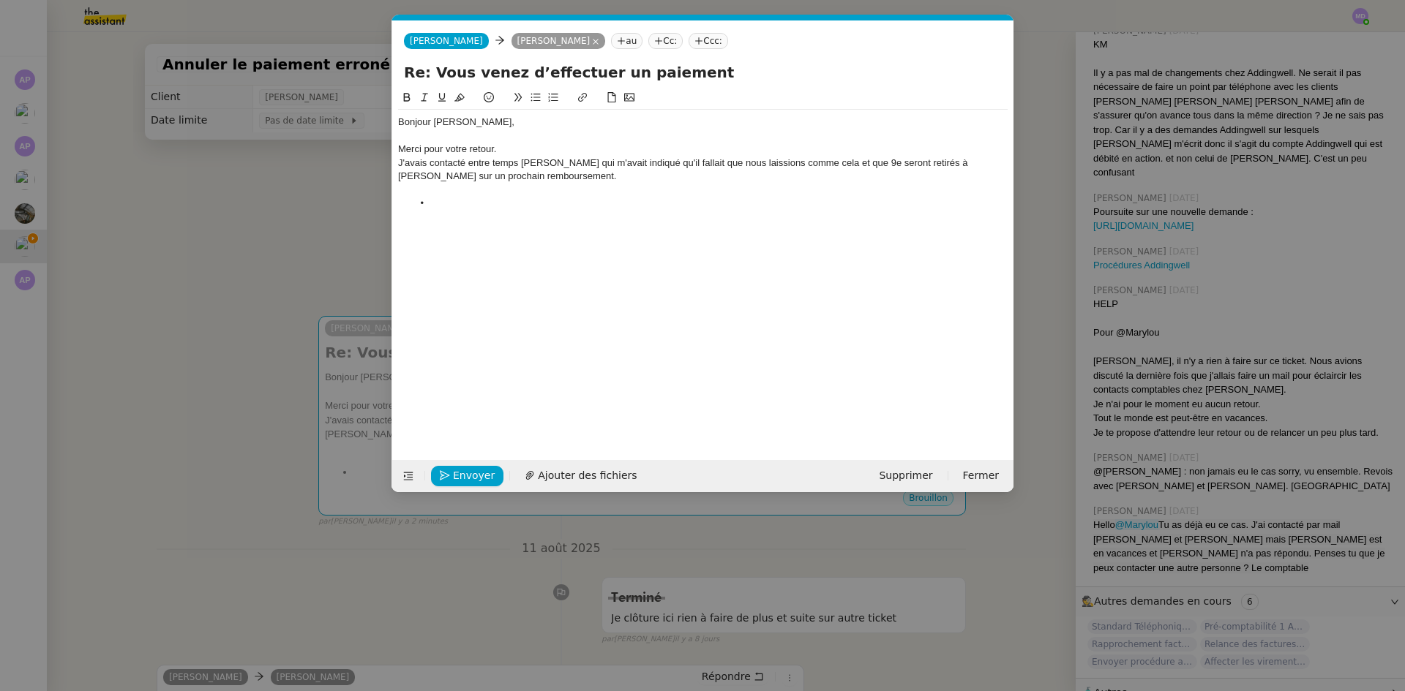
click at [852, 164] on div "J'avais contacté entre temps [PERSON_NAME] qui m'avait indiqué qu'il fallait qu…" at bounding box center [702, 170] width 609 height 27
click at [339, 251] on nz-modal-container "Service TA - VOYAGE - PROPOSITION GLOBALE A utiliser dans le cadre de propositi…" at bounding box center [702, 345] width 1405 height 691
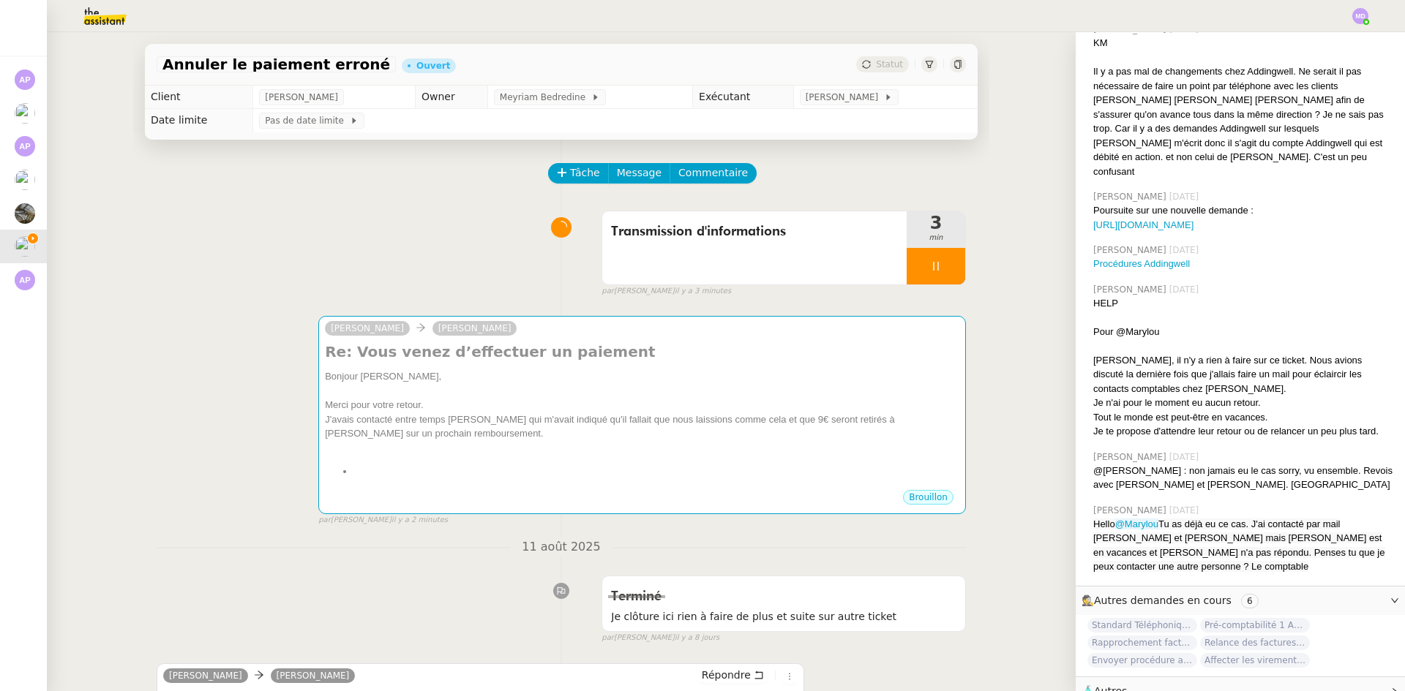
scroll to position [435, 0]
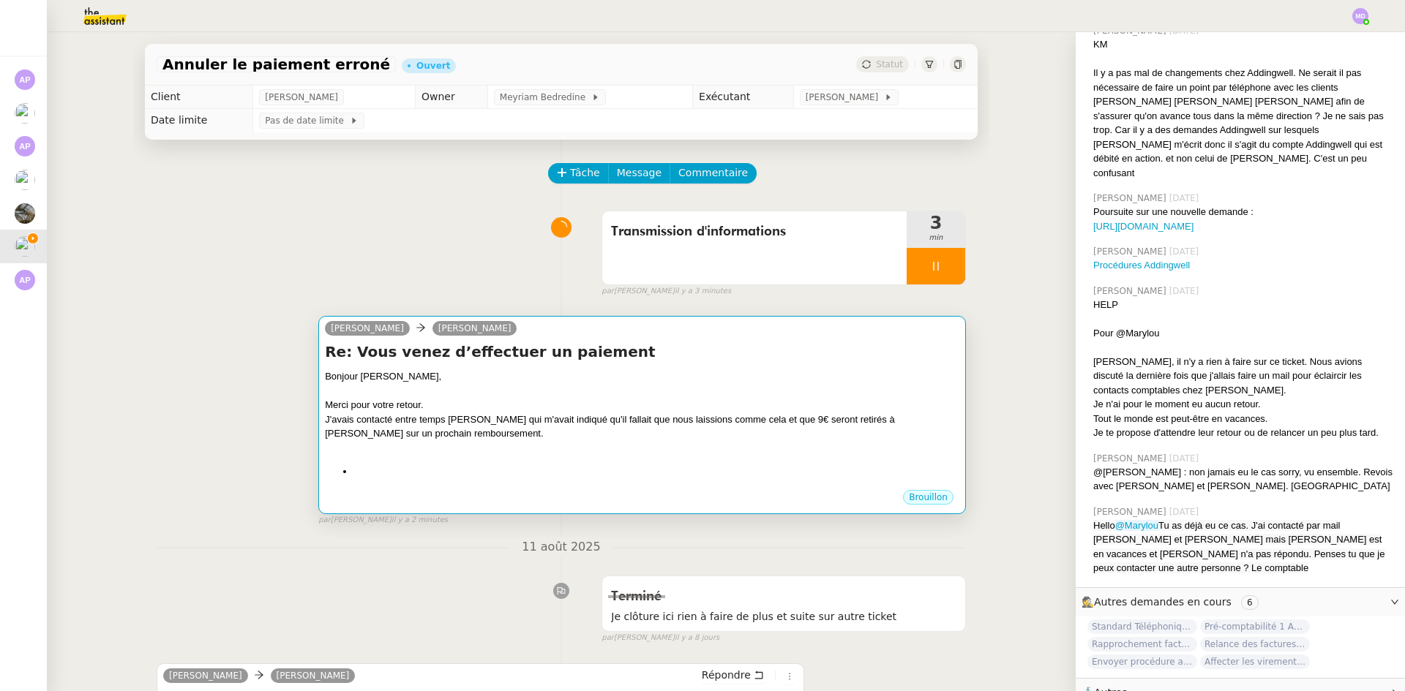
click at [788, 377] on div "Bonjour [PERSON_NAME]," at bounding box center [642, 376] width 634 height 15
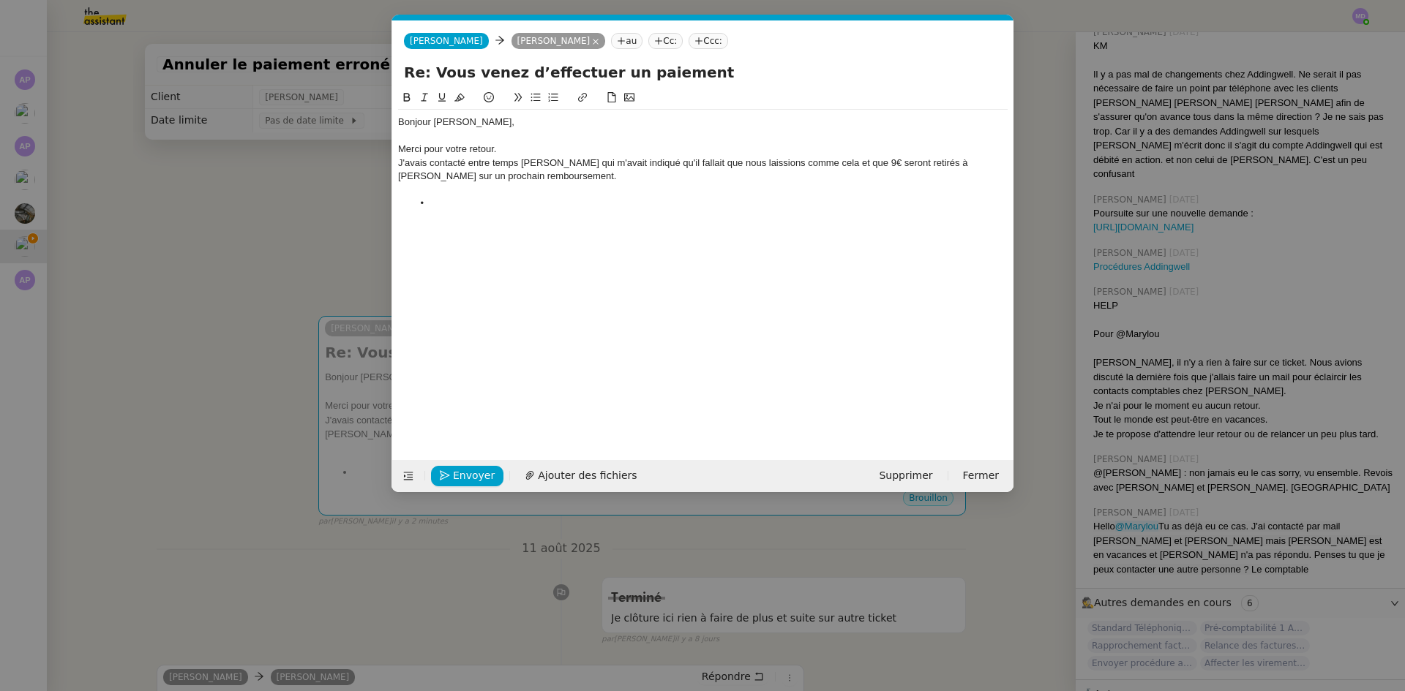
scroll to position [0, 31]
click at [567, 177] on div "J'avais contacté entre temps [PERSON_NAME] qui m'avait indiqué qu'il fallait qu…" at bounding box center [702, 170] width 609 height 27
click at [548, 198] on li at bounding box center [711, 203] width 596 height 13
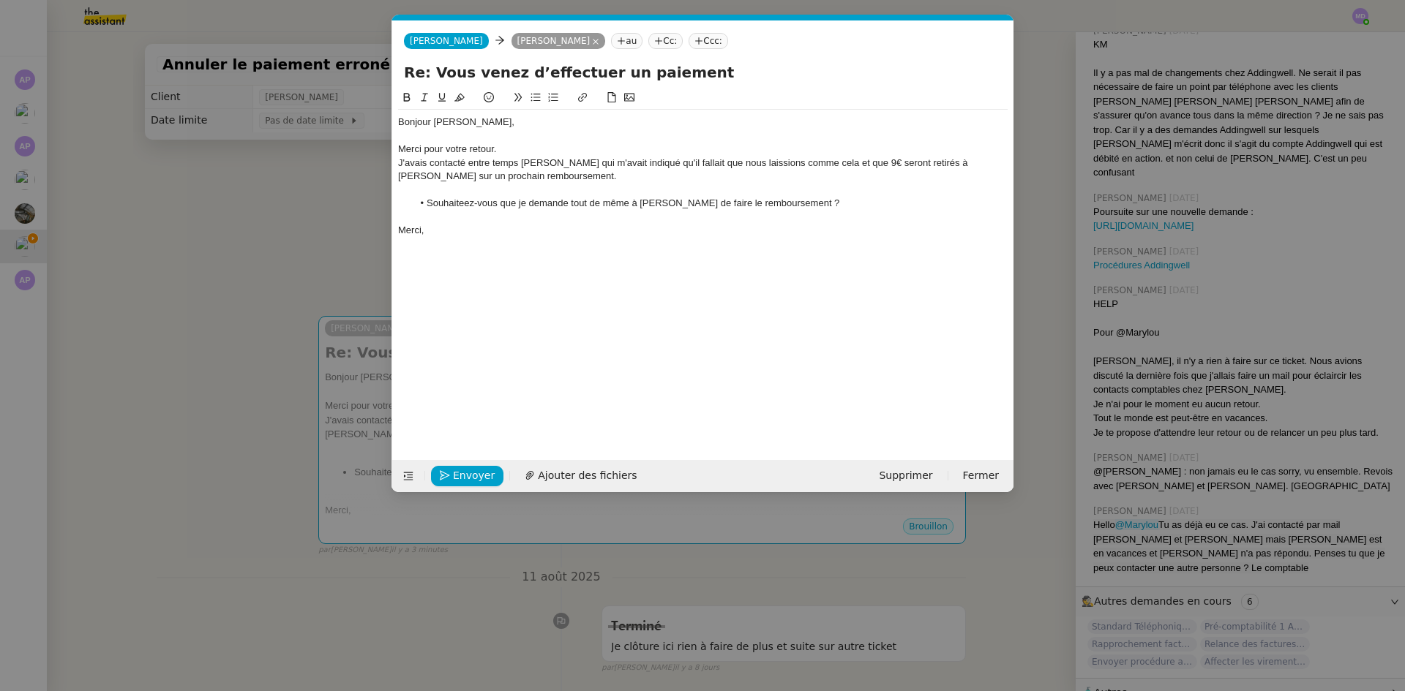
click at [469, 211] on div at bounding box center [702, 217] width 609 height 13
click at [466, 204] on li "Souhaiteez-vous que je demande tout de même à [PERSON_NAME] de faire le rembour…" at bounding box center [711, 203] width 596 height 13
click at [444, 168] on div "J'avais contacté entre temps [PERSON_NAME] qui m'avait indiqué qu'il fallait qu…" at bounding box center [702, 170] width 609 height 27
drag, startPoint x: 334, startPoint y: 222, endPoint x: 544, endPoint y: 199, distance: 211.2
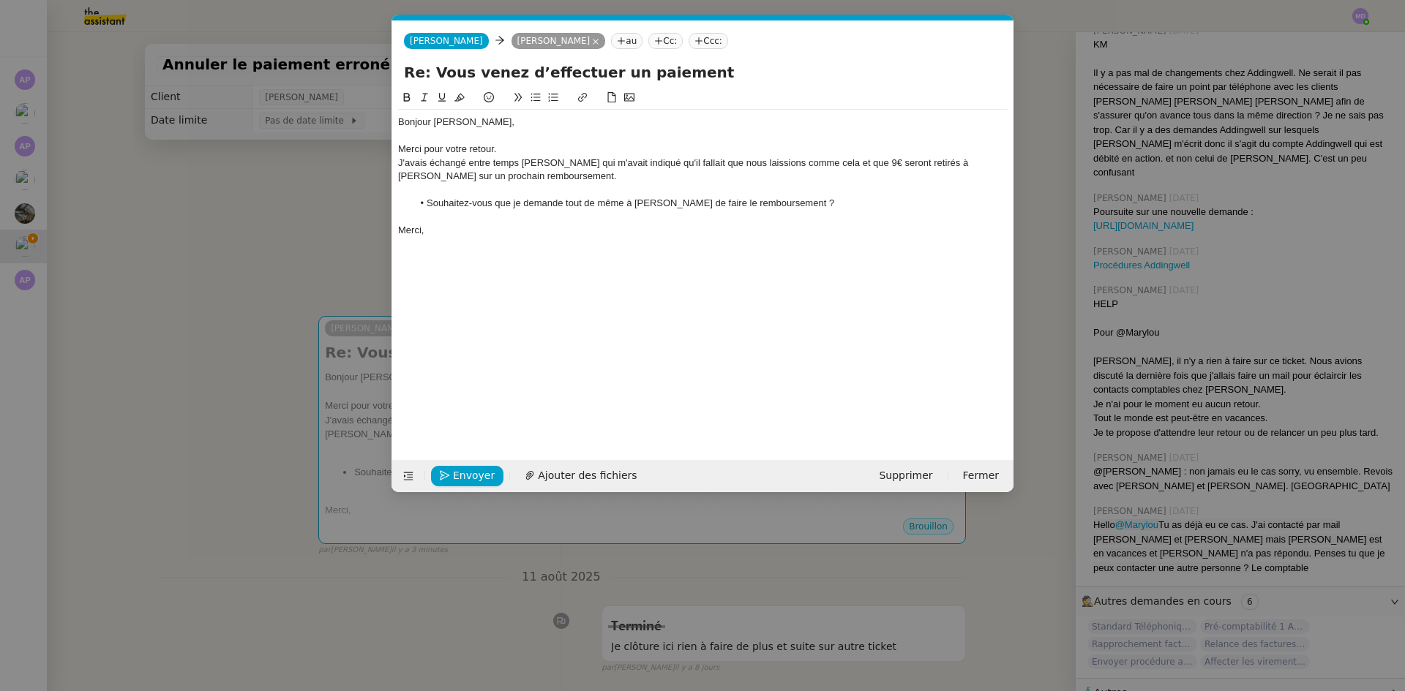
click at [335, 220] on nz-modal-container "Service TA - VOYAGE - PROPOSITION GLOBALE A utiliser dans le cadre de propositi…" at bounding box center [702, 345] width 1405 height 691
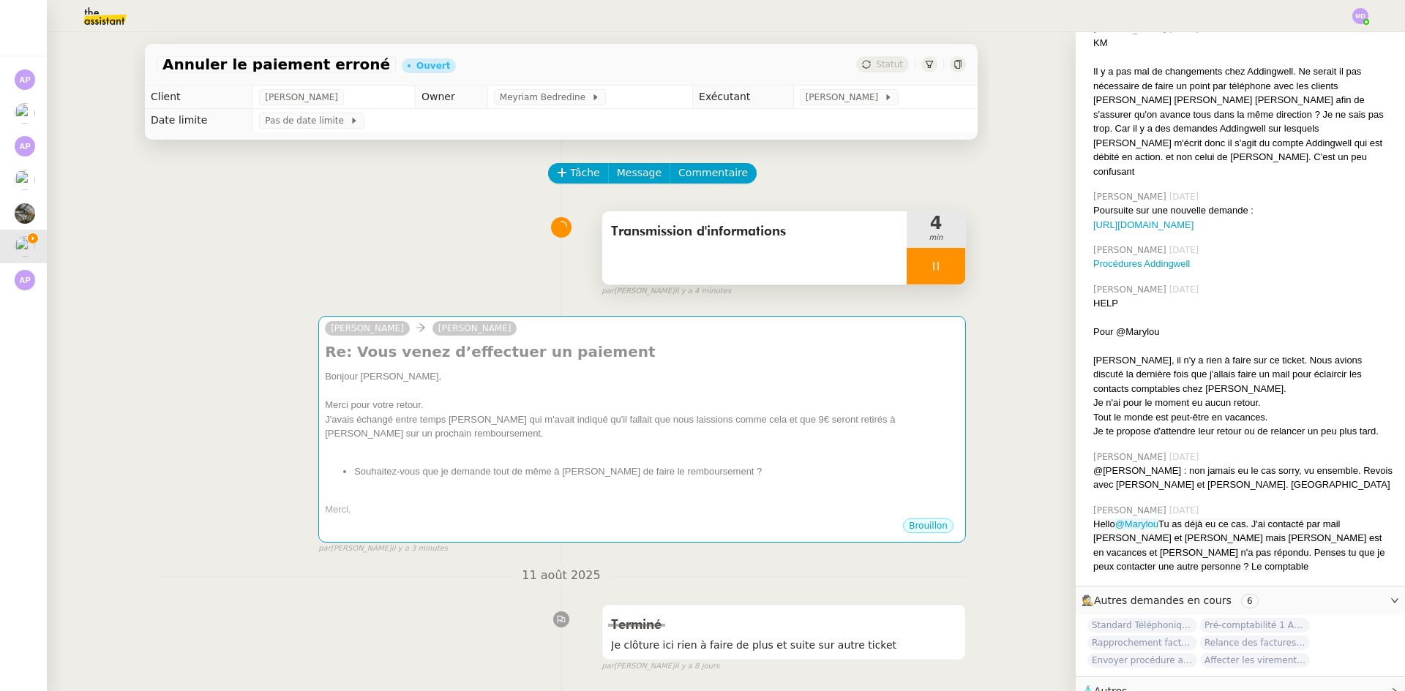
scroll to position [435, 0]
click at [839, 255] on div "Transmission d'informations" at bounding box center [754, 247] width 304 height 73
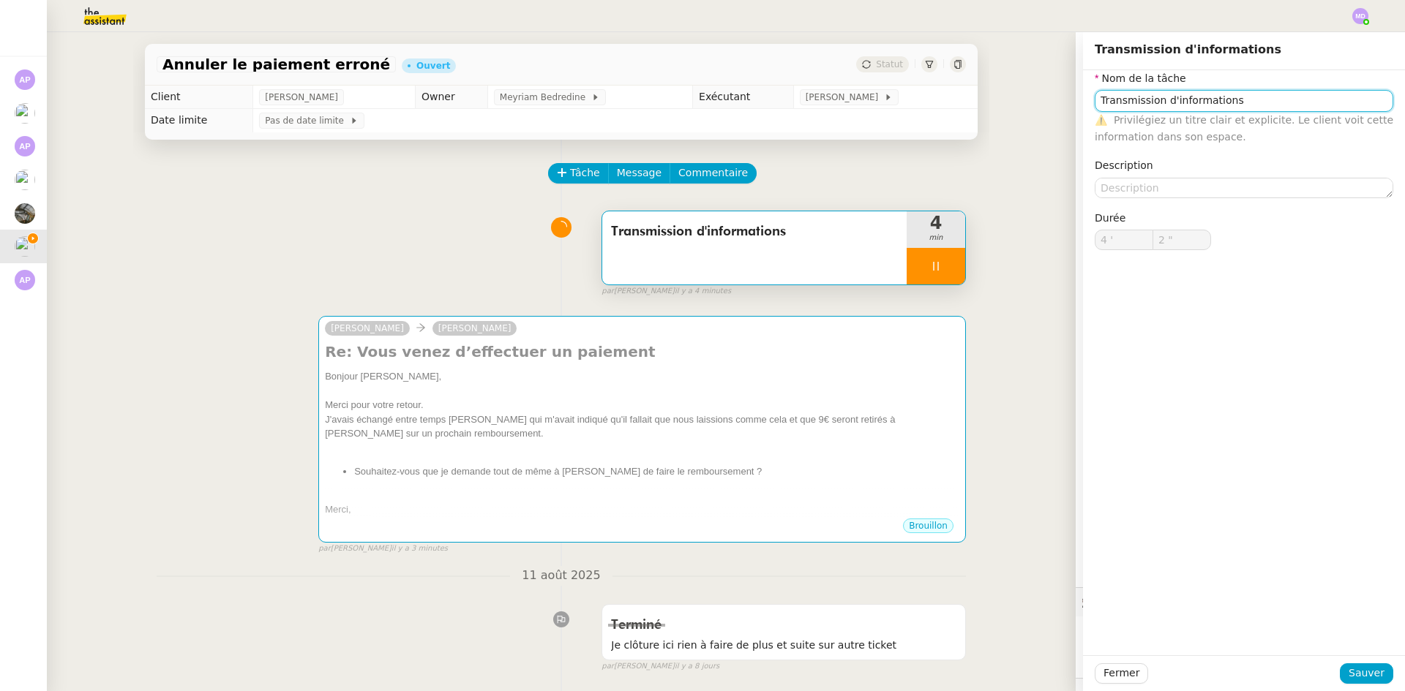
type input "3 ""
click at [1158, 101] on input "Transmission d'informations" at bounding box center [1244, 100] width 299 height 21
type input "Transmission d'informations"
type input "4 ""
type input "Transmission des informations"
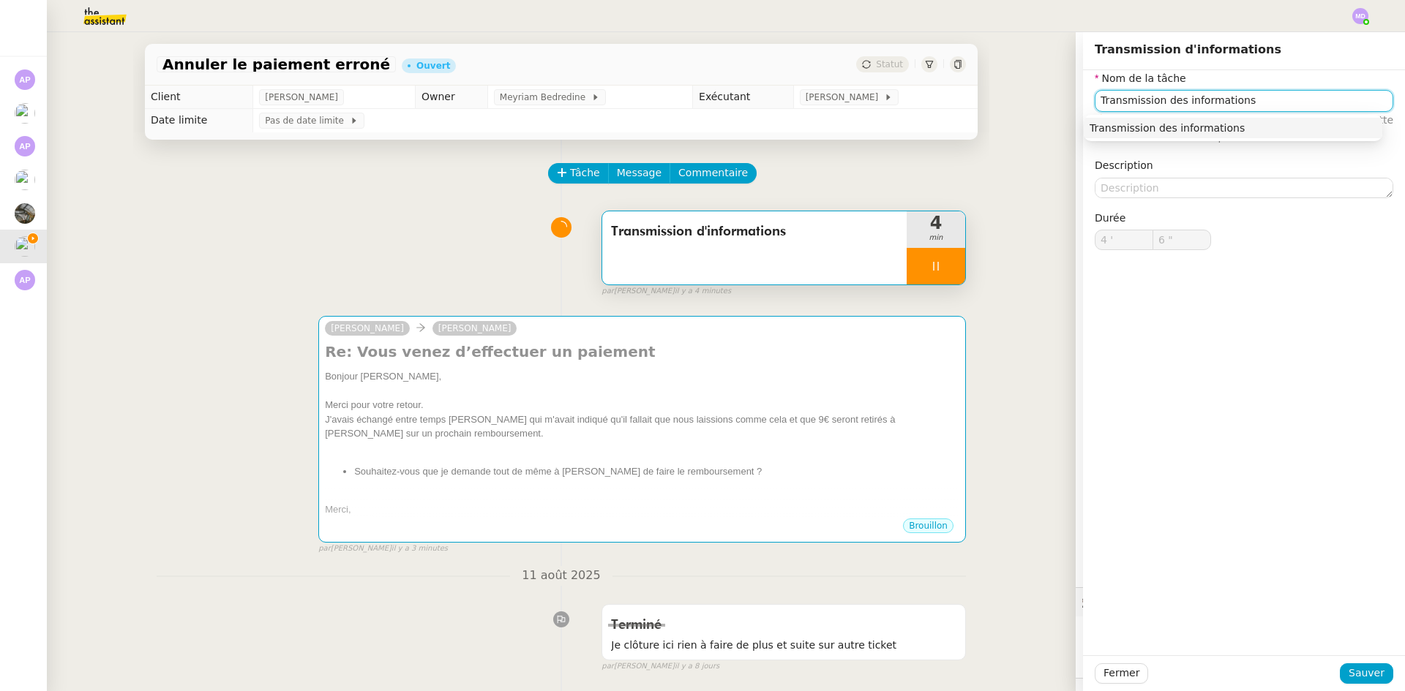
drag, startPoint x: 1144, startPoint y: 102, endPoint x: 1104, endPoint y: 108, distance: 40.7
click at [1104, 108] on input "Transmission des informations" at bounding box center [1244, 100] width 299 height 21
type input "7 ""
type input "Traitement des informations"
type input "9 ""
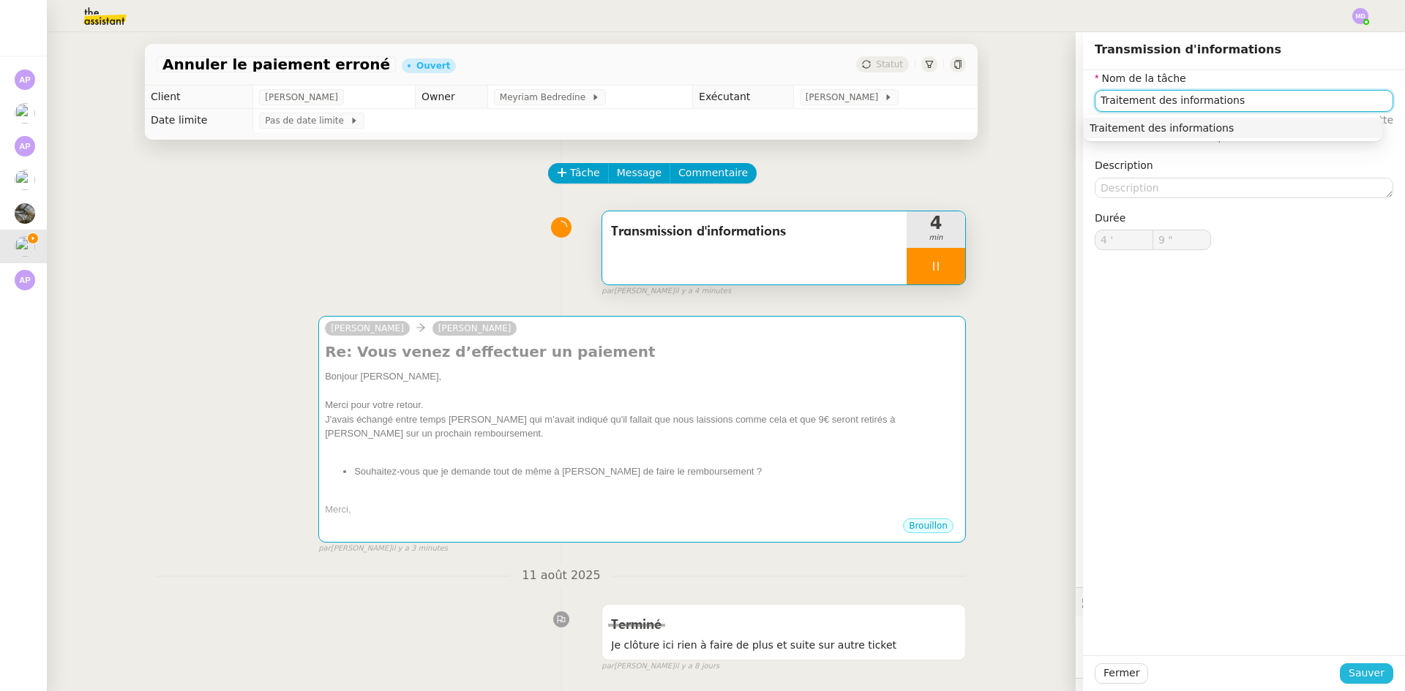
type input "Traitement des informations"
click at [1362, 675] on span "Sauver" at bounding box center [1366, 673] width 36 height 17
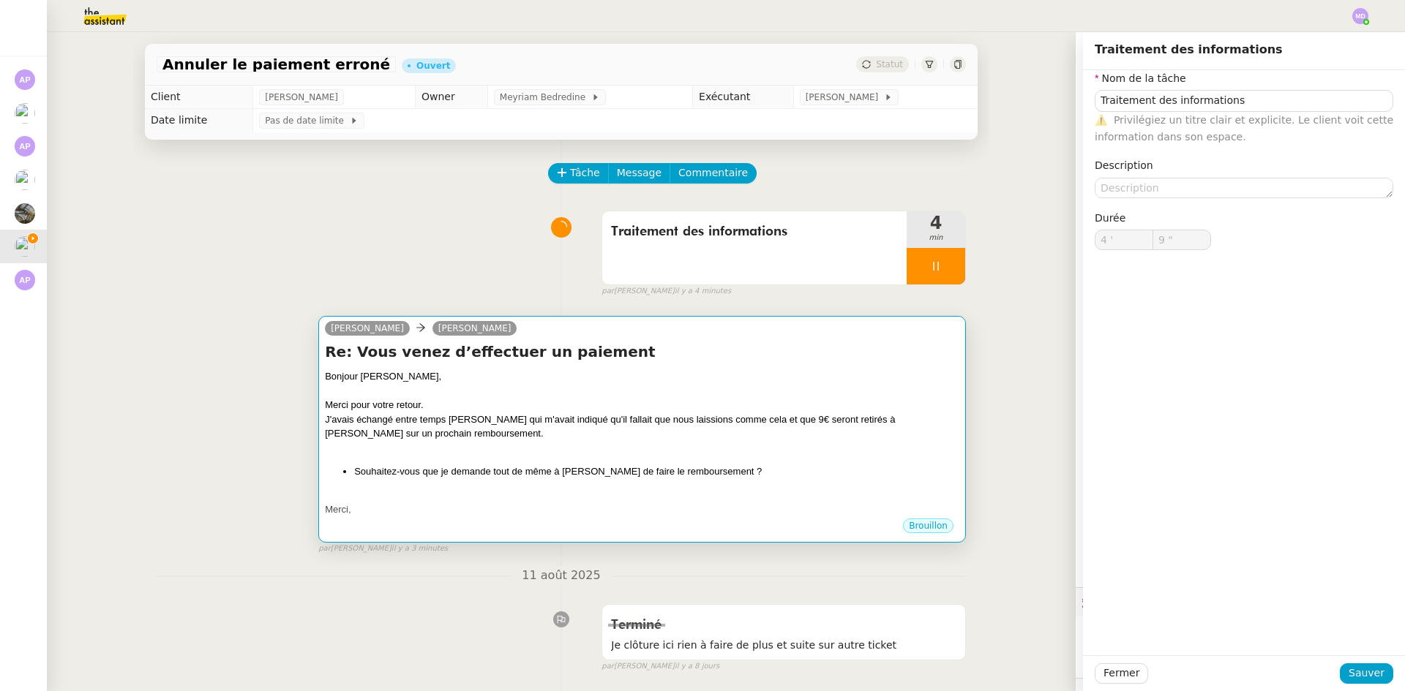
type input "10 ""
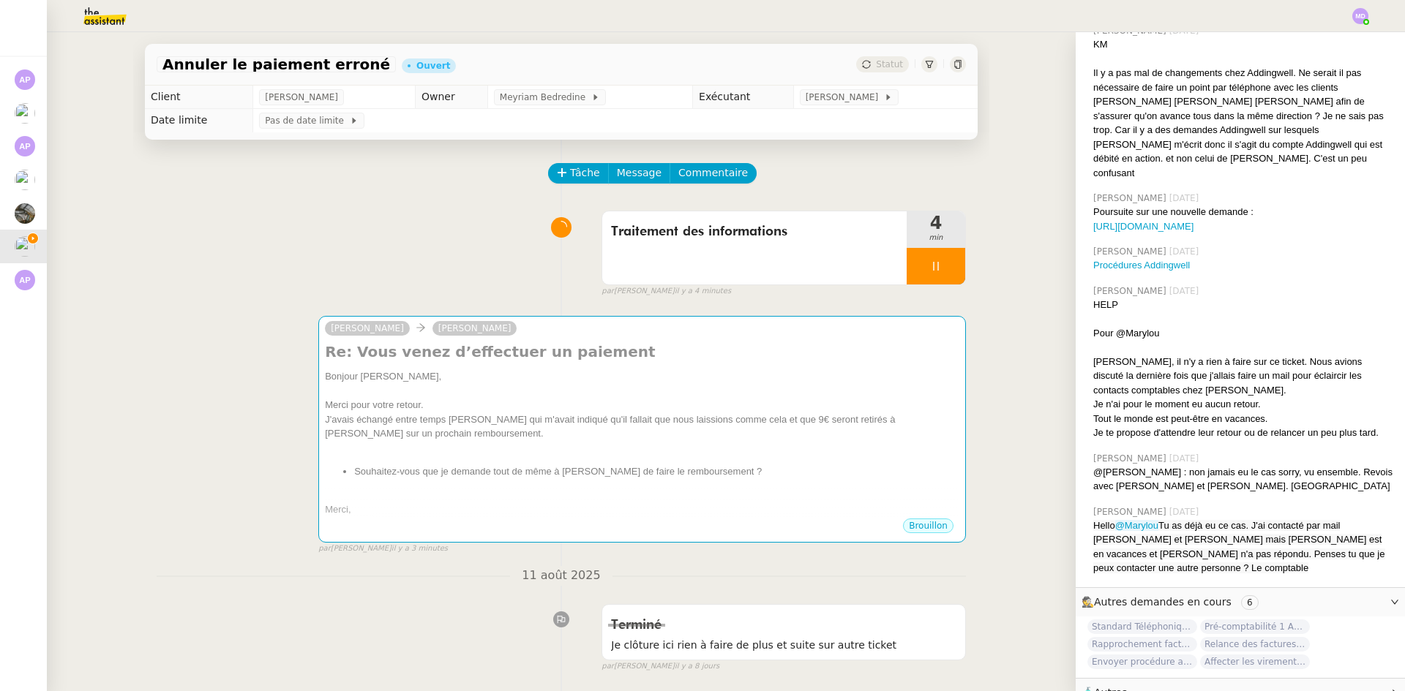
click at [930, 267] on icon at bounding box center [936, 266] width 12 height 12
click at [936, 266] on button at bounding box center [950, 266] width 29 height 37
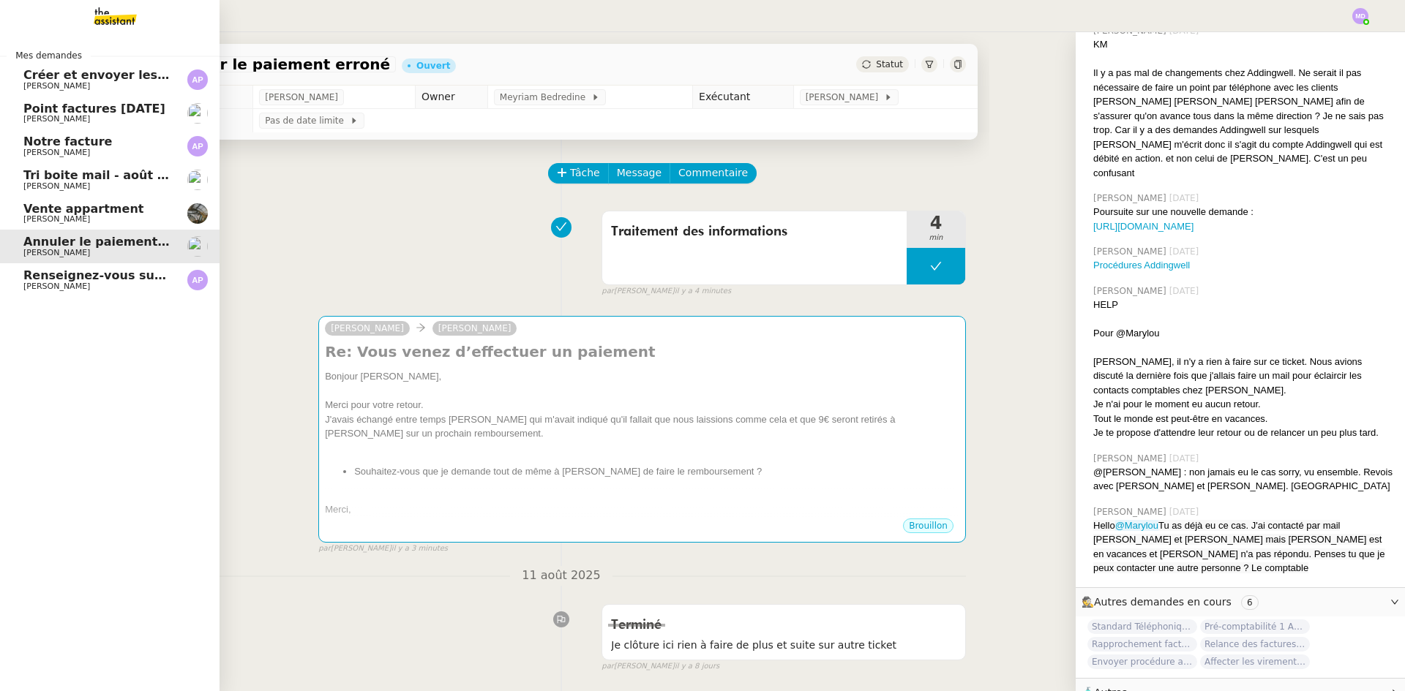
click at [82, 220] on span "[PERSON_NAME]" at bounding box center [97, 219] width 148 height 9
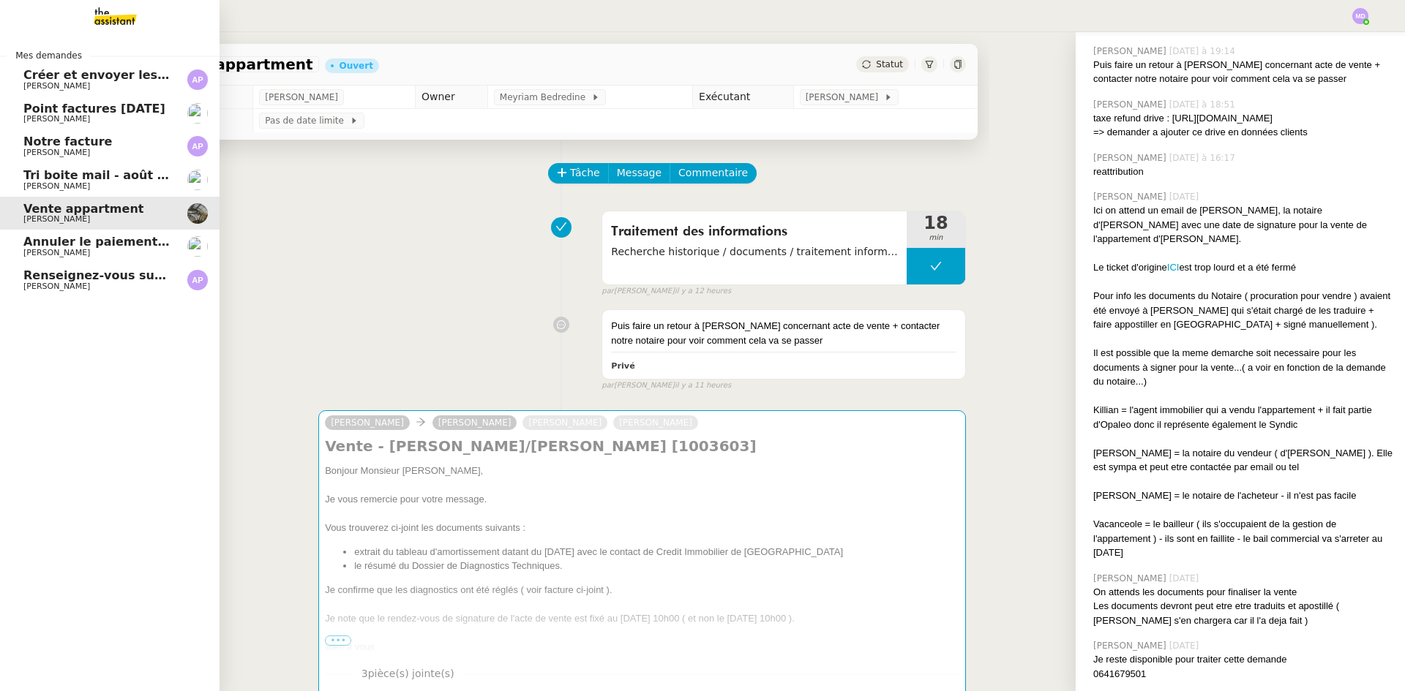
click at [89, 174] on span "Tri boite mail - août 2025" at bounding box center [106, 175] width 166 height 14
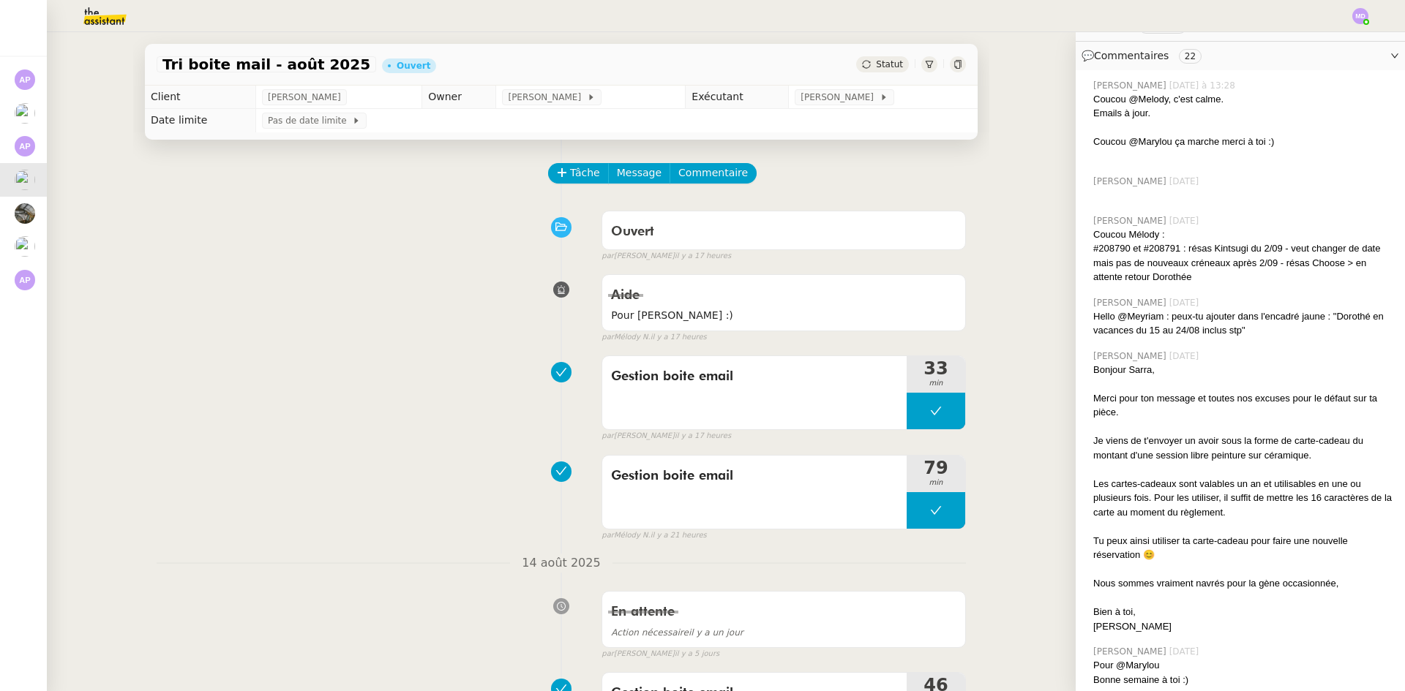
scroll to position [399, 0]
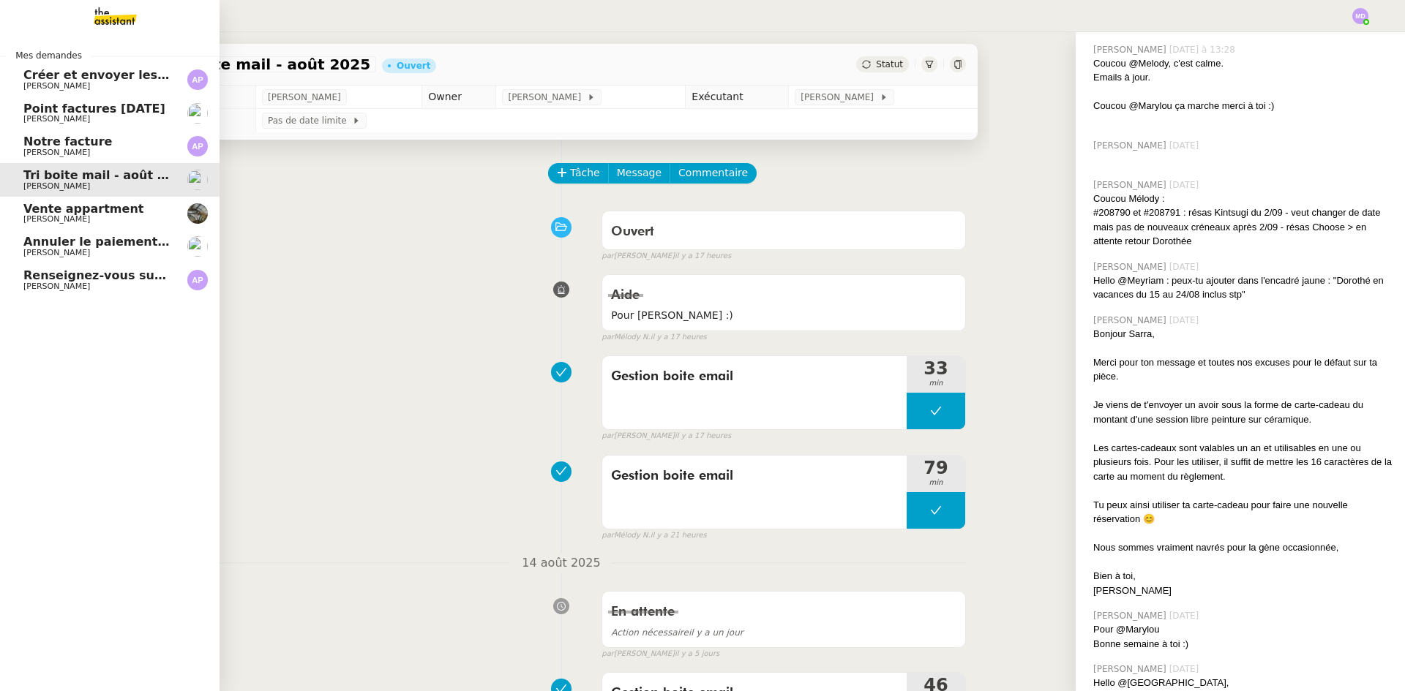
click at [45, 116] on span "[PERSON_NAME]" at bounding box center [56, 119] width 67 height 10
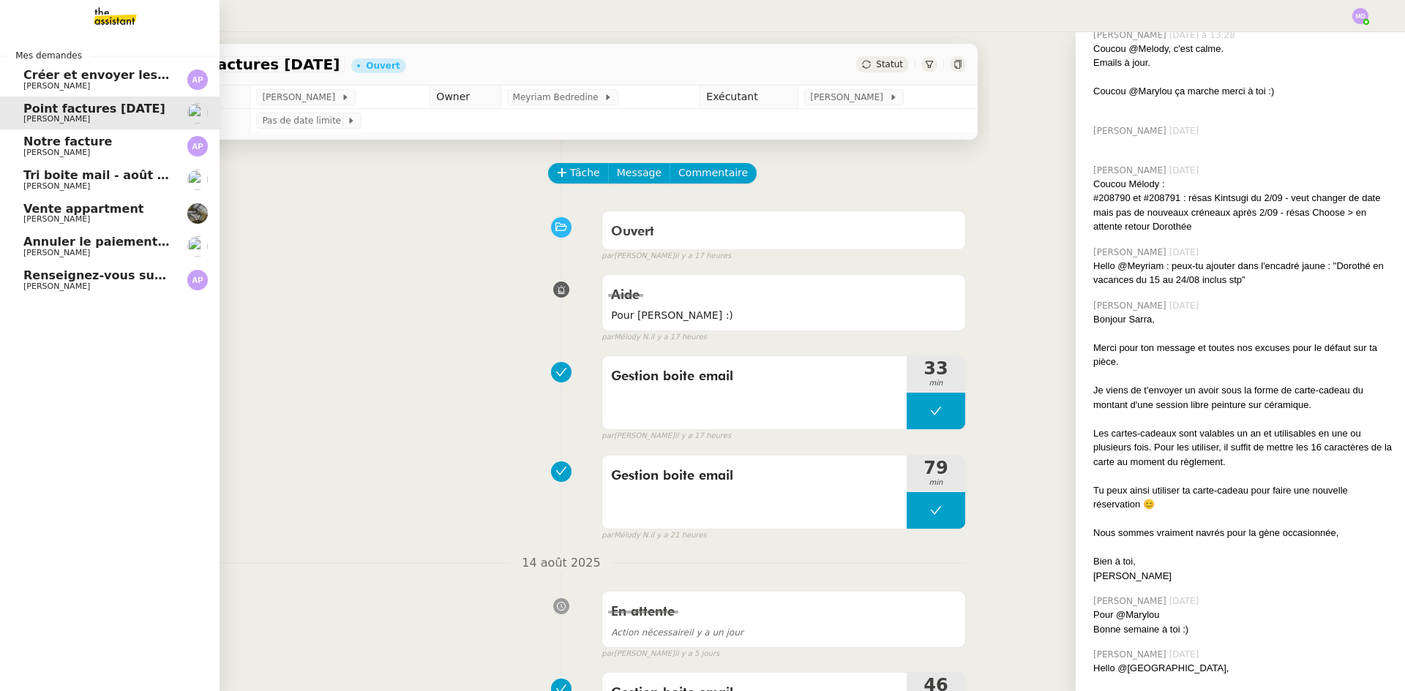
scroll to position [296, 0]
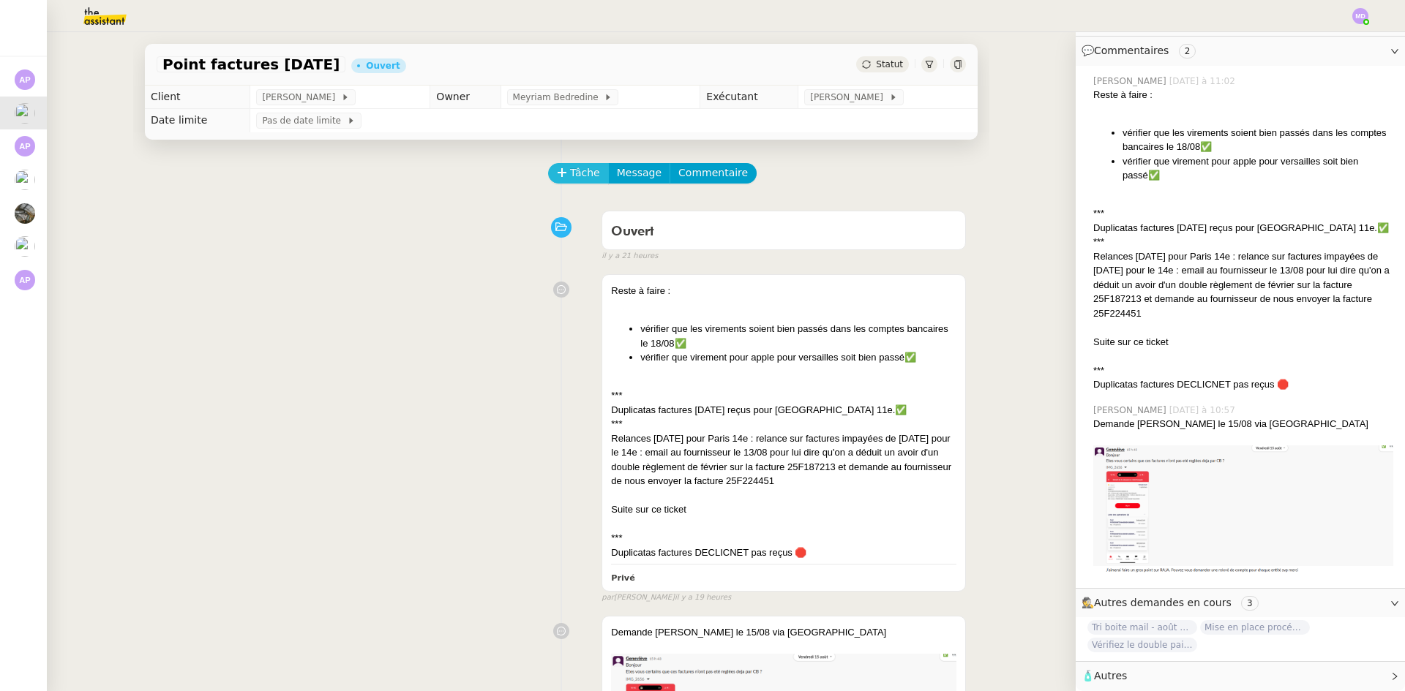
click at [577, 180] on span "Tâche" at bounding box center [585, 173] width 30 height 17
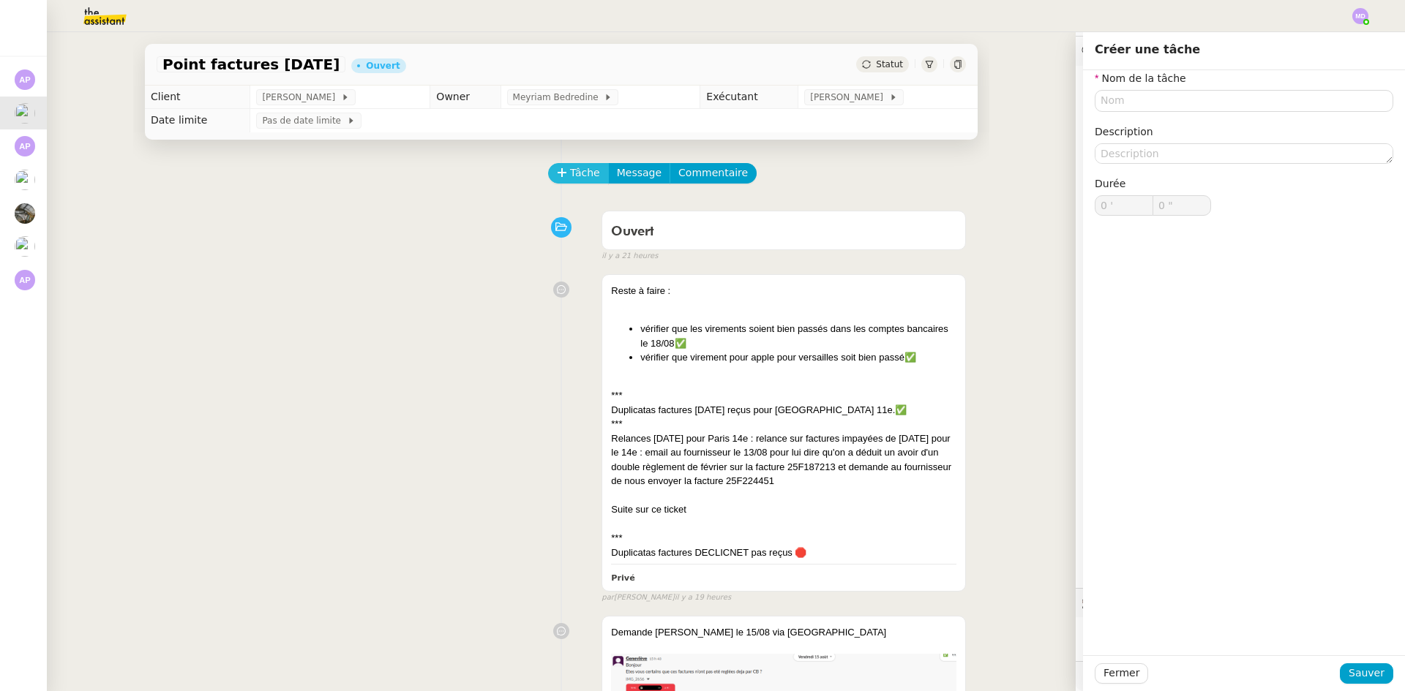
scroll to position [296, 0]
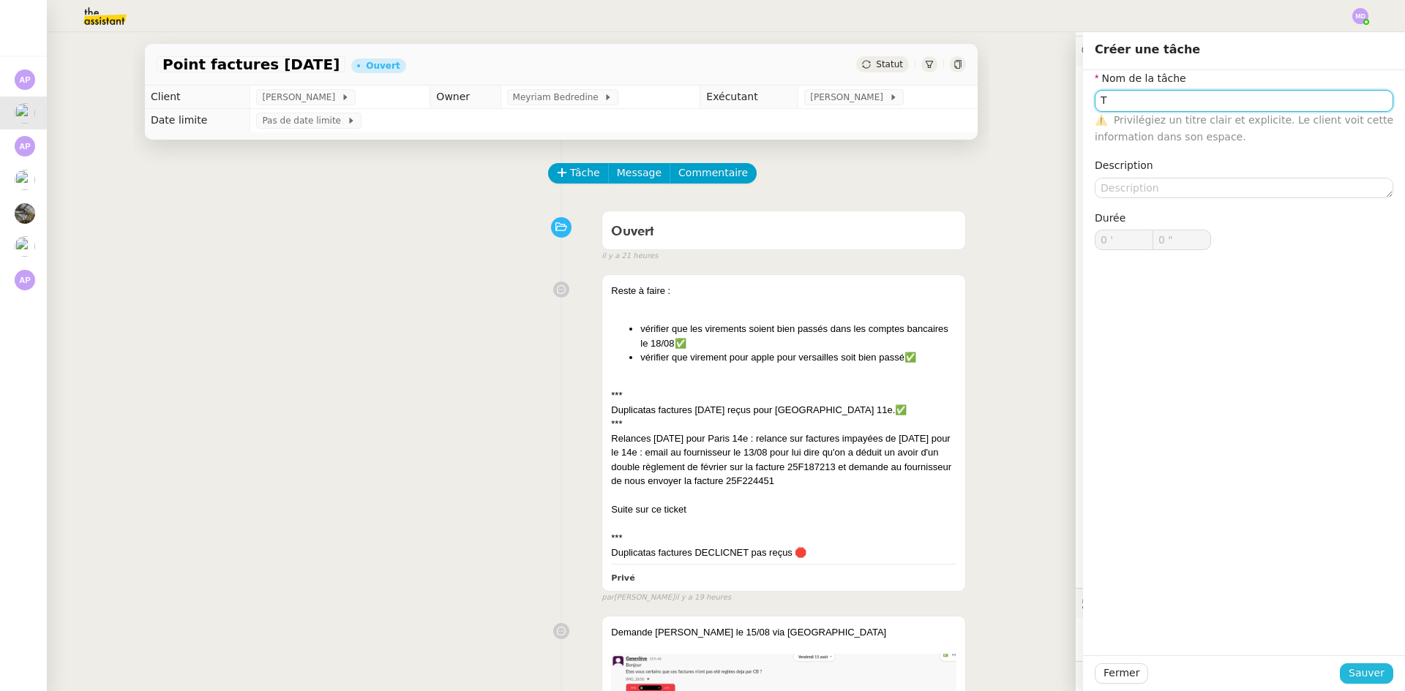
type input "T"
click at [1353, 667] on span "Sauver" at bounding box center [1366, 673] width 36 height 17
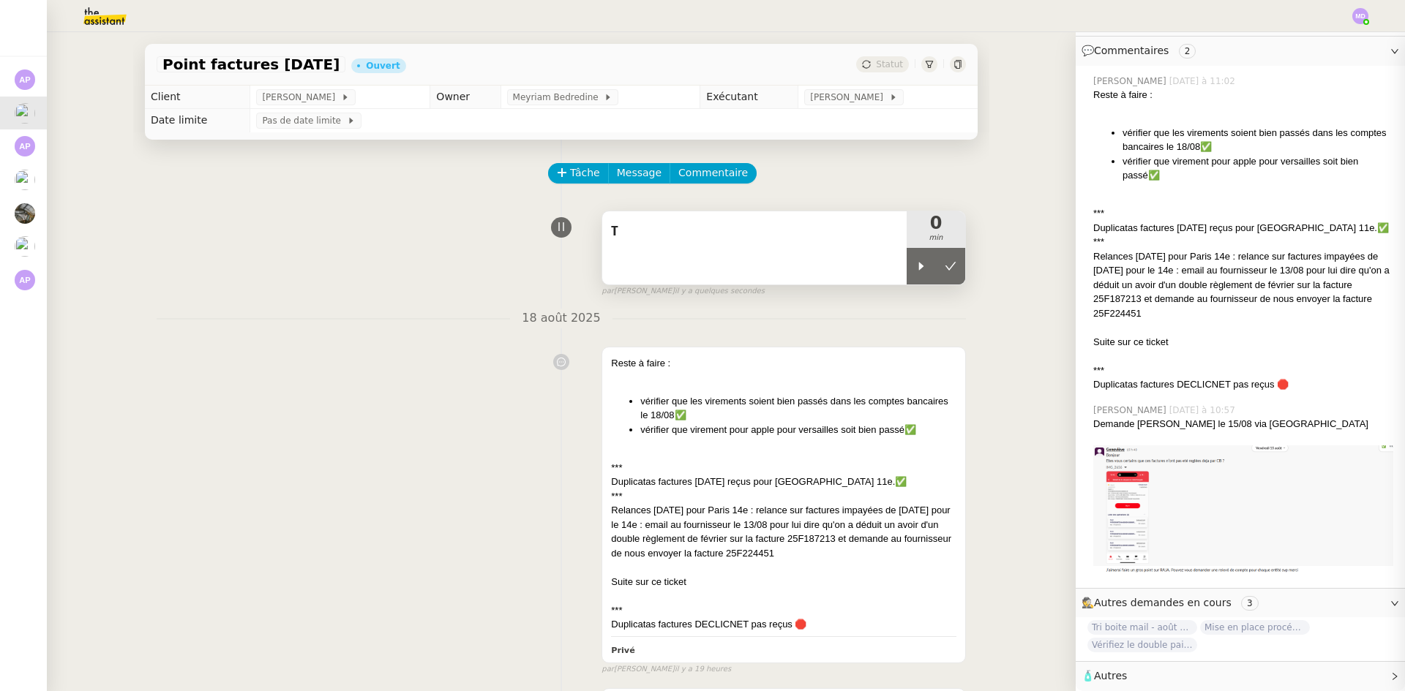
drag, startPoint x: 916, startPoint y: 272, endPoint x: 844, endPoint y: 243, distance: 77.4
click at [915, 271] on div at bounding box center [921, 266] width 29 height 37
click at [844, 242] on span "T" at bounding box center [754, 232] width 287 height 22
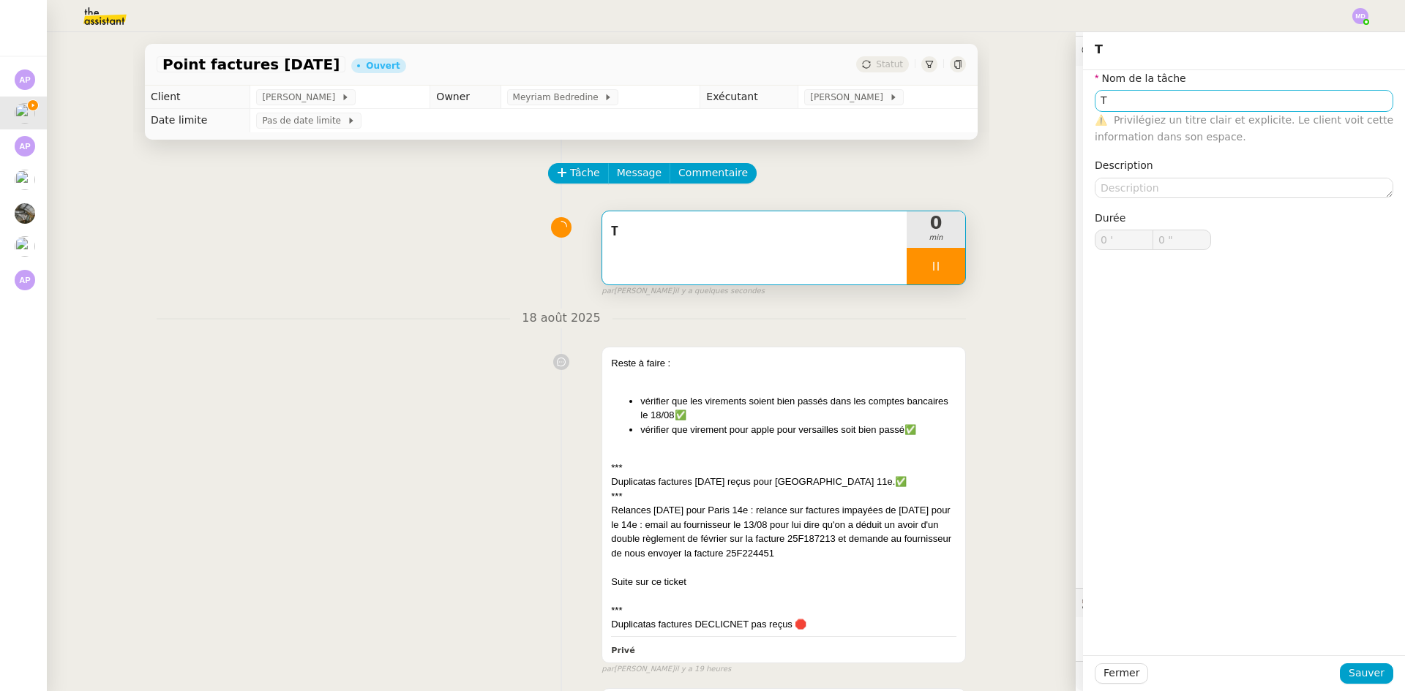
scroll to position [296, 0]
type input "1 ""
click at [1136, 106] on input "T" at bounding box center [1244, 100] width 299 height 21
type input "Trait"
type input "2 ""
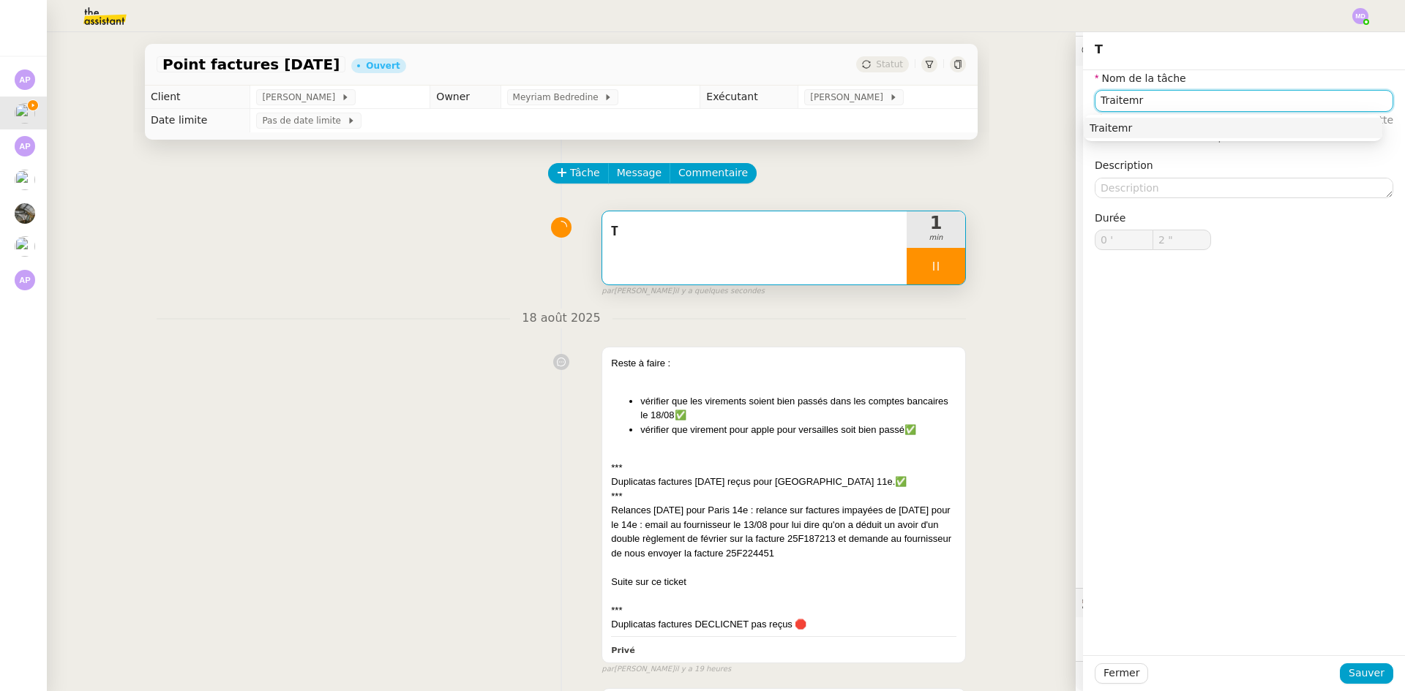
type input "Traitem"
type input "3 ""
type input "Traitement des"
type input "4 ""
type input "Traitement des in"
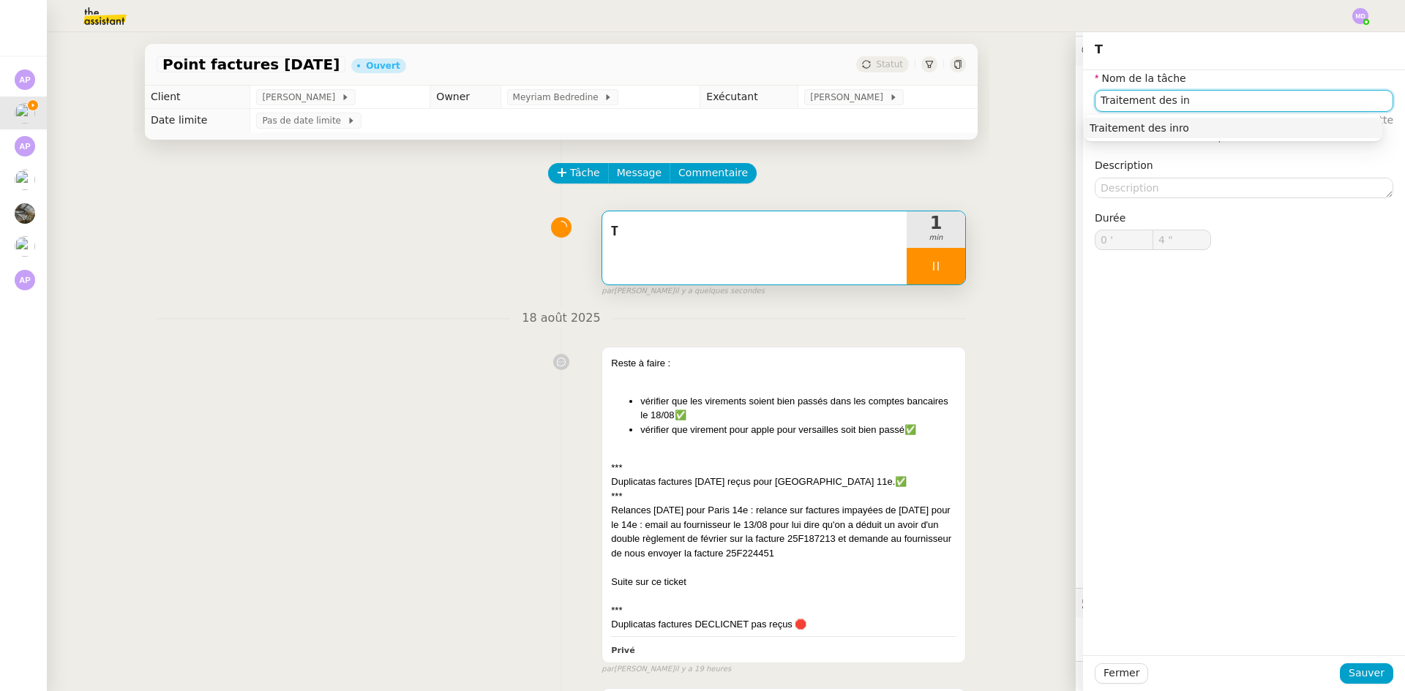
type input "5 ""
type input "Traitement des infirm"
type input "6 ""
type input "Traitement des inform"
type input "7 ""
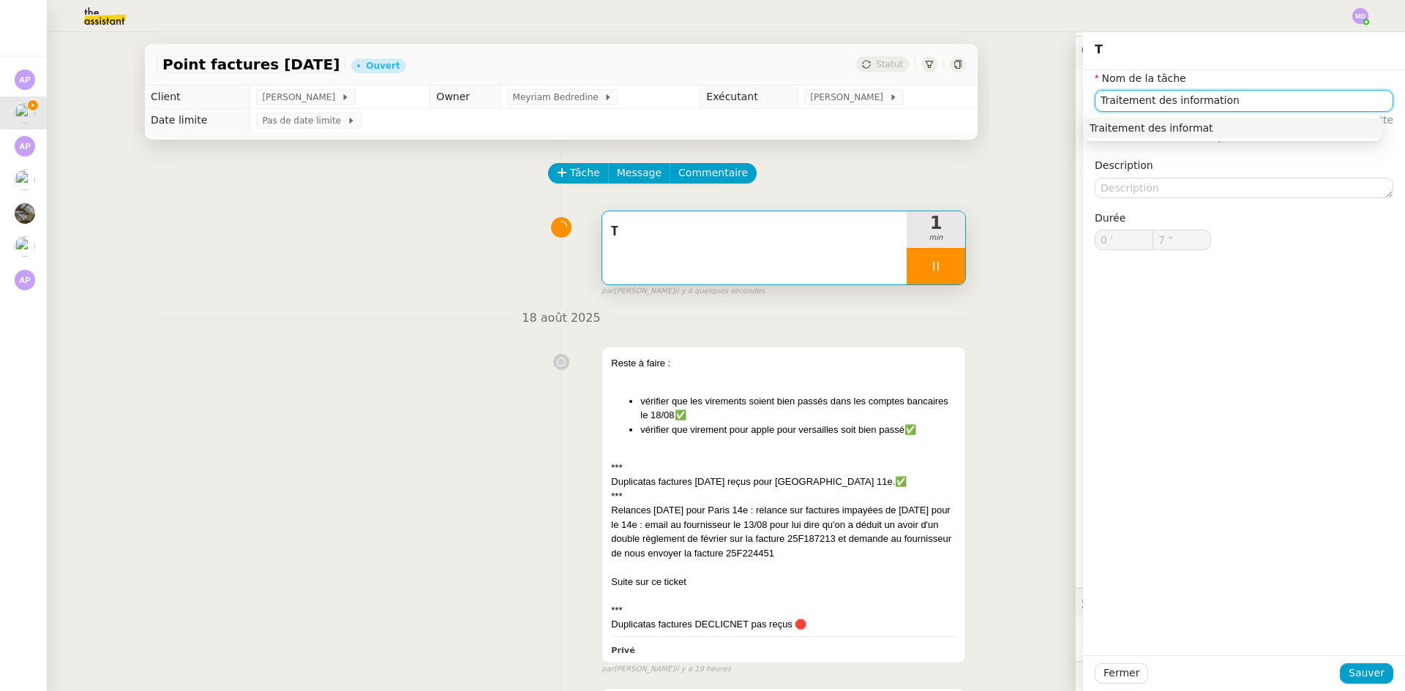
type input "Traitement des informations"
click at [1127, 121] on div "Traitement des informations" at bounding box center [1232, 127] width 287 height 13
type input "9 ""
type input "Traitement des informations"
click at [1363, 678] on span "Sauver" at bounding box center [1366, 673] width 36 height 17
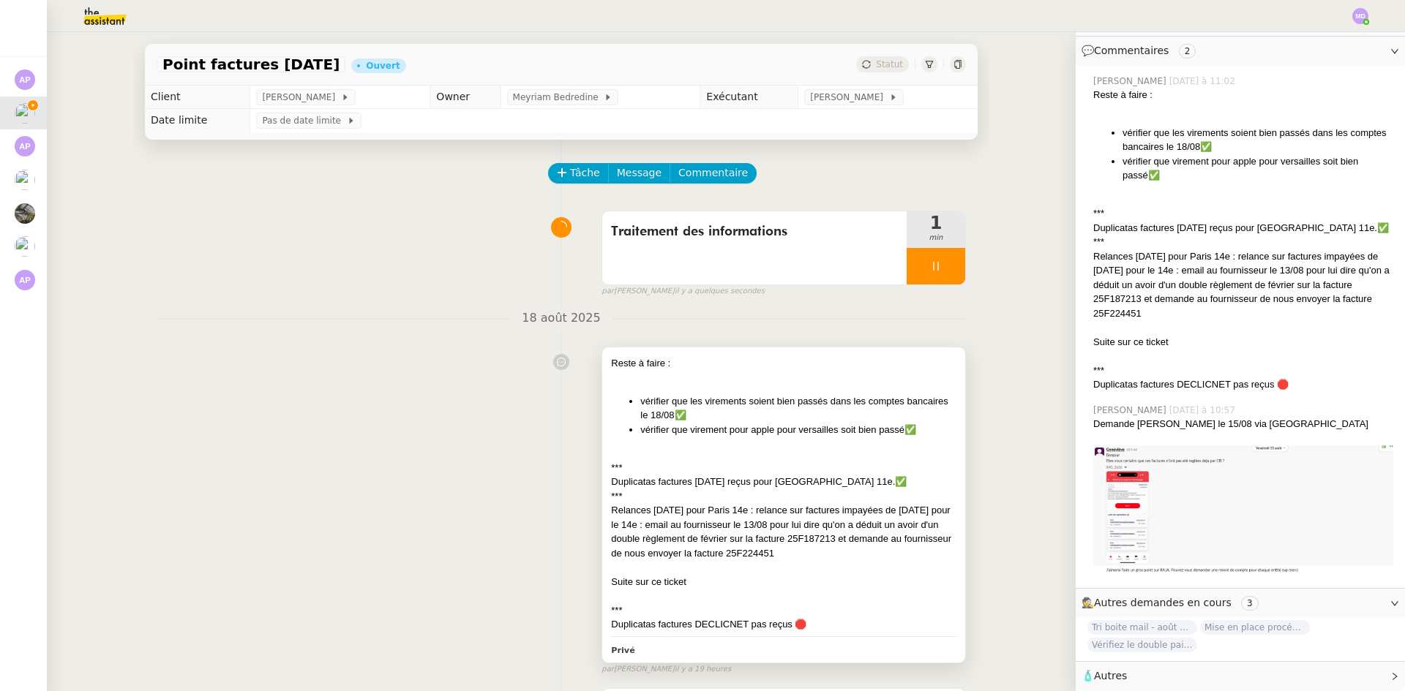
click at [764, 408] on li "vérifier que les virements soient bien passés dans les comptes bancaires le 18/…" at bounding box center [798, 408] width 316 height 29
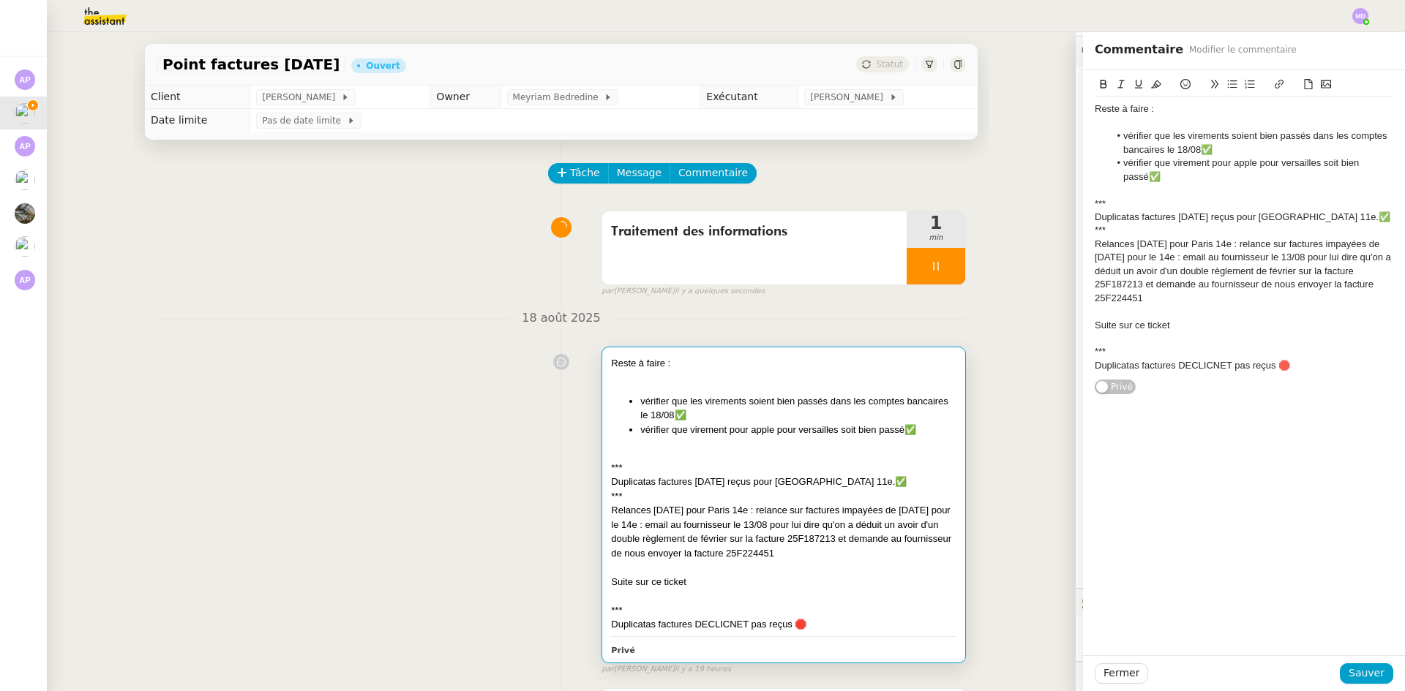
scroll to position [296, 0]
drag, startPoint x: 1209, startPoint y: 187, endPoint x: 1055, endPoint y: 90, distance: 182.1
click at [1055, 90] on app-ticket "Point factures [DATE] Ouvert Statut Client [PERSON_NAME] Owner Meyriam Bedredin…" at bounding box center [726, 361] width 1358 height 659
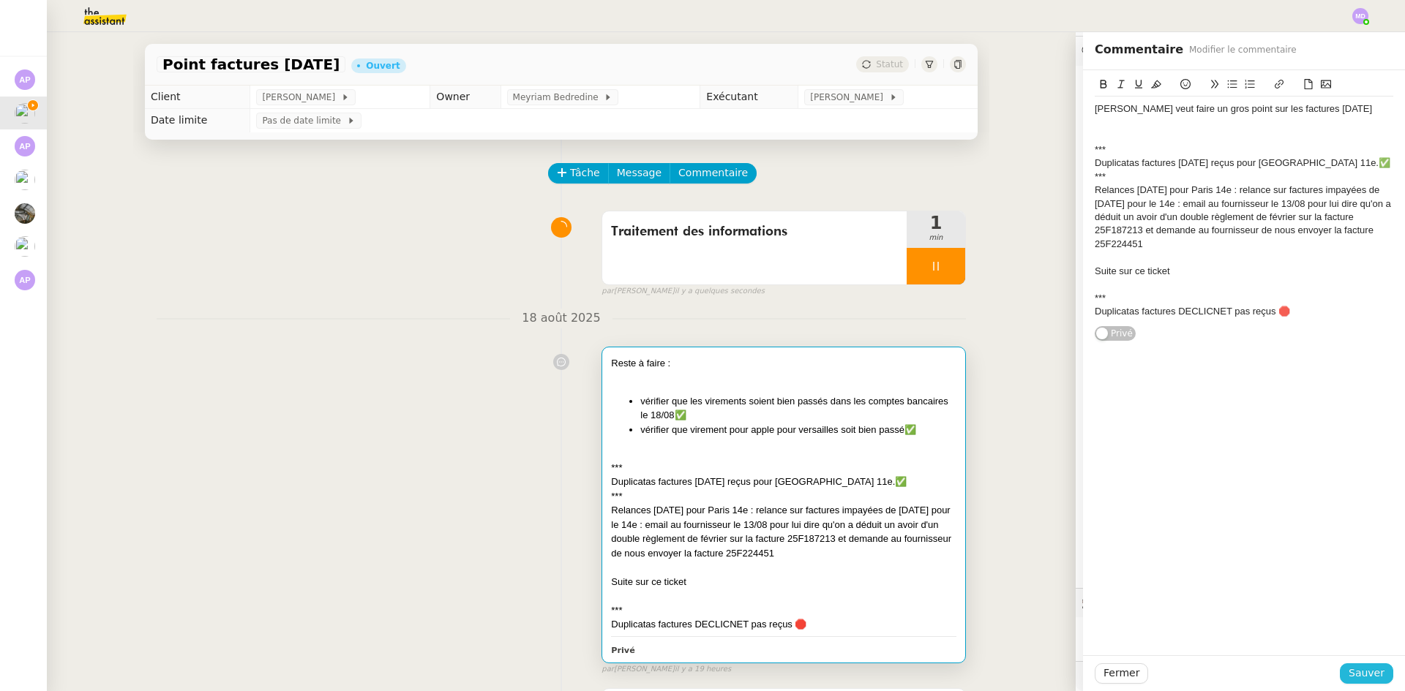
click at [1357, 675] on span "Sauver" at bounding box center [1366, 673] width 36 height 17
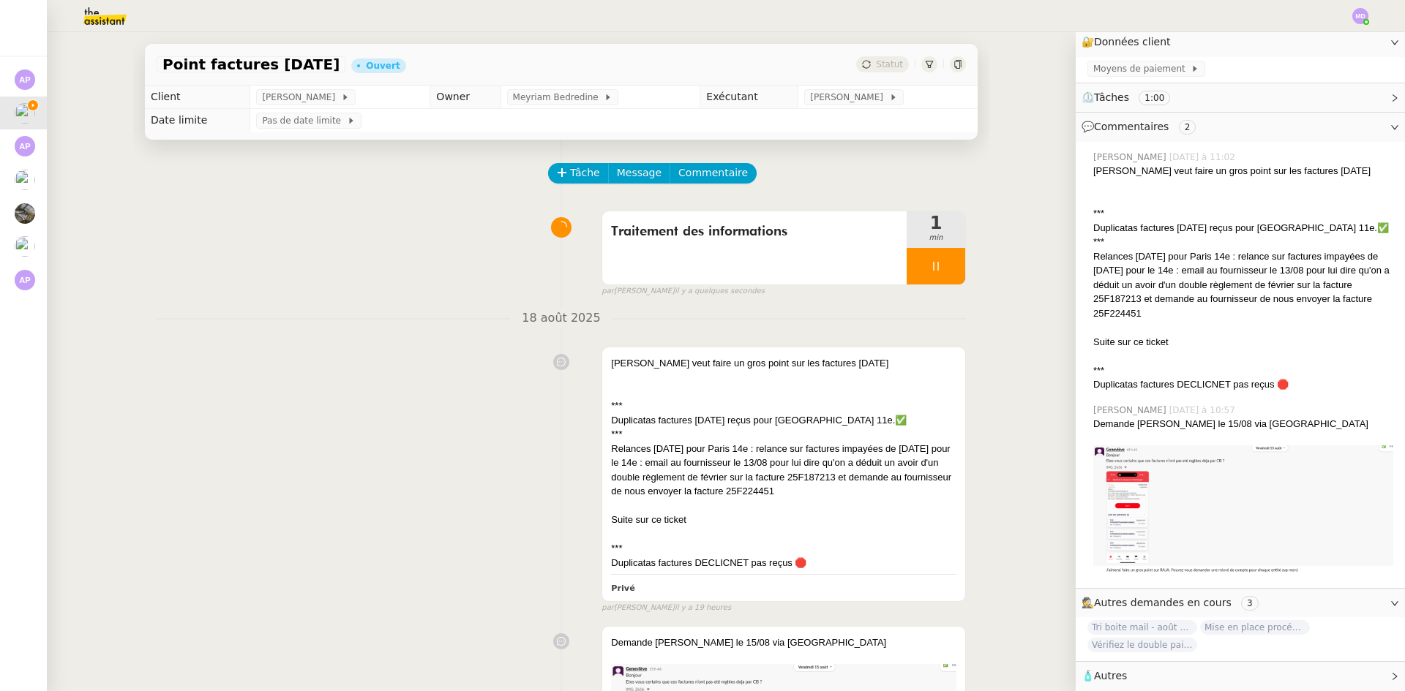
scroll to position [219, 0]
click at [833, 454] on div "Relances [DATE] pour Paris 14e : relance sur factures impayées de [DATE] pour l…" at bounding box center [783, 470] width 345 height 57
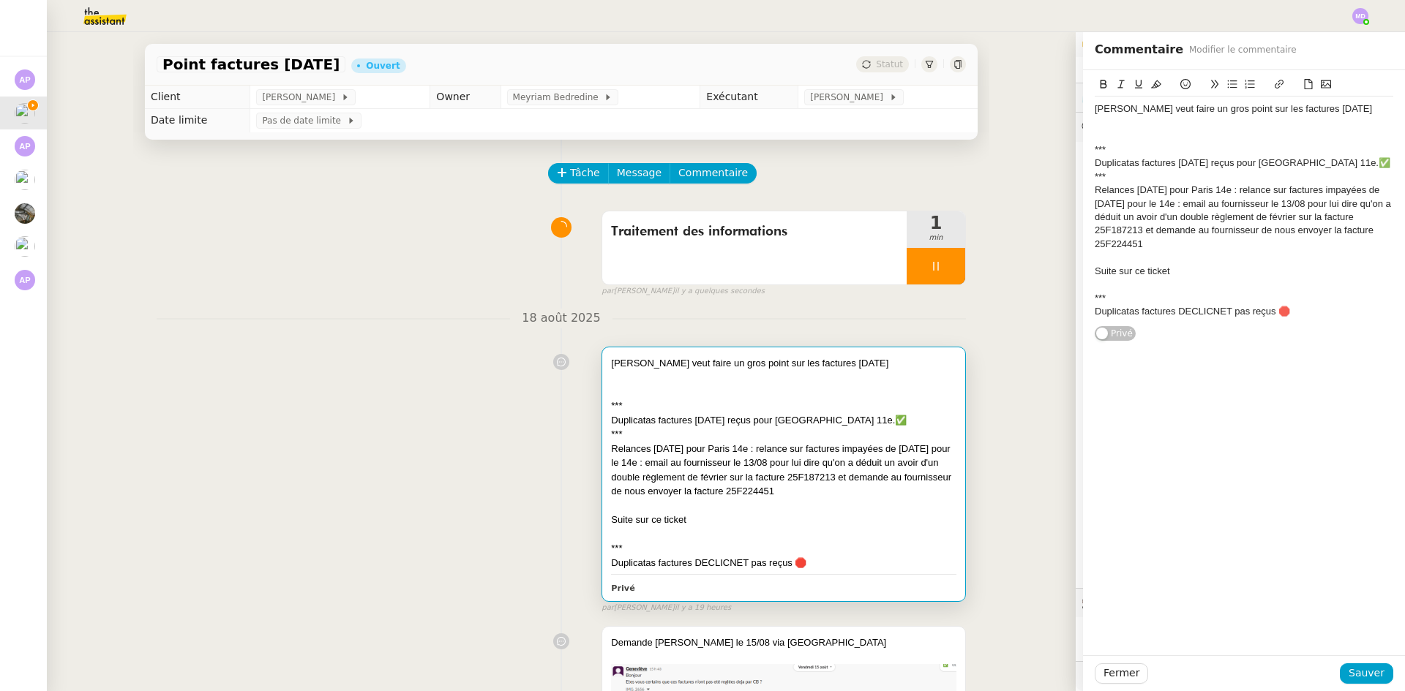
scroll to position [219, 0]
drag, startPoint x: 1280, startPoint y: 312, endPoint x: 1076, endPoint y: 276, distance: 207.4
click at [1083, 276] on div "[PERSON_NAME] veut faire un gros point sur les factures [DATE] *** Duplicatas f…" at bounding box center [1244, 205] width 322 height 271
click at [1368, 671] on span "Sauver" at bounding box center [1366, 673] width 36 height 17
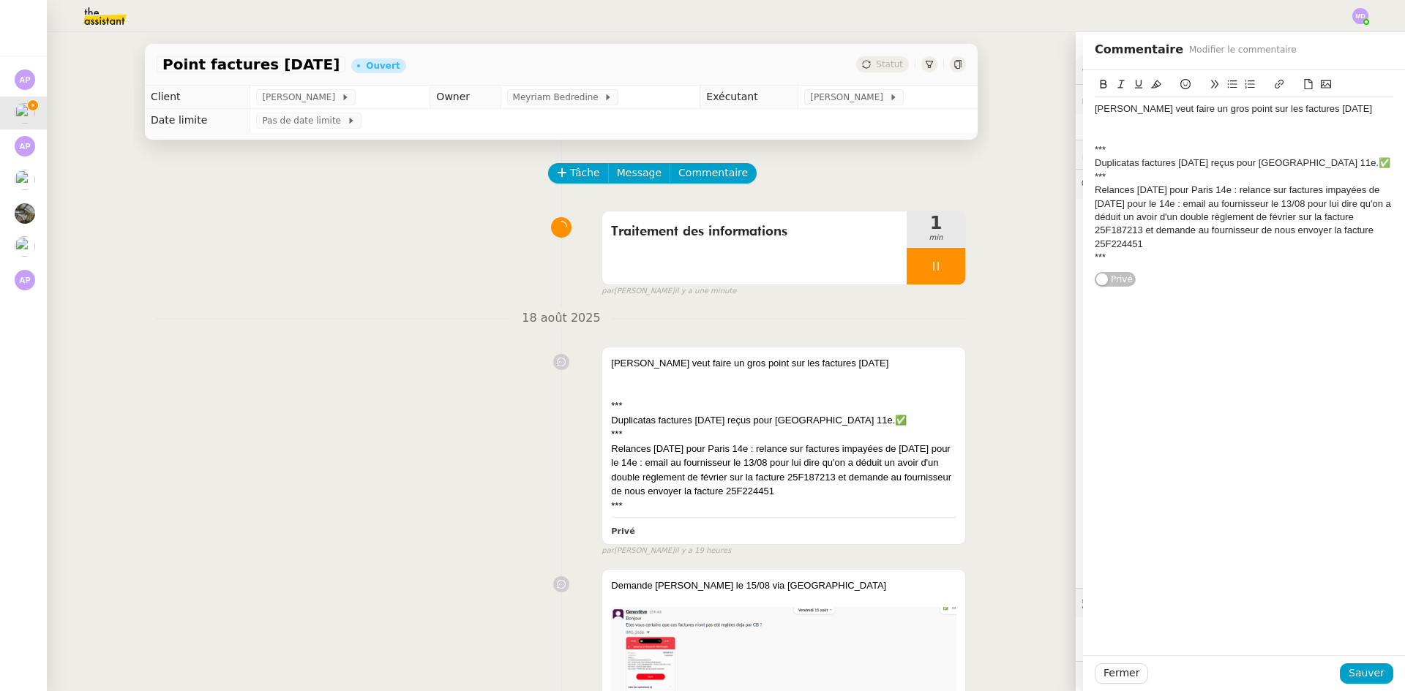
scroll to position [162, 0]
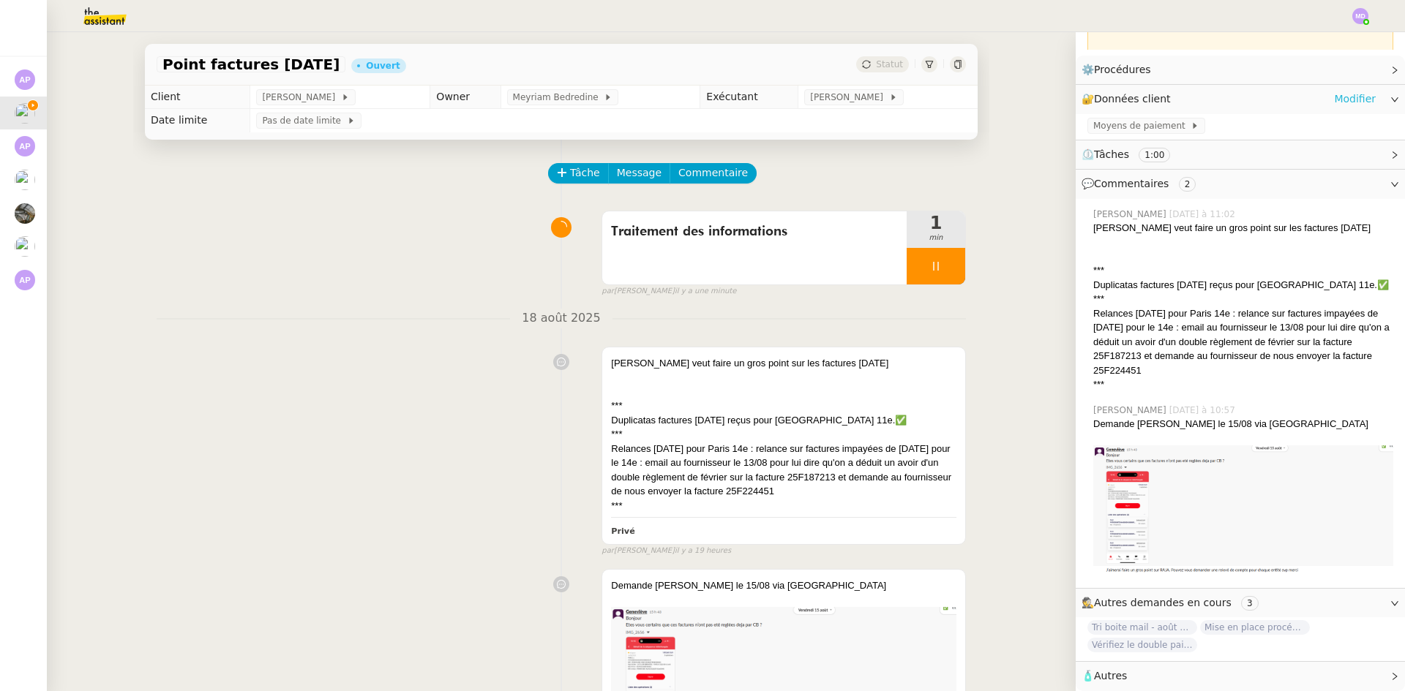
click at [1334, 91] on link "Modifier" at bounding box center [1355, 99] width 42 height 17
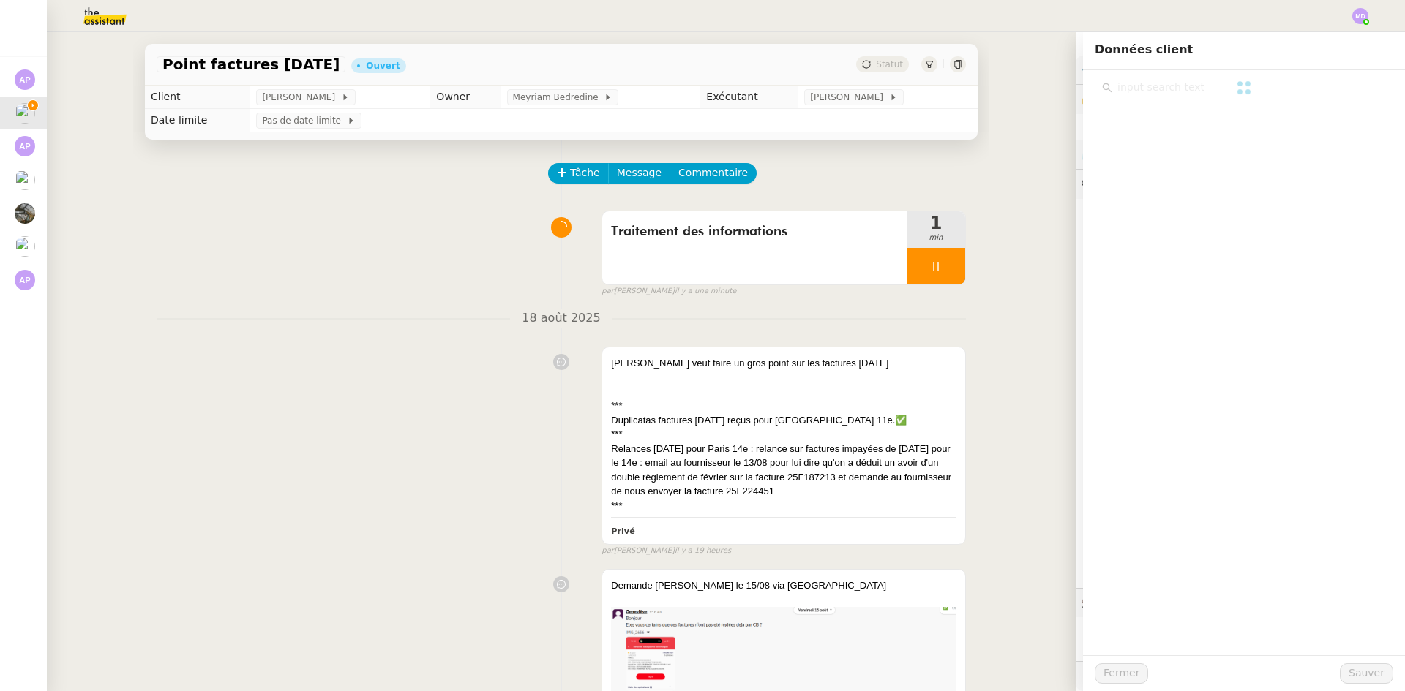
scroll to position [162, 0]
click at [1223, 86] on input "text" at bounding box center [1249, 88] width 274 height 20
type input "[DATE]"
click at [1200, 147] on h4 "[DATE] (factures)" at bounding box center [1253, 140] width 247 height 17
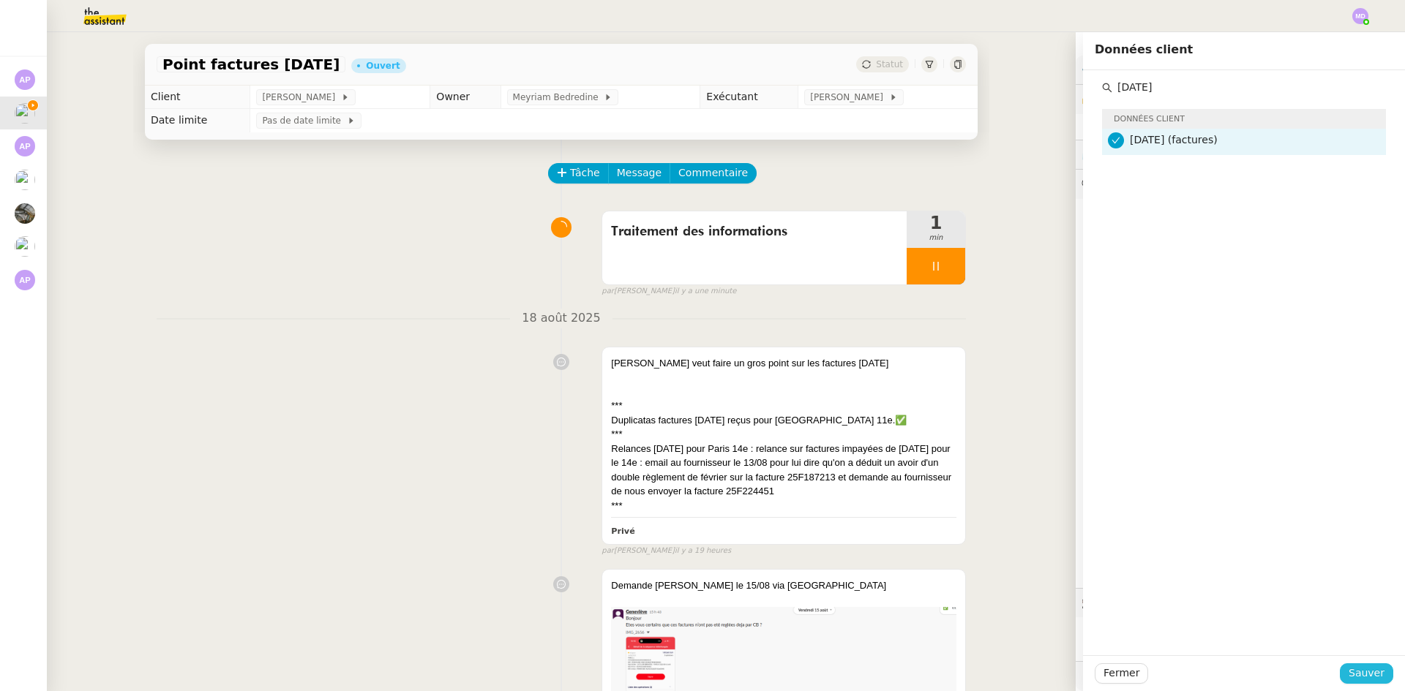
click at [1359, 675] on span "Sauver" at bounding box center [1366, 673] width 36 height 17
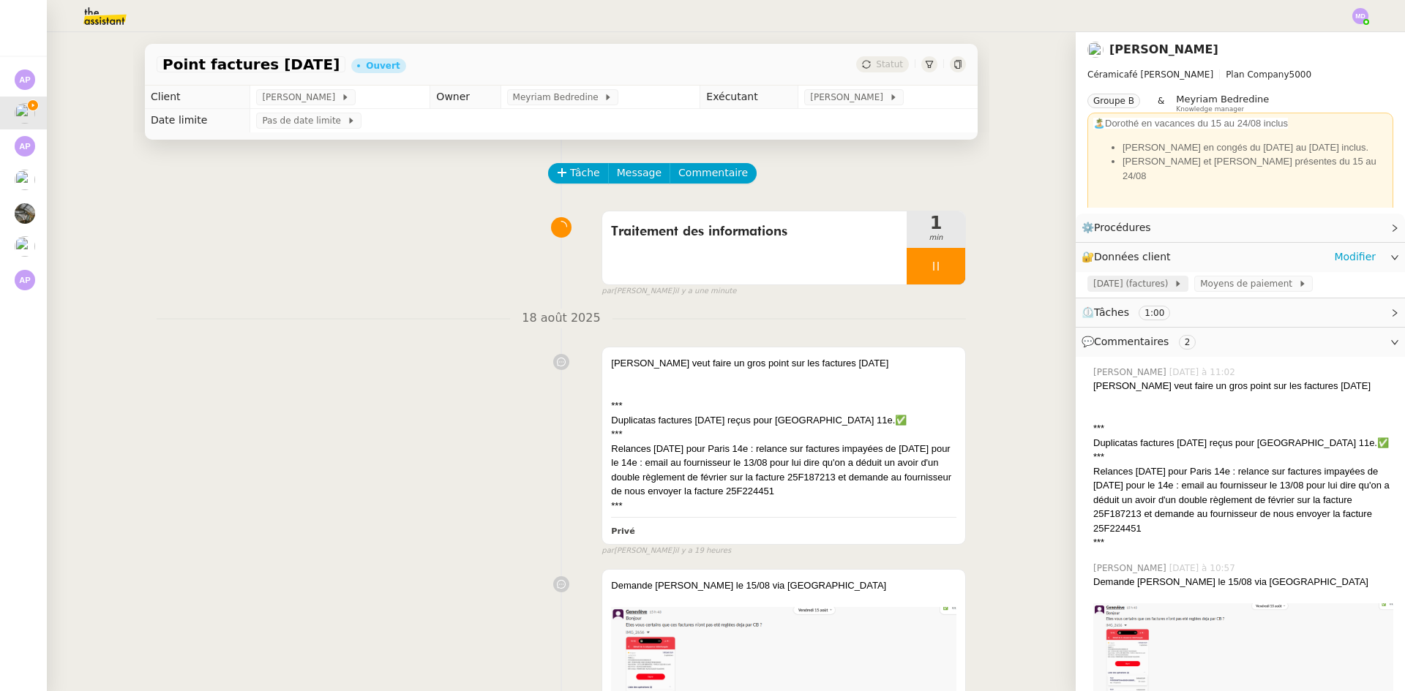
click at [1125, 290] on span "[DATE] (factures)" at bounding box center [1133, 284] width 80 height 15
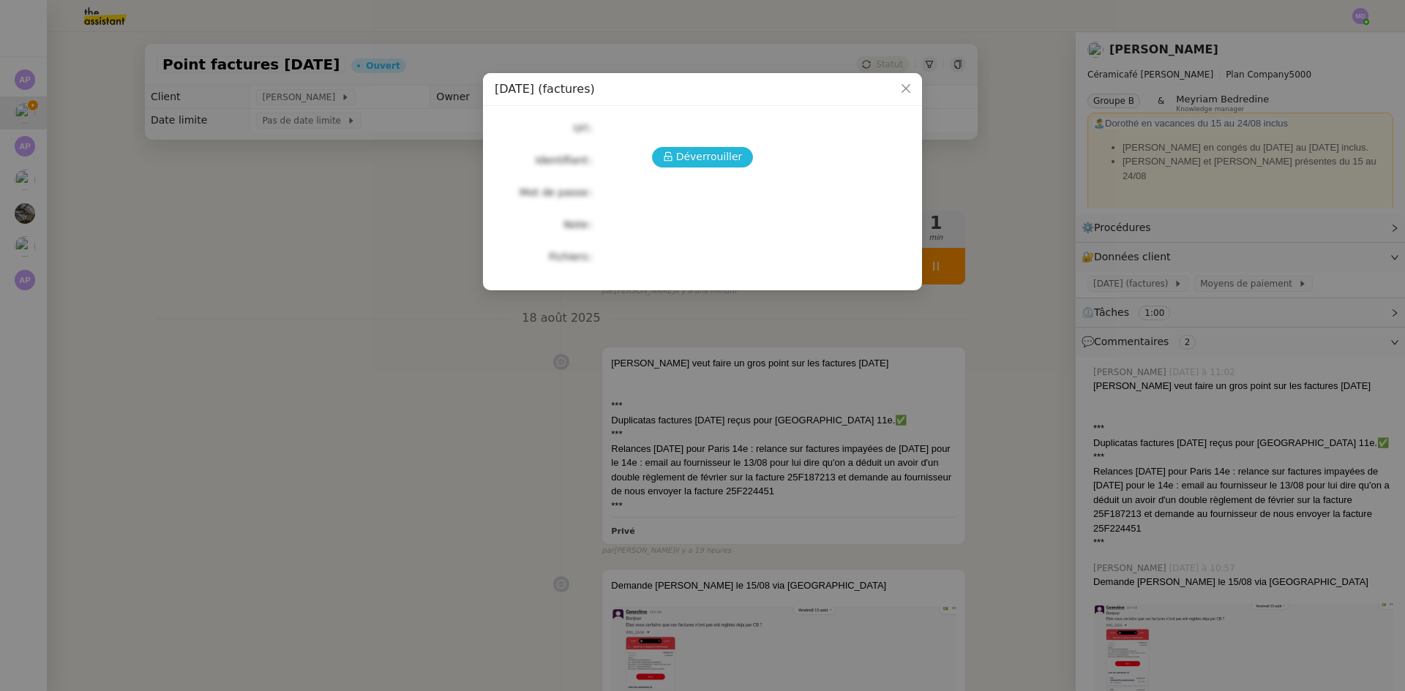
click at [667, 161] on icon at bounding box center [668, 156] width 10 height 10
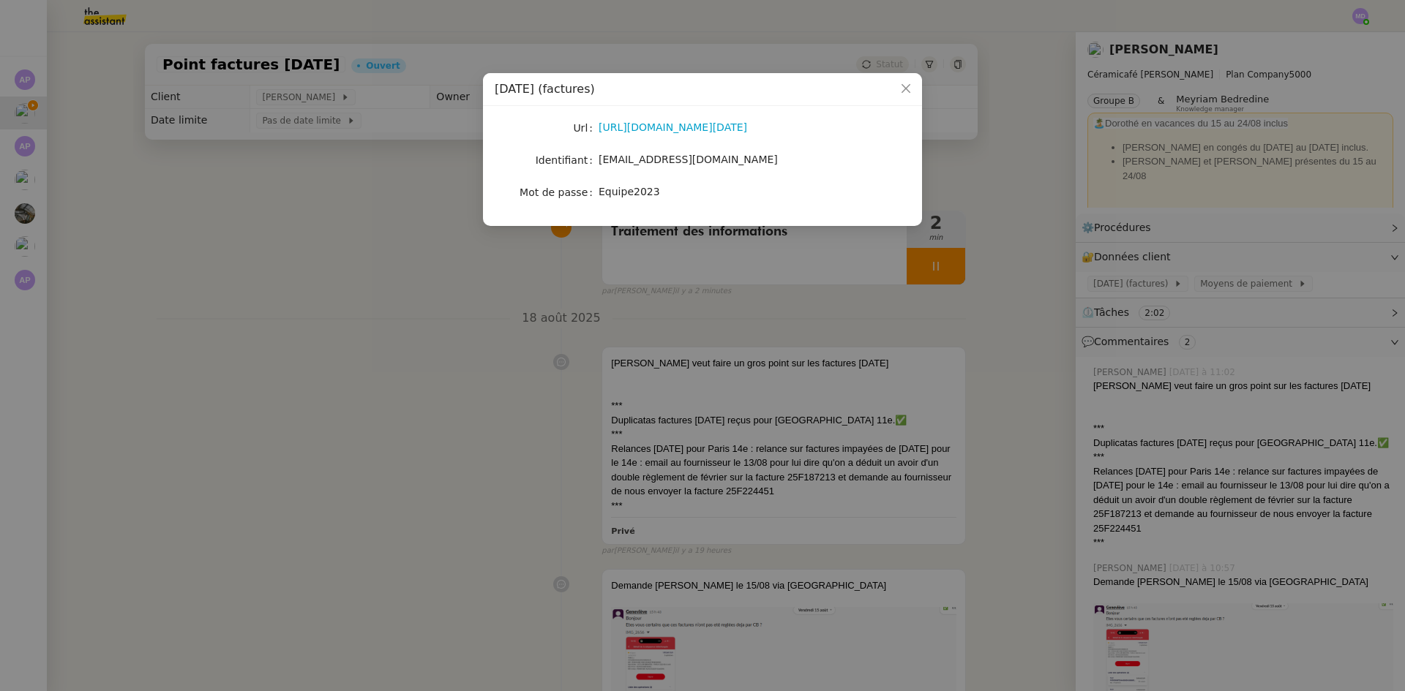
click at [519, 364] on nz-modal-container "[DATE] (factures) Url [URL][DOMAIN_NAME][DATE] Identifiant [EMAIL_ADDRESS][DOMA…" at bounding box center [702, 345] width 1405 height 691
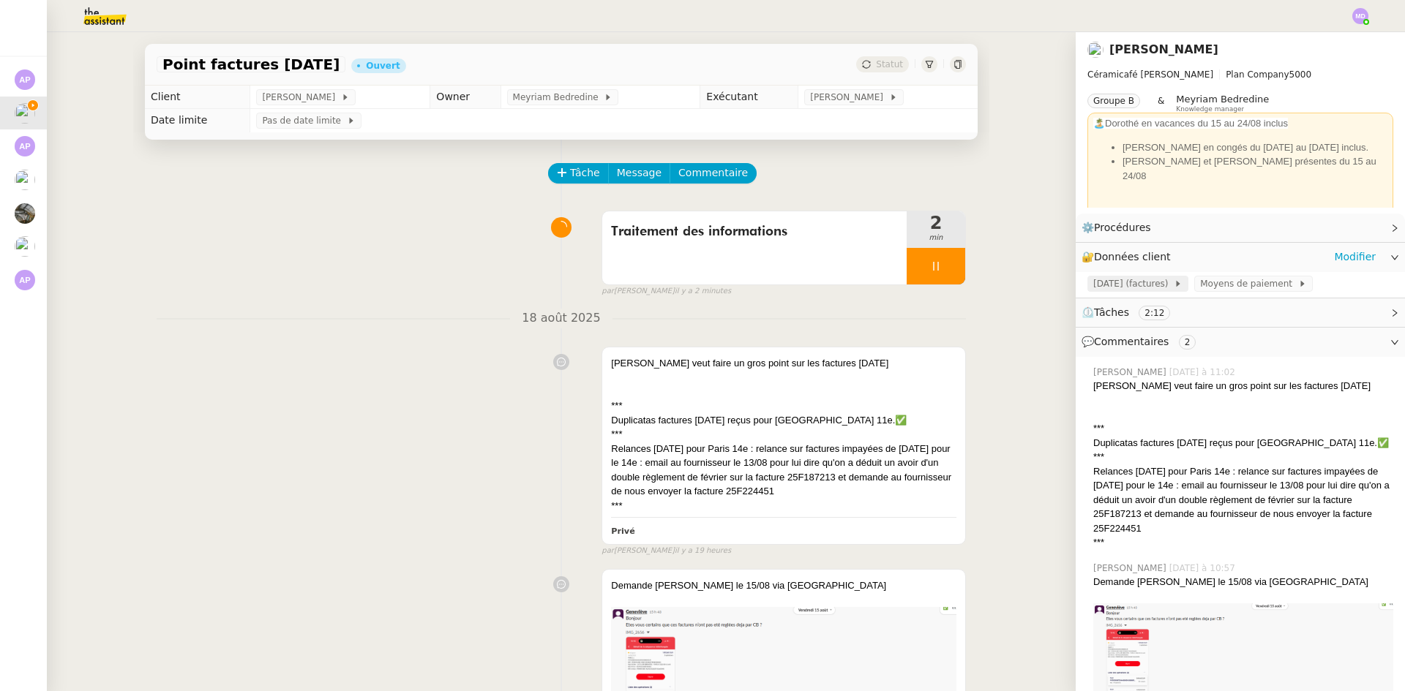
click at [1138, 285] on span "[DATE] (factures)" at bounding box center [1133, 284] width 80 height 15
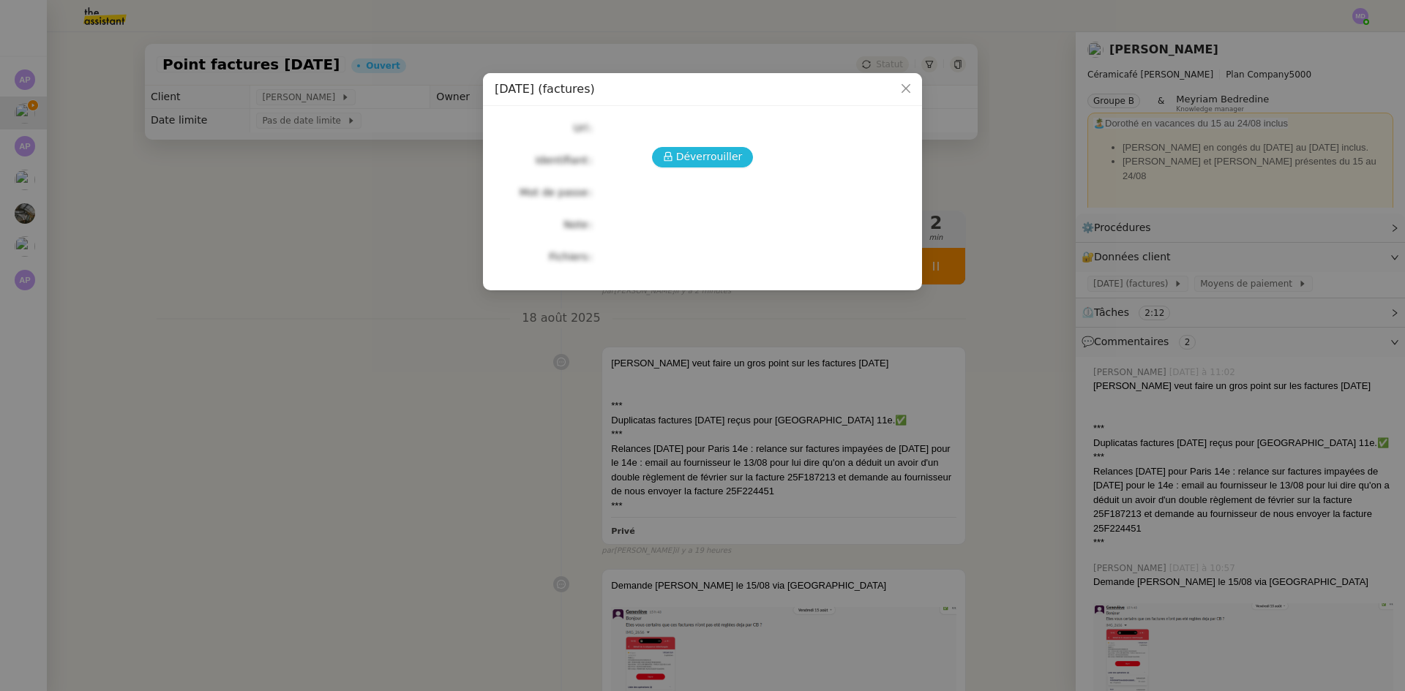
click at [707, 163] on span "Déverrouiller" at bounding box center [709, 157] width 67 height 17
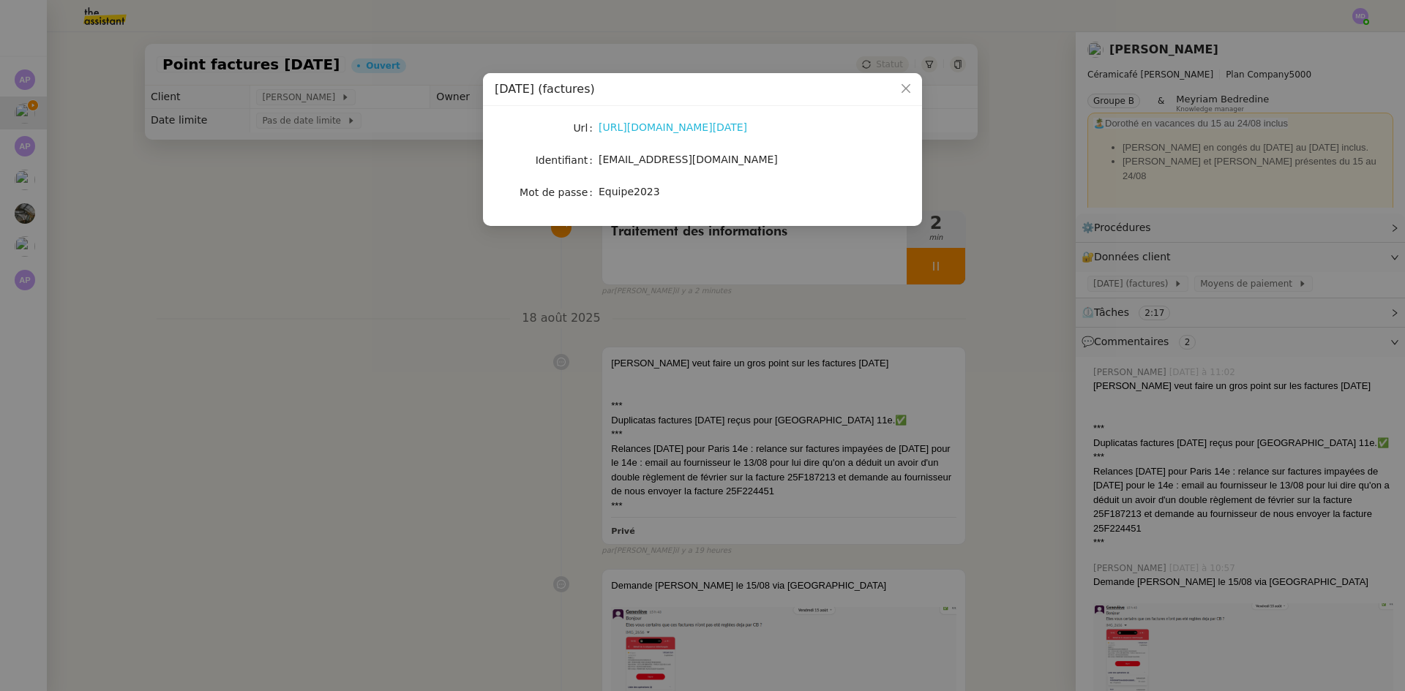
click at [674, 127] on link "[URL][DOMAIN_NAME][DATE]" at bounding box center [672, 127] width 149 height 12
click at [690, 163] on span "[EMAIL_ADDRESS][DOMAIN_NAME]" at bounding box center [687, 160] width 179 height 12
copy span "[EMAIL_ADDRESS][DOMAIN_NAME]"
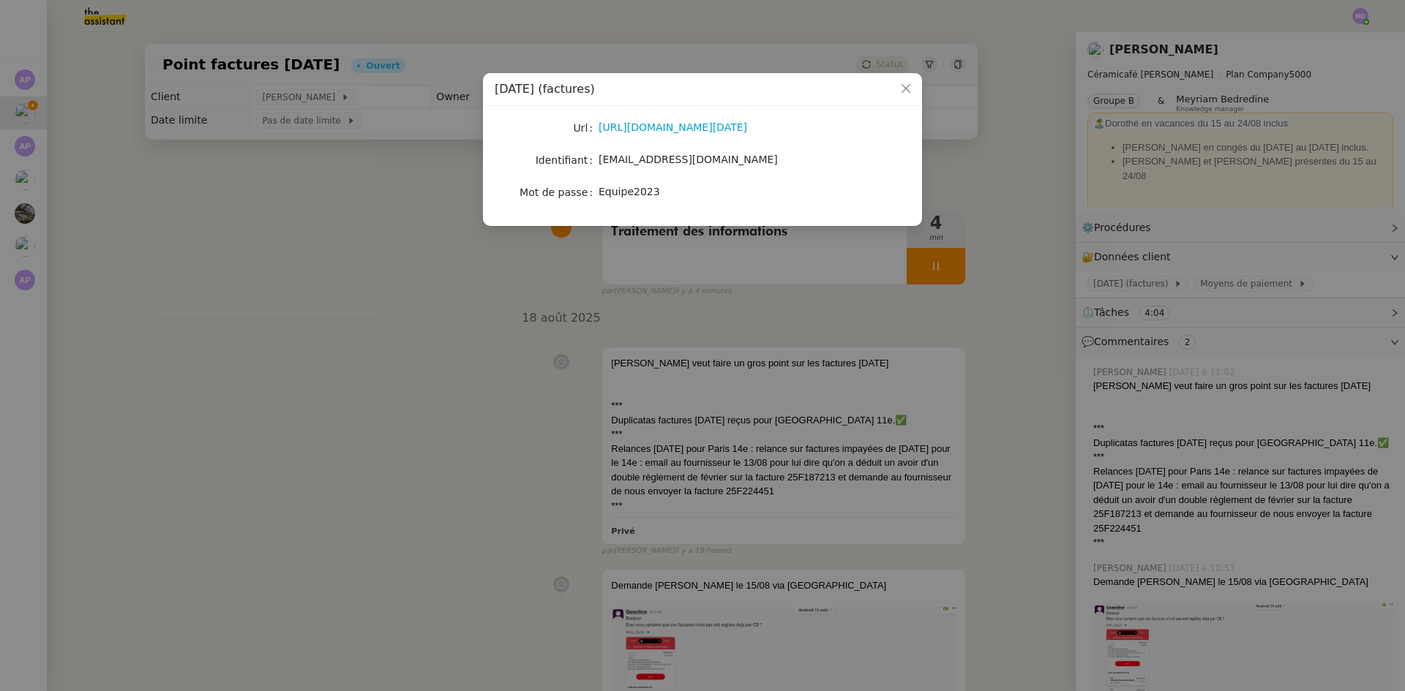
click at [480, 251] on nz-modal-container "[DATE] (factures) Url [URL][DOMAIN_NAME][DATE] Identifiant [EMAIL_ADDRESS][DOMA…" at bounding box center [702, 345] width 1405 height 691
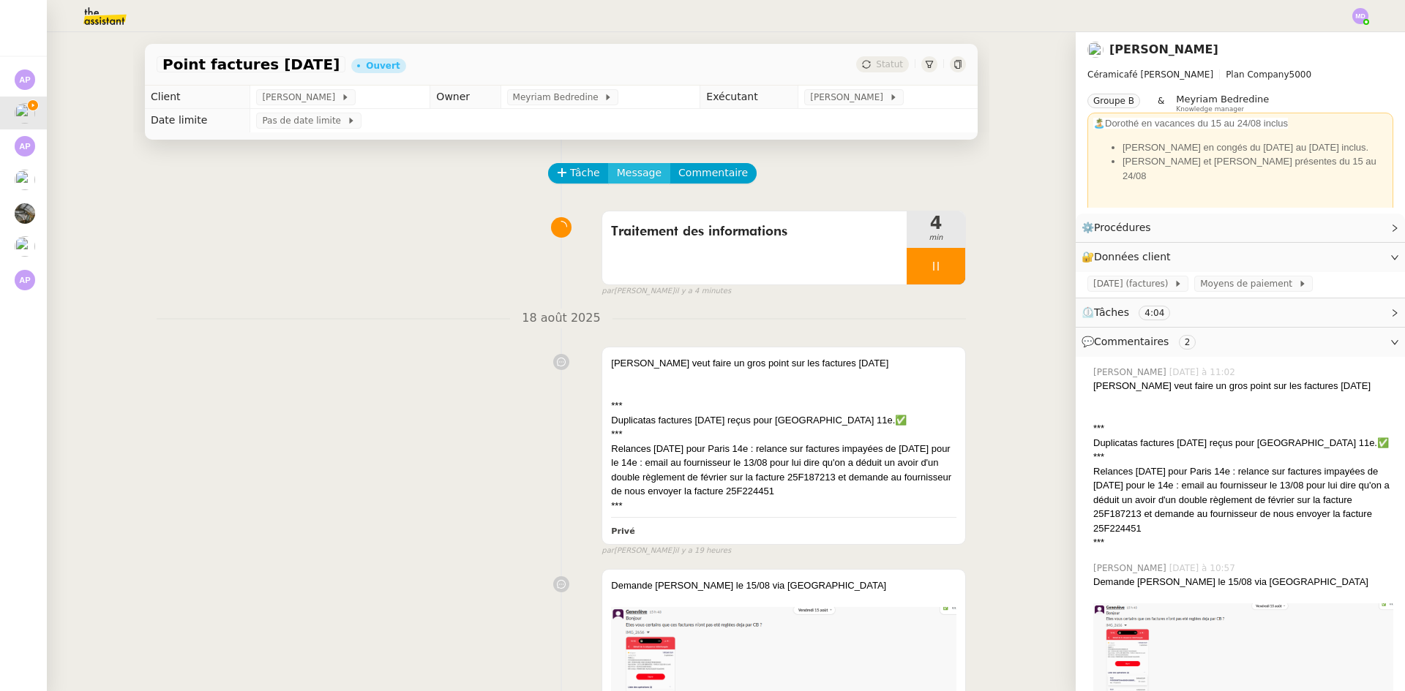
click at [641, 176] on span "Message" at bounding box center [639, 173] width 45 height 17
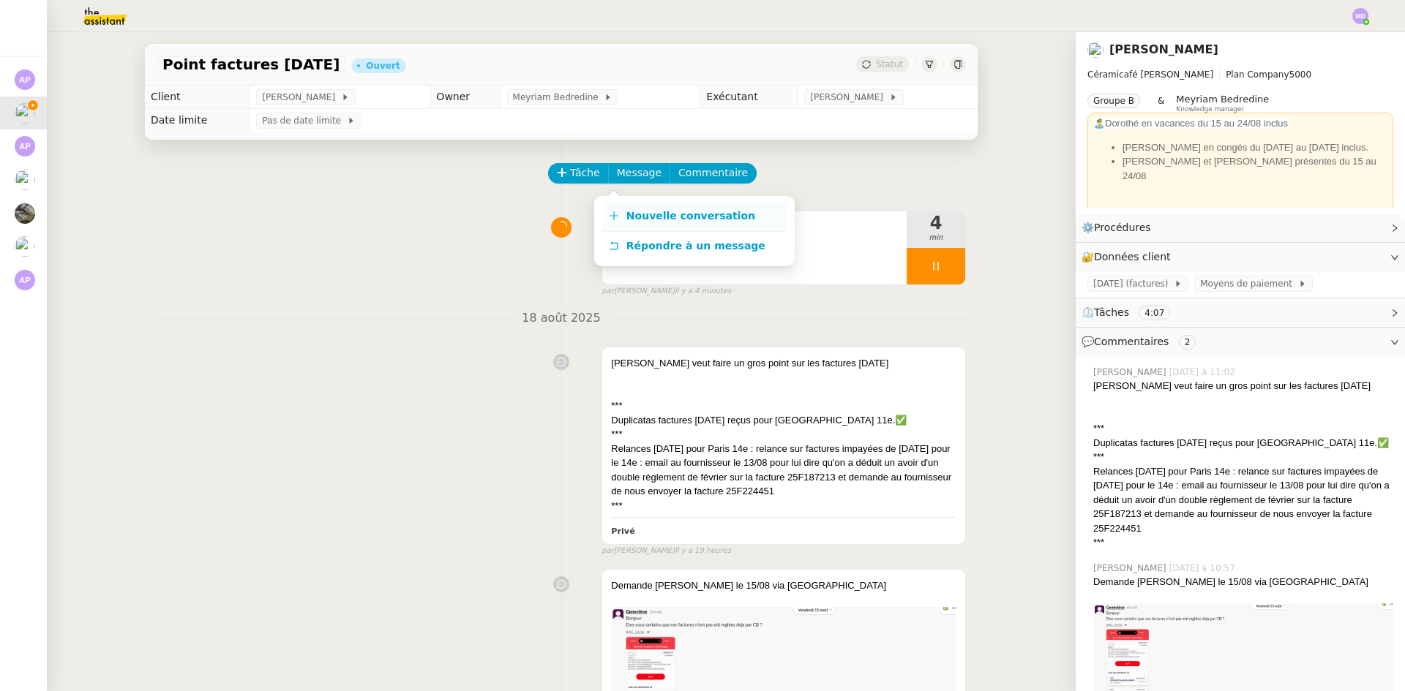
click at [642, 206] on link "Nouvelle conversation" at bounding box center [694, 216] width 183 height 29
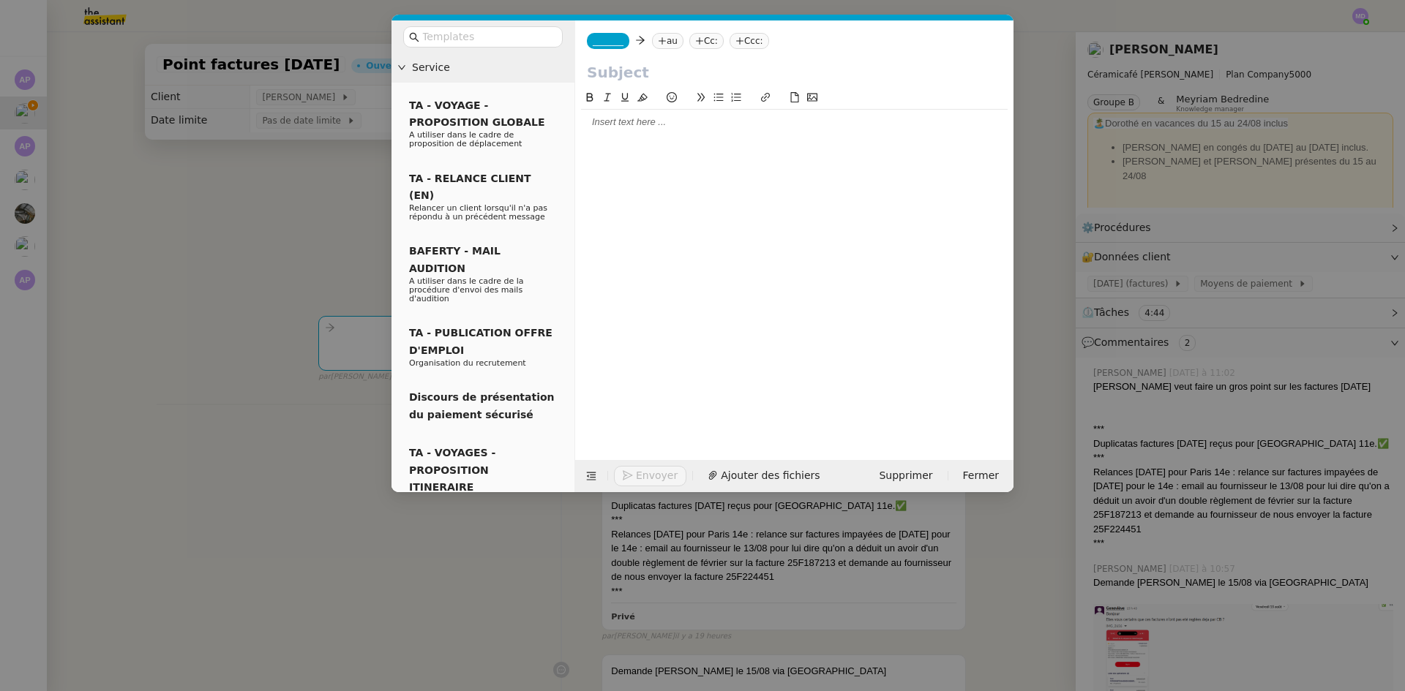
click at [671, 38] on nz-tag "au" at bounding box center [667, 41] width 31 height 16
paste input "[EMAIL_ADDRESS][DATE][DOMAIN_NAME]"
type input "[EMAIL_ADDRESS][DATE][DOMAIN_NAME]"
click at [690, 61] on span "Compta Clients" at bounding box center [742, 65] width 168 height 12
click at [609, 42] on span "_______" at bounding box center [608, 41] width 31 height 10
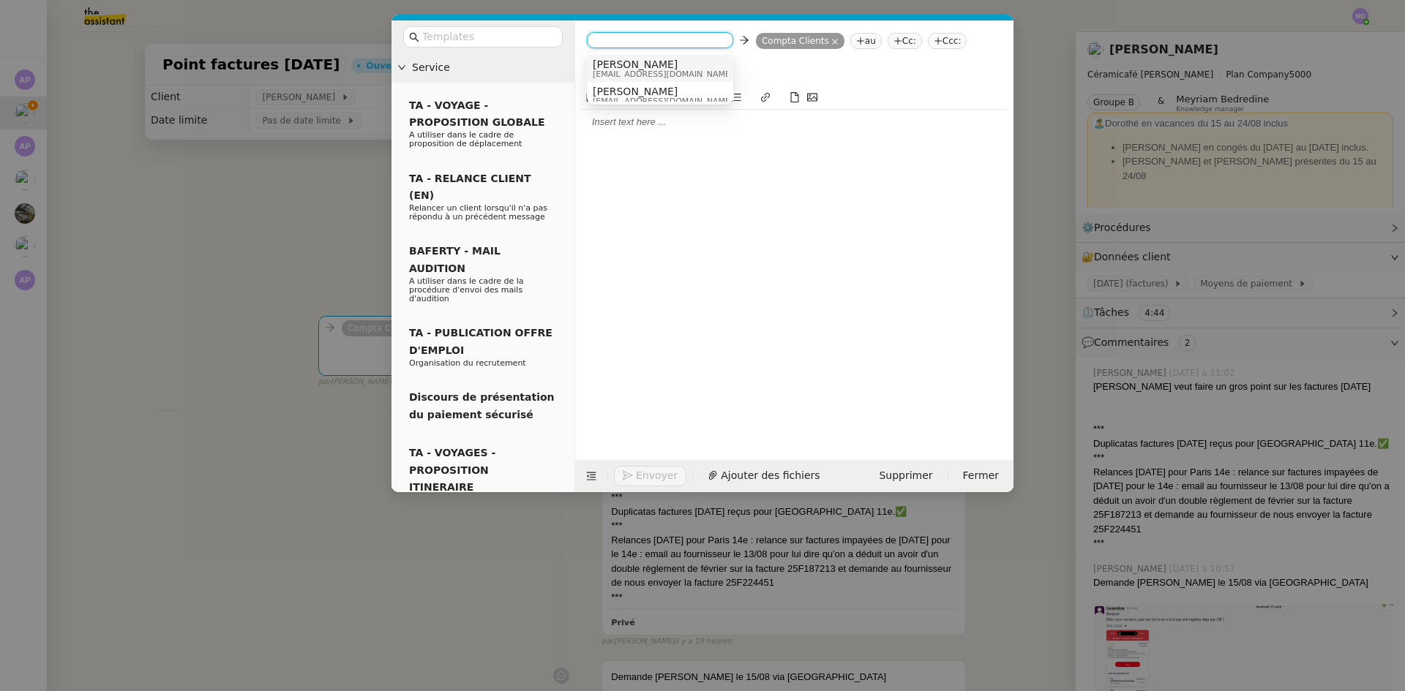
click at [621, 67] on span "[PERSON_NAME]" at bounding box center [697, 65] width 208 height 12
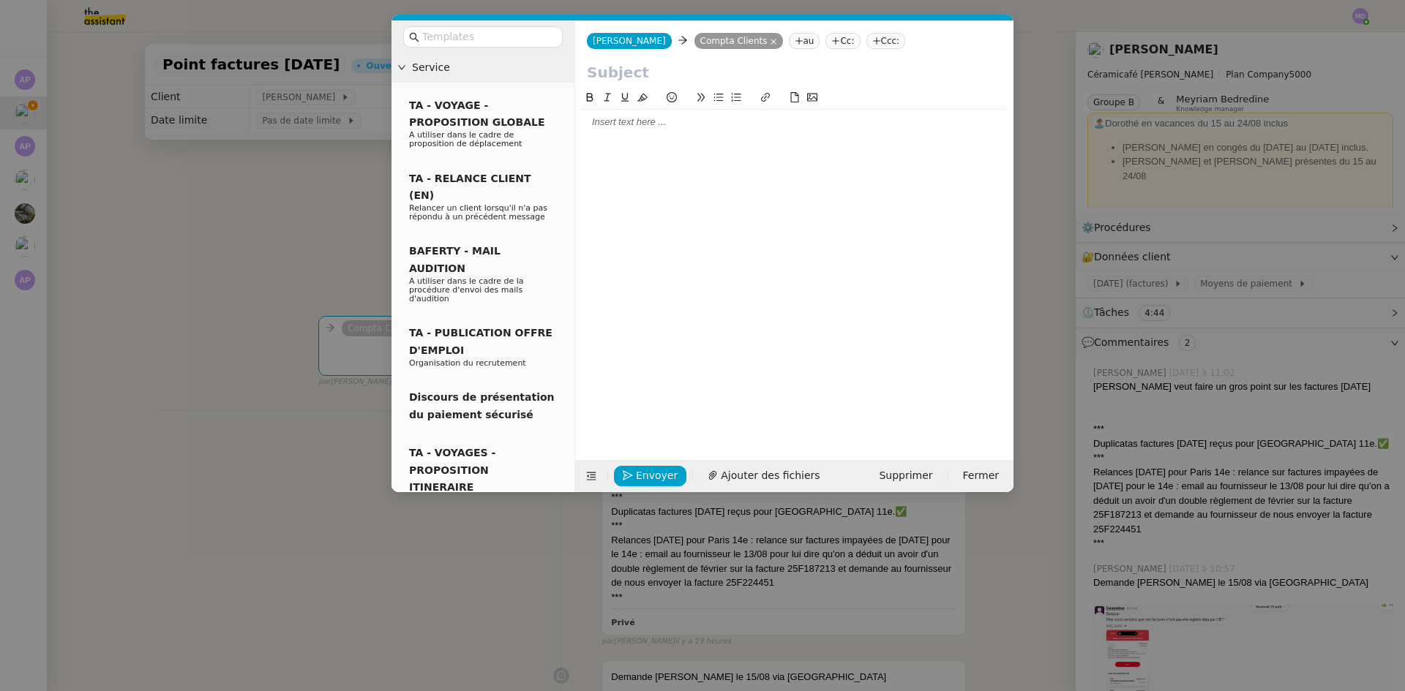
click at [626, 125] on div at bounding box center [794, 122] width 427 height 13
click at [648, 75] on input "text" at bounding box center [794, 72] width 415 height 22
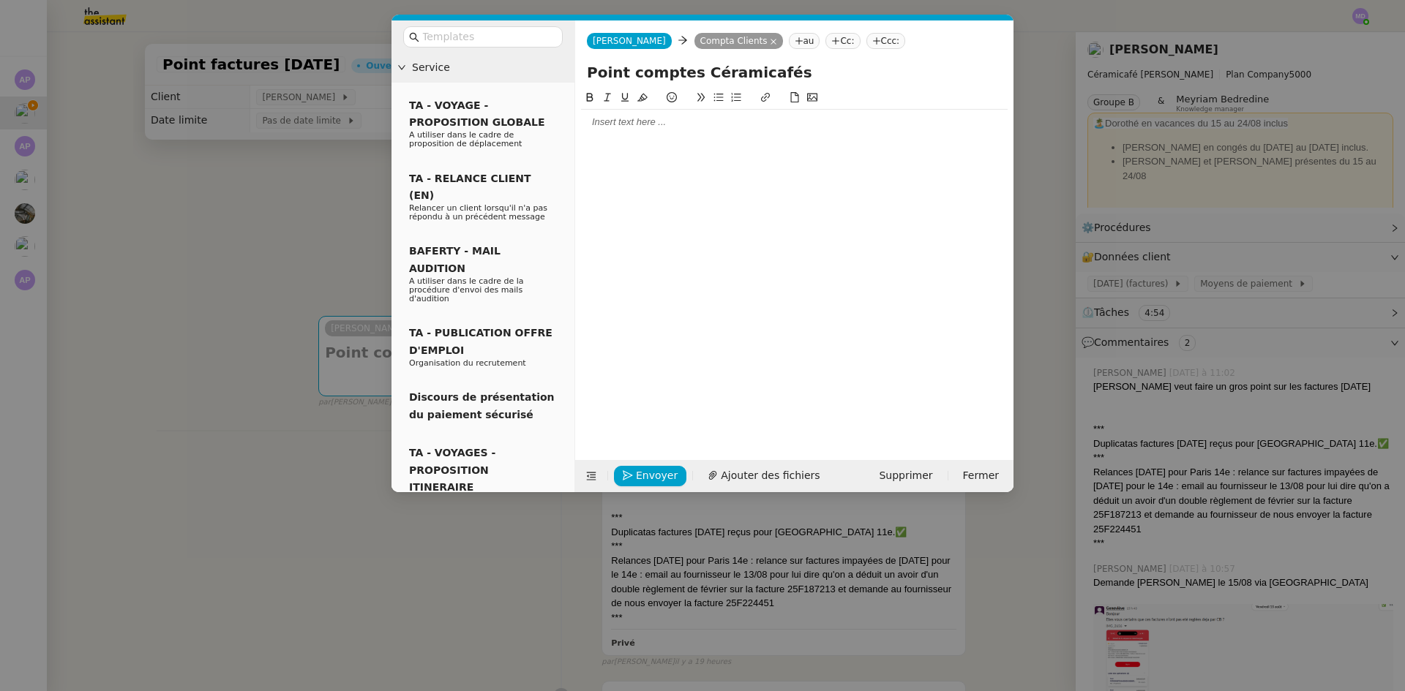
type input "Point comptes Céramicafés"
click at [613, 123] on div at bounding box center [794, 122] width 427 height 13
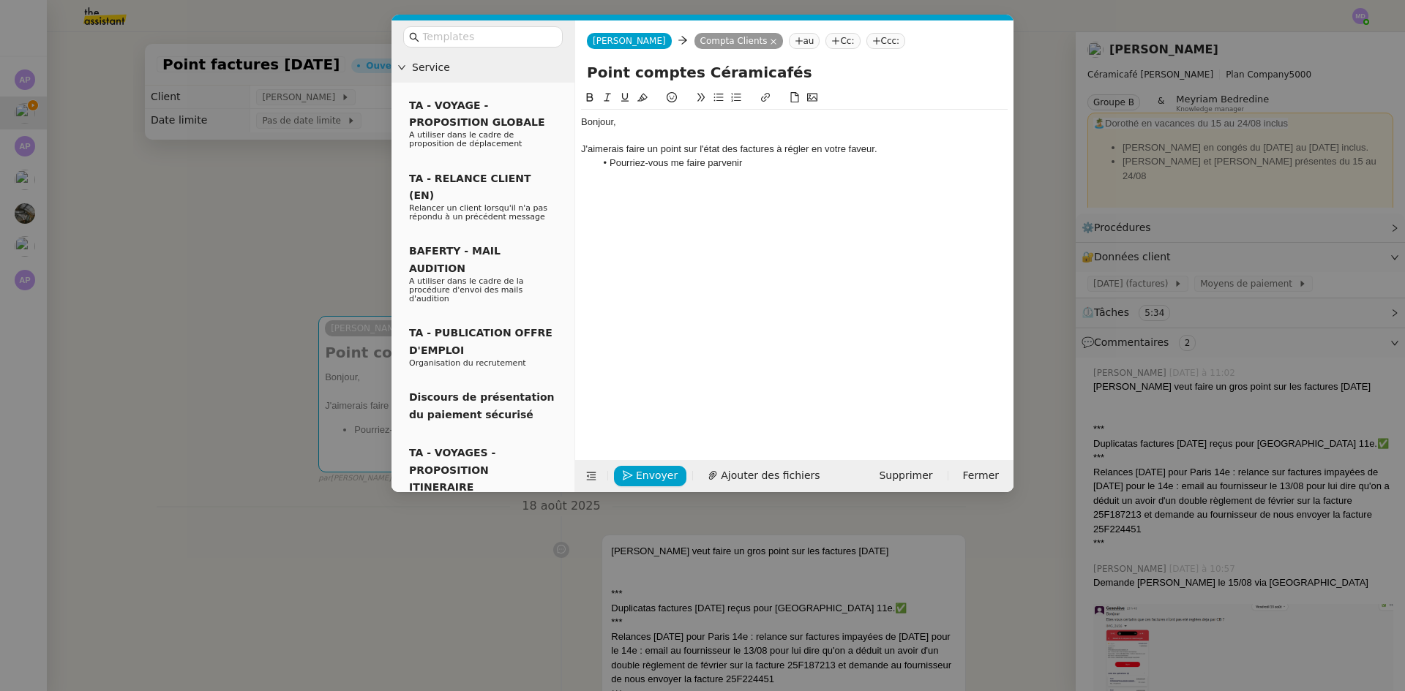
click at [326, 206] on nz-modal-container "Service TA - VOYAGE - PROPOSITION GLOBALE A utiliser dans le cadre de propositi…" at bounding box center [702, 345] width 1405 height 691
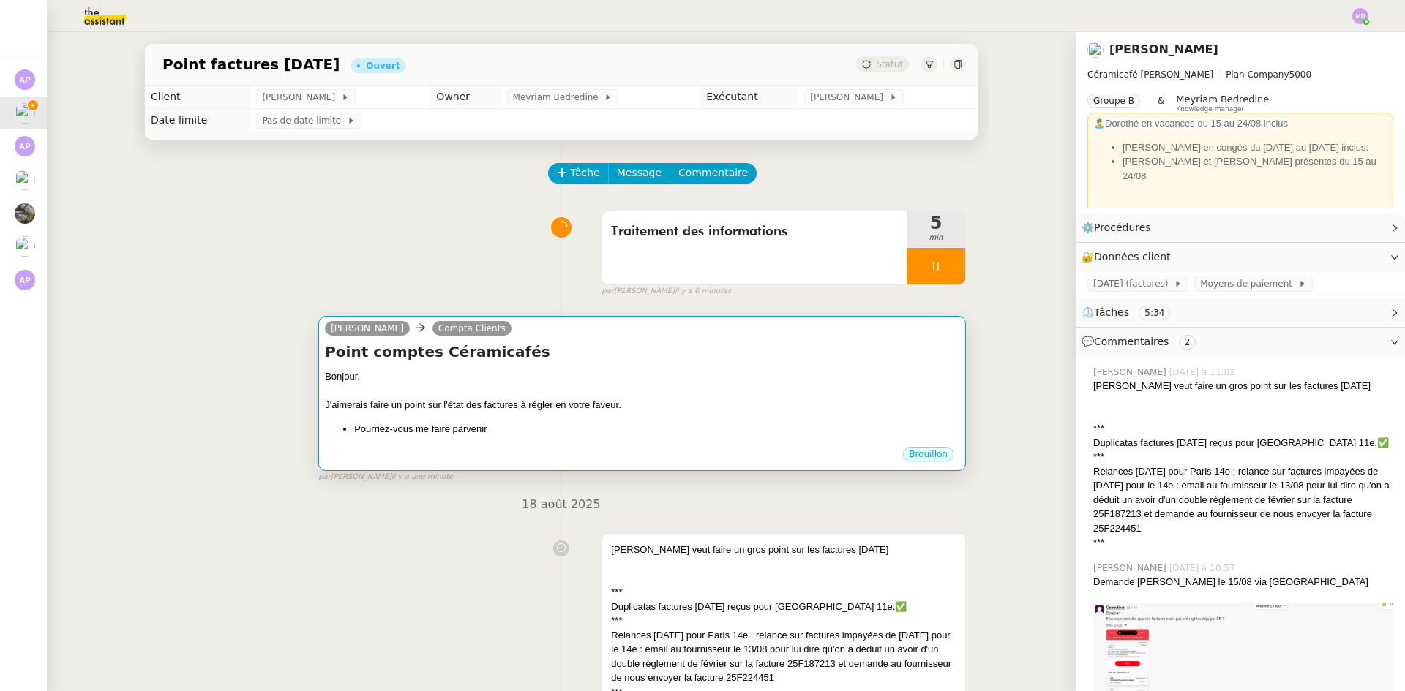
click at [602, 357] on h4 "Point comptes Céramicafés" at bounding box center [642, 352] width 634 height 20
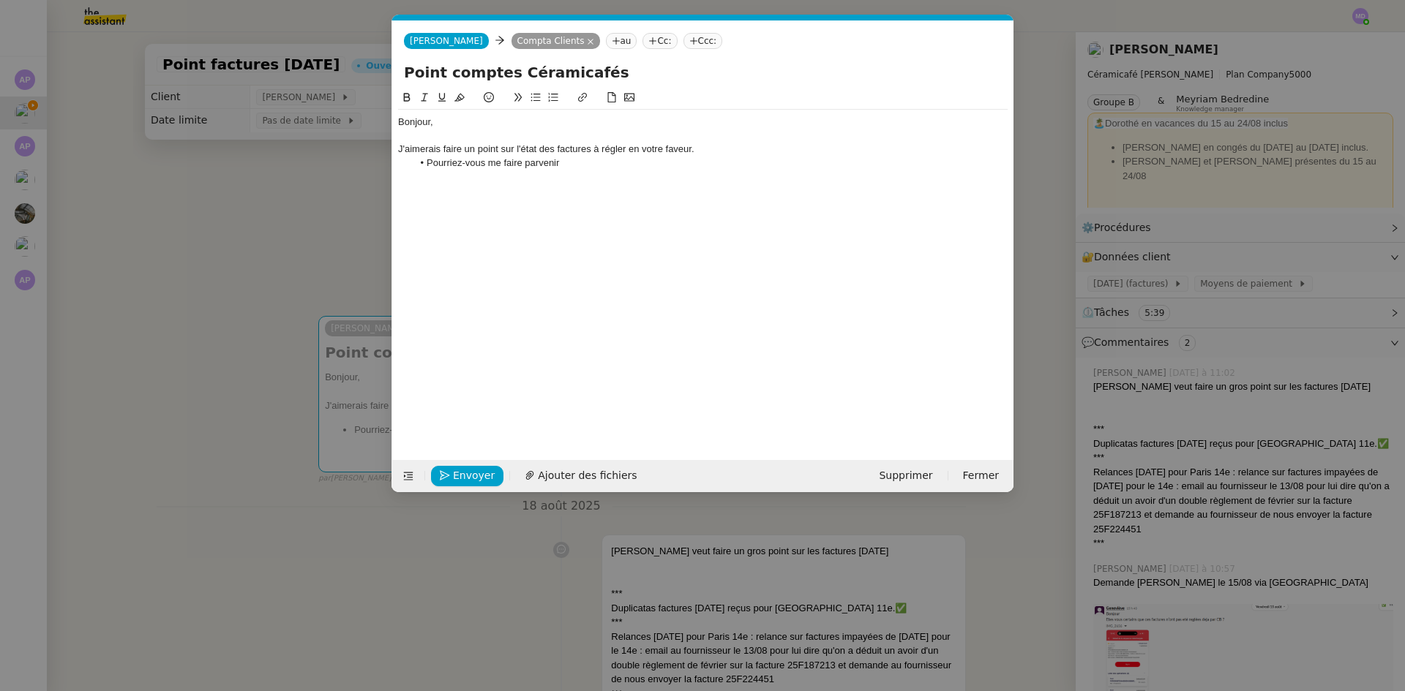
scroll to position [0, 31]
click at [596, 181] on div "Bonjour, J'aimerais faire un point sur l'état des factures à régler en votre fa…" at bounding box center [702, 263] width 609 height 348
click at [607, 170] on li "Pourriez-vous me faire parvenir" at bounding box center [711, 163] width 596 height 13
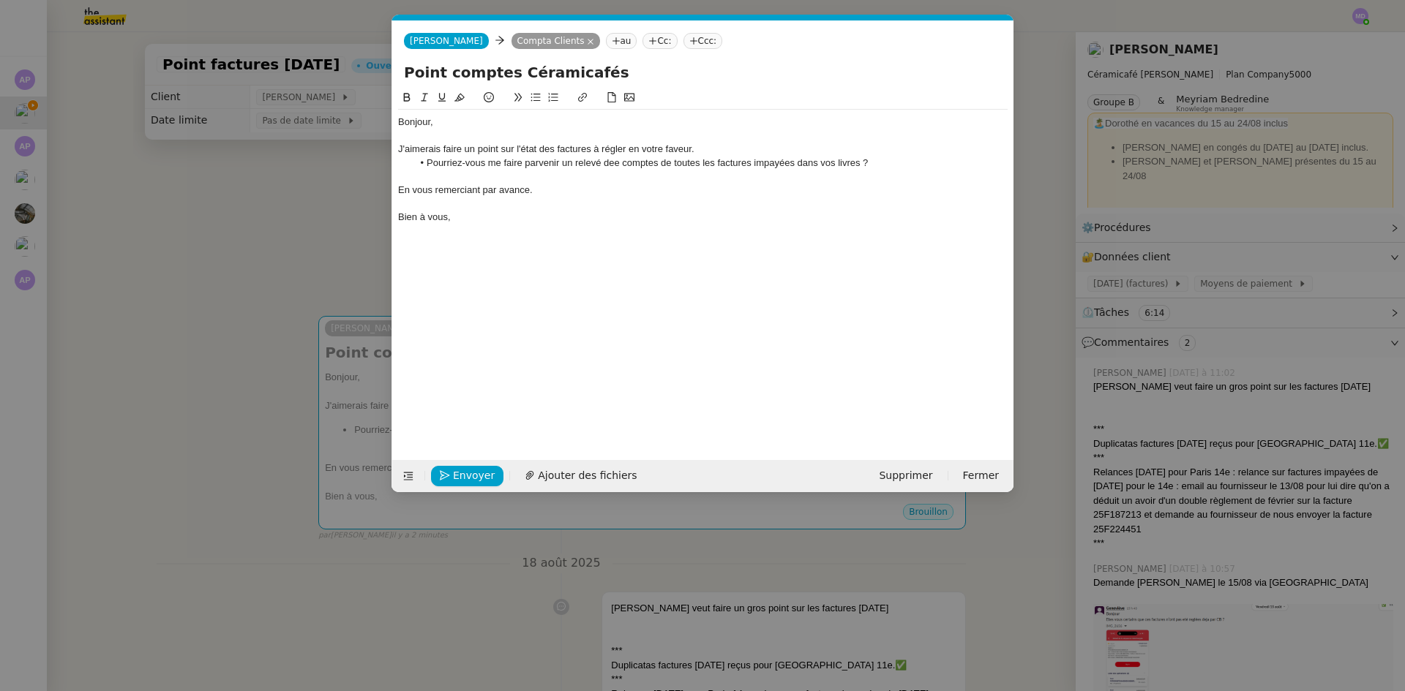
click at [615, 163] on li "Pourriez-vous me faire parvenir un relevé dee comptes de toutes les factures im…" at bounding box center [711, 163] width 596 height 13
click at [857, 160] on li "Pourriez-vous me faire parvenir un relevé de comptes de toutes les factures imp…" at bounding box center [711, 163] width 596 height 13
click at [653, 167] on li "Pourriez-vous me faire parvenir un relevé de comptes de toutes les factures imp…" at bounding box center [711, 163] width 596 height 13
drag, startPoint x: 611, startPoint y: 164, endPoint x: 656, endPoint y: 164, distance: 44.6
click at [656, 164] on li "Pourriez-vous me faire parvenir un relevé de compte de toutes les factures impa…" at bounding box center [711, 163] width 596 height 13
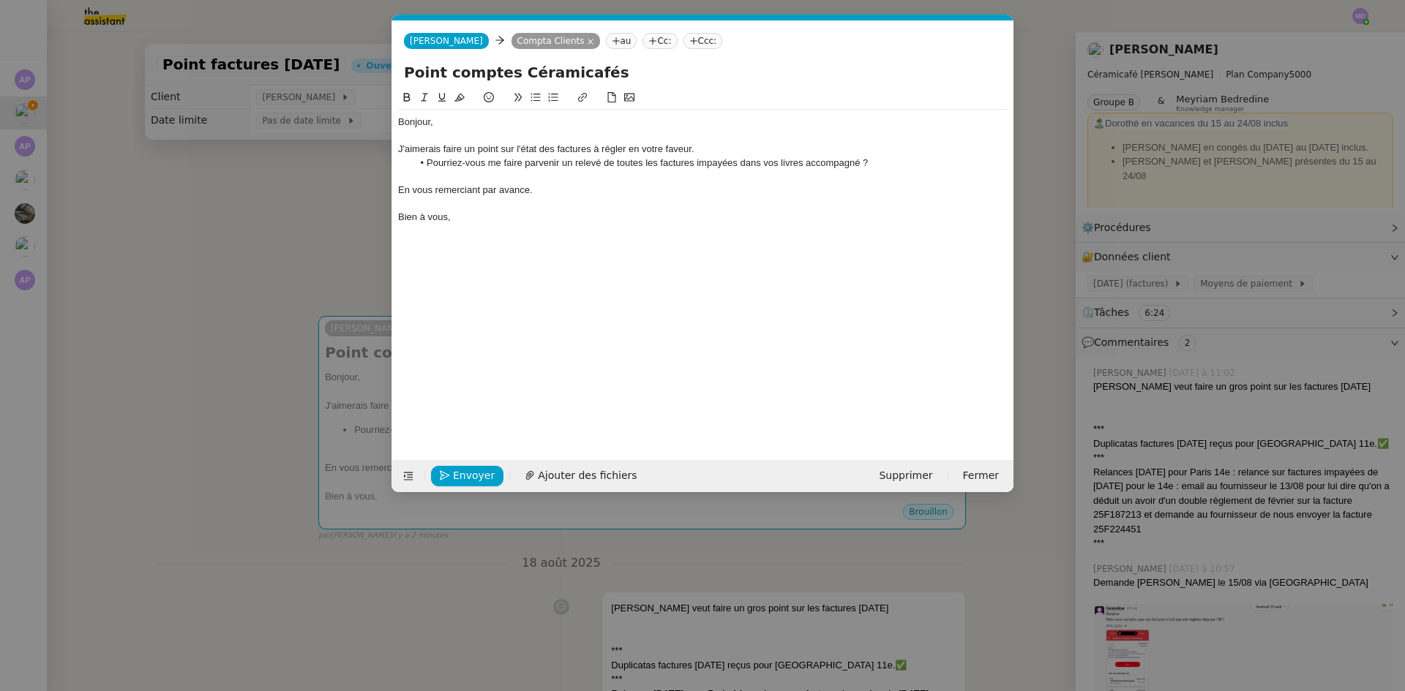
click at [860, 162] on li "Pourriez-vous me faire parvenir un relevé de toutes les factures impayées dans …" at bounding box center [711, 163] width 596 height 13
click at [299, 198] on nz-modal-container "Service TA - VOYAGE - PROPOSITION GLOBALE A utiliser dans le cadre de propositi…" at bounding box center [702, 345] width 1405 height 691
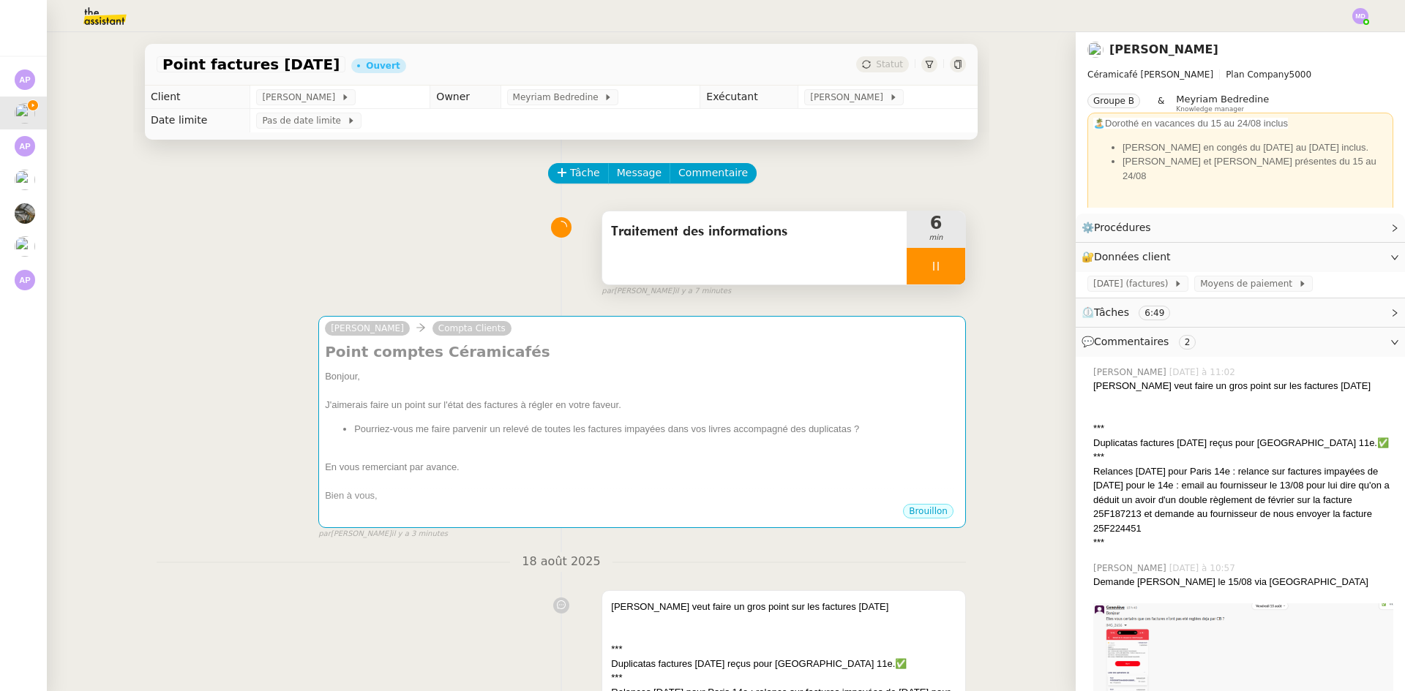
click at [934, 262] on div at bounding box center [936, 266] width 59 height 37
click at [945, 262] on icon at bounding box center [951, 266] width 12 height 12
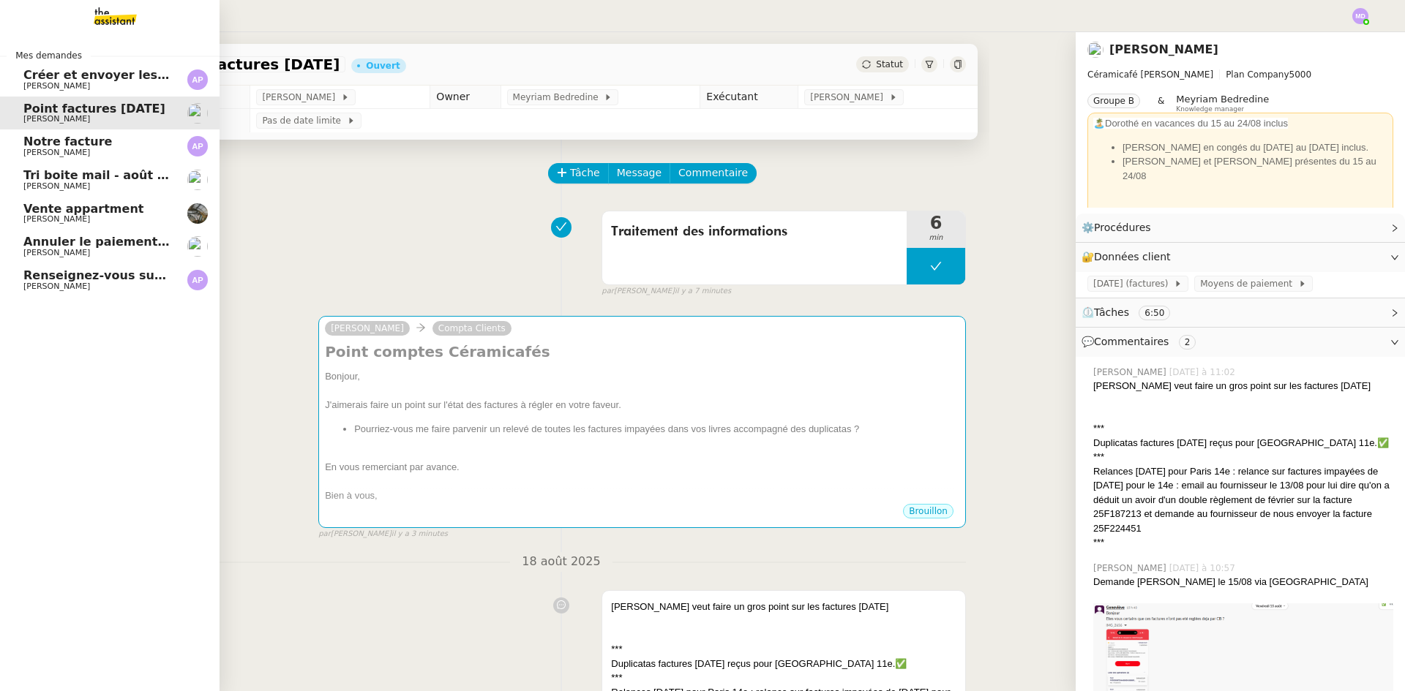
click at [97, 140] on span "Notre facture" at bounding box center [67, 142] width 89 height 14
